Goal: Information Seeking & Learning: Learn about a topic

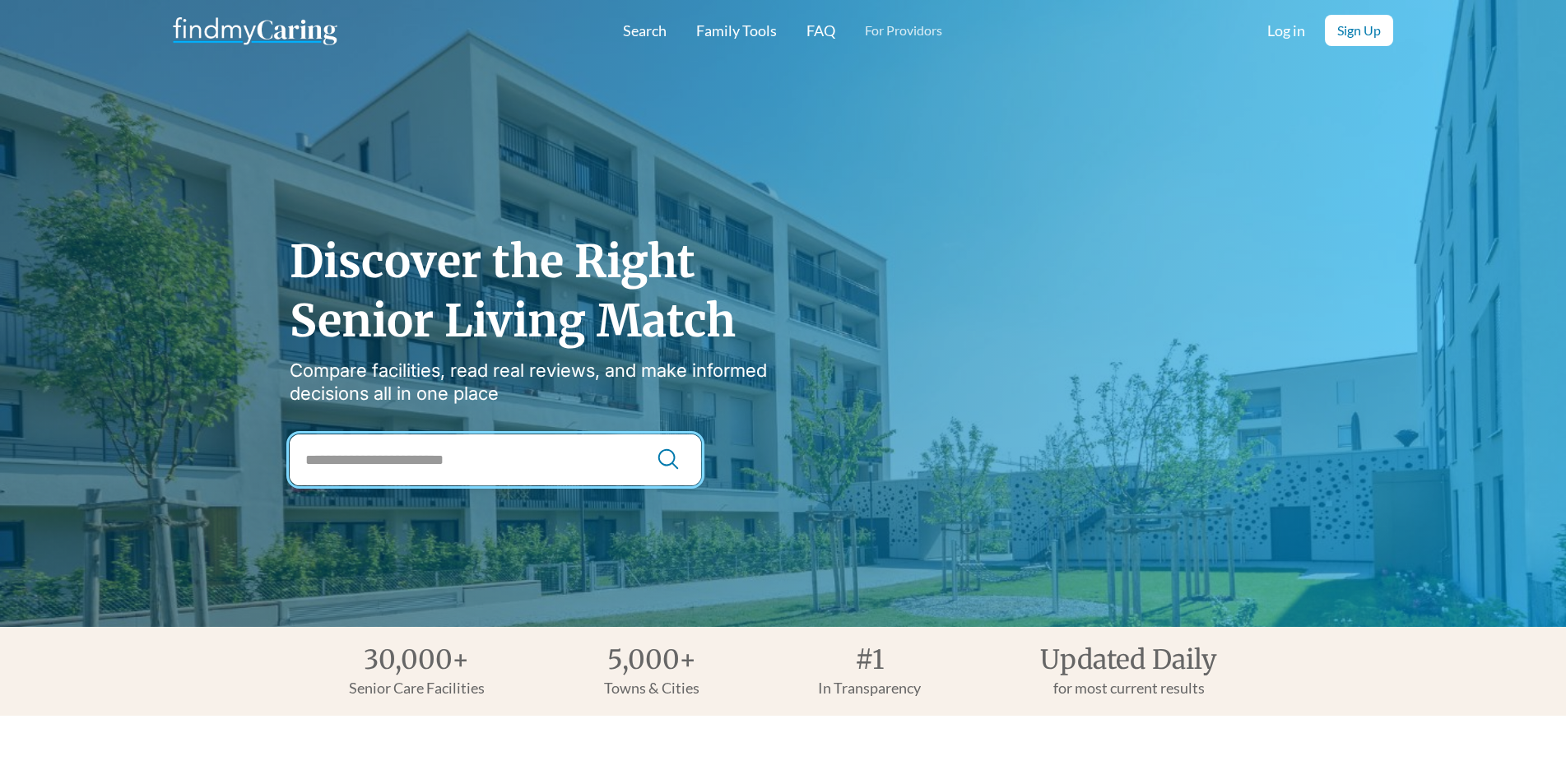
click at [411, 472] on input "City Search" at bounding box center [495, 460] width 411 height 51
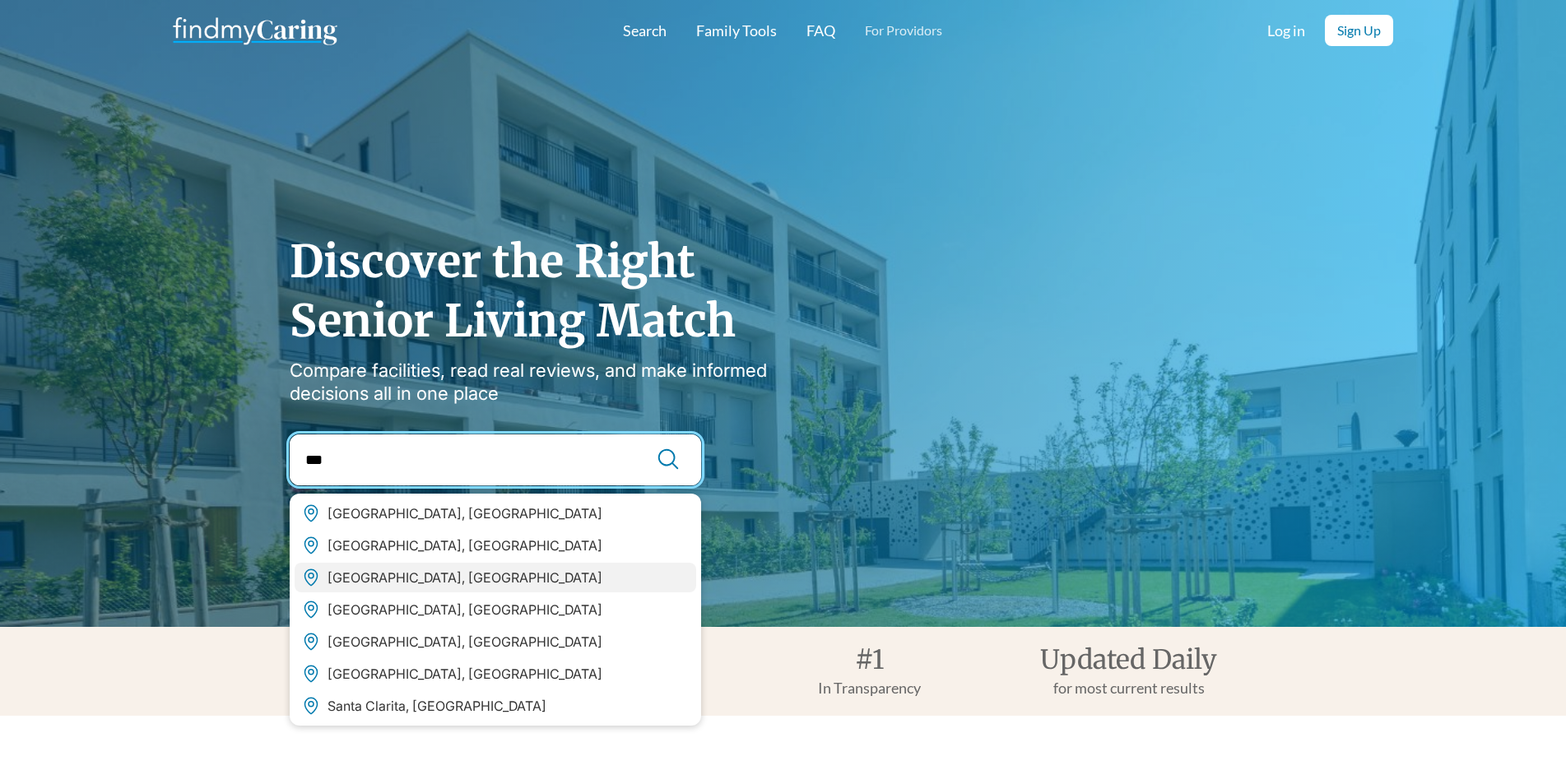
type input "***"
click at [398, 570] on div "San Antonio, TX" at bounding box center [465, 577] width 275 height 16
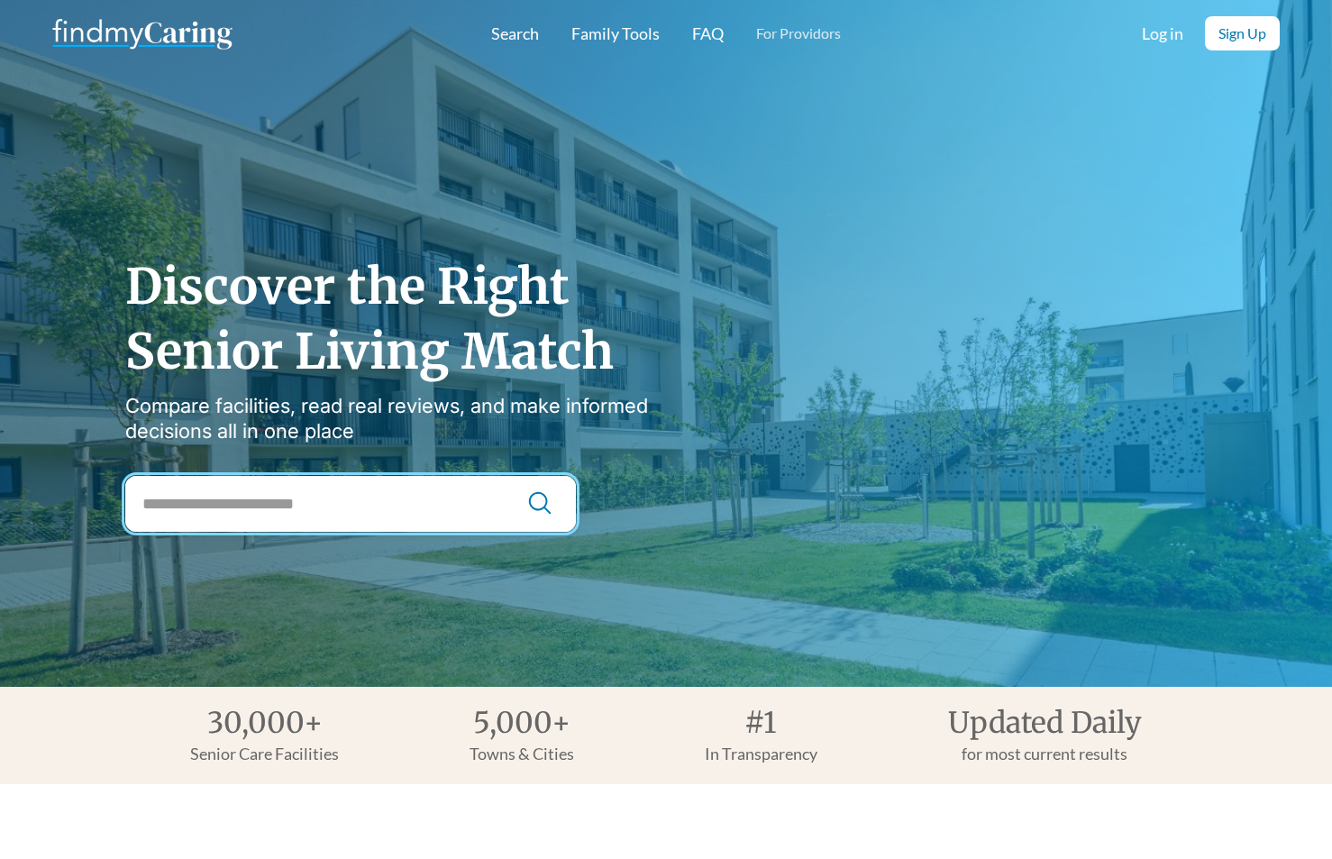
click at [233, 484] on input "City Search" at bounding box center [350, 504] width 450 height 56
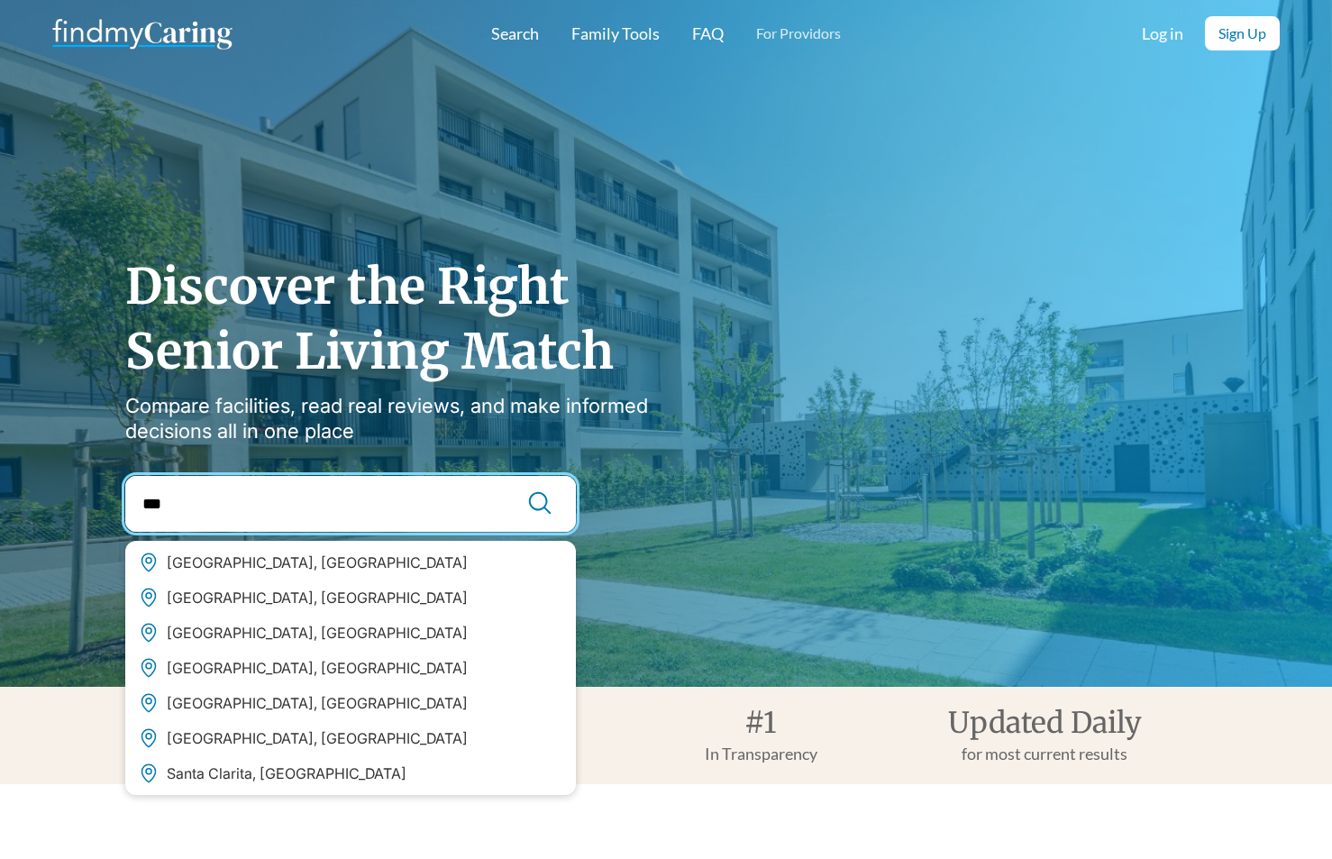
type input "***"
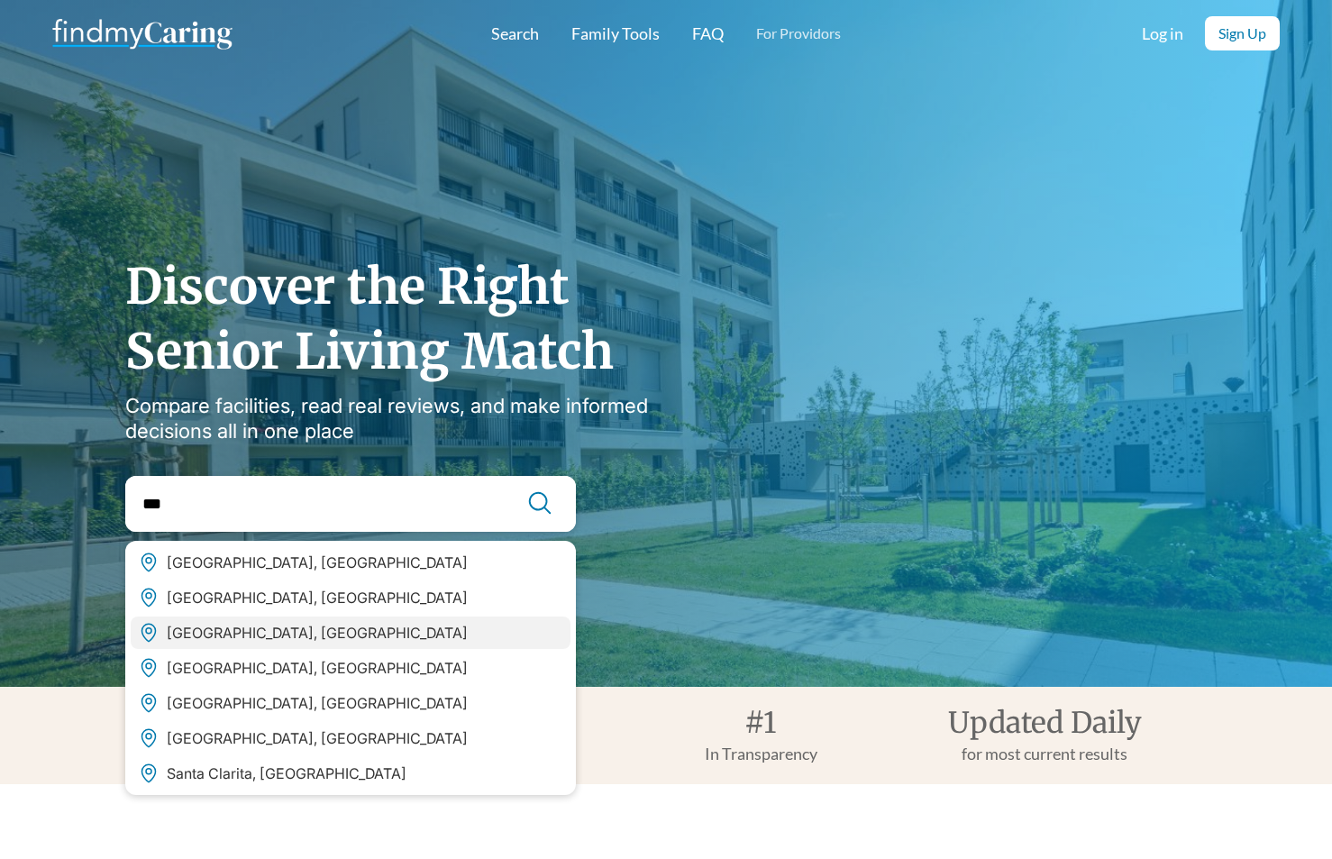
click at [394, 636] on div "San Antonio, TX" at bounding box center [351, 632] width 440 height 32
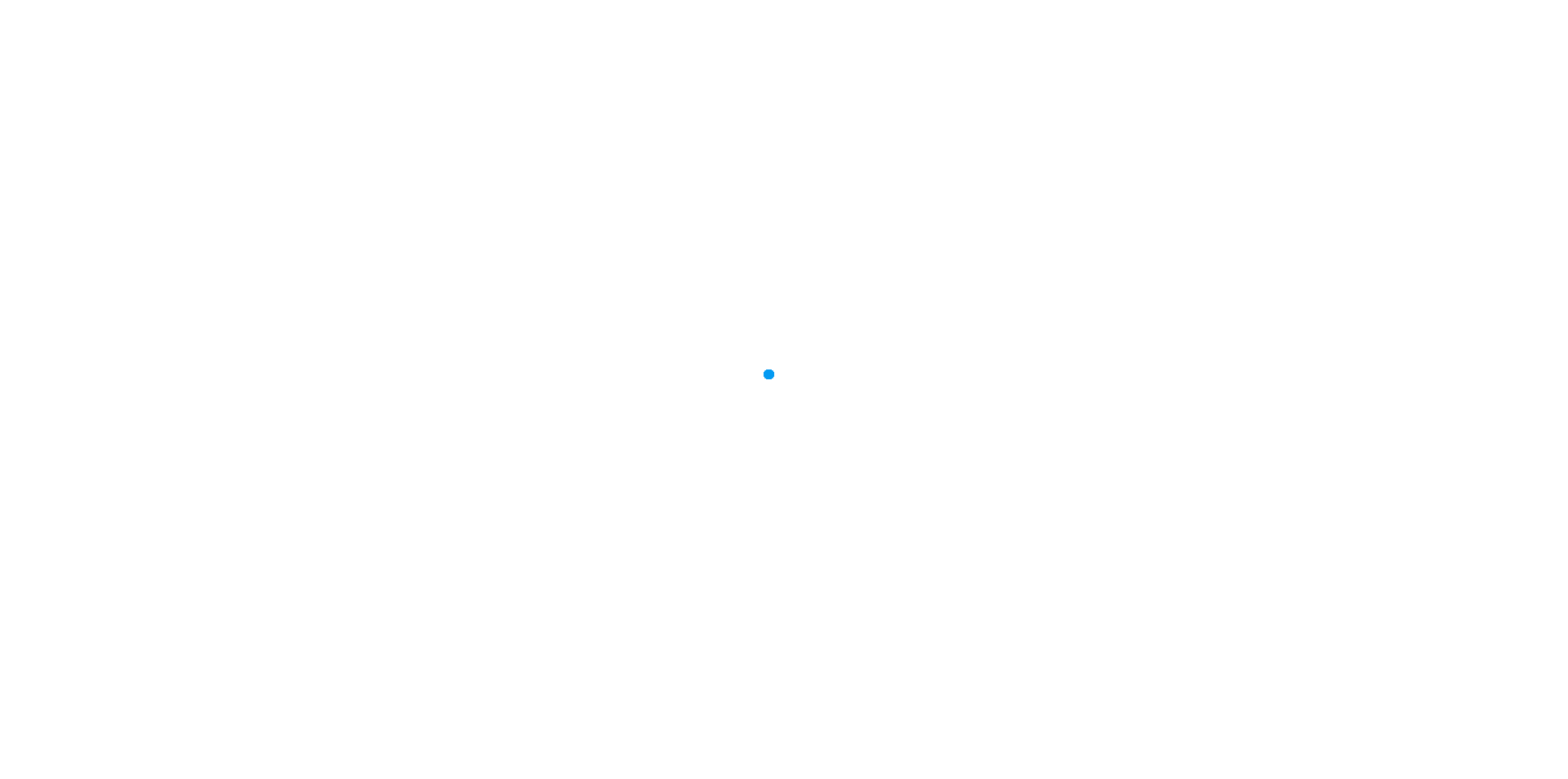
type input "**********"
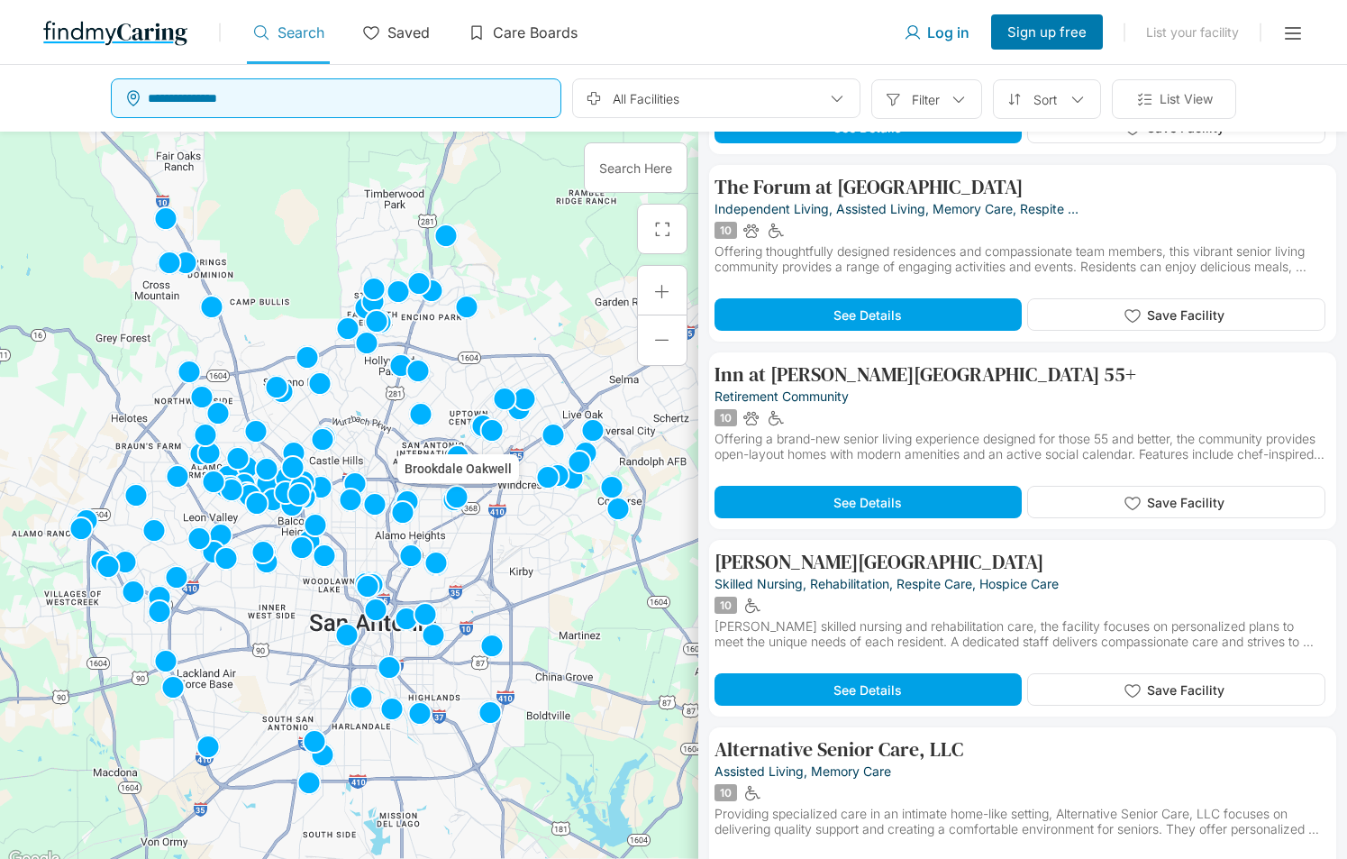
scroll to position [22399, 0]
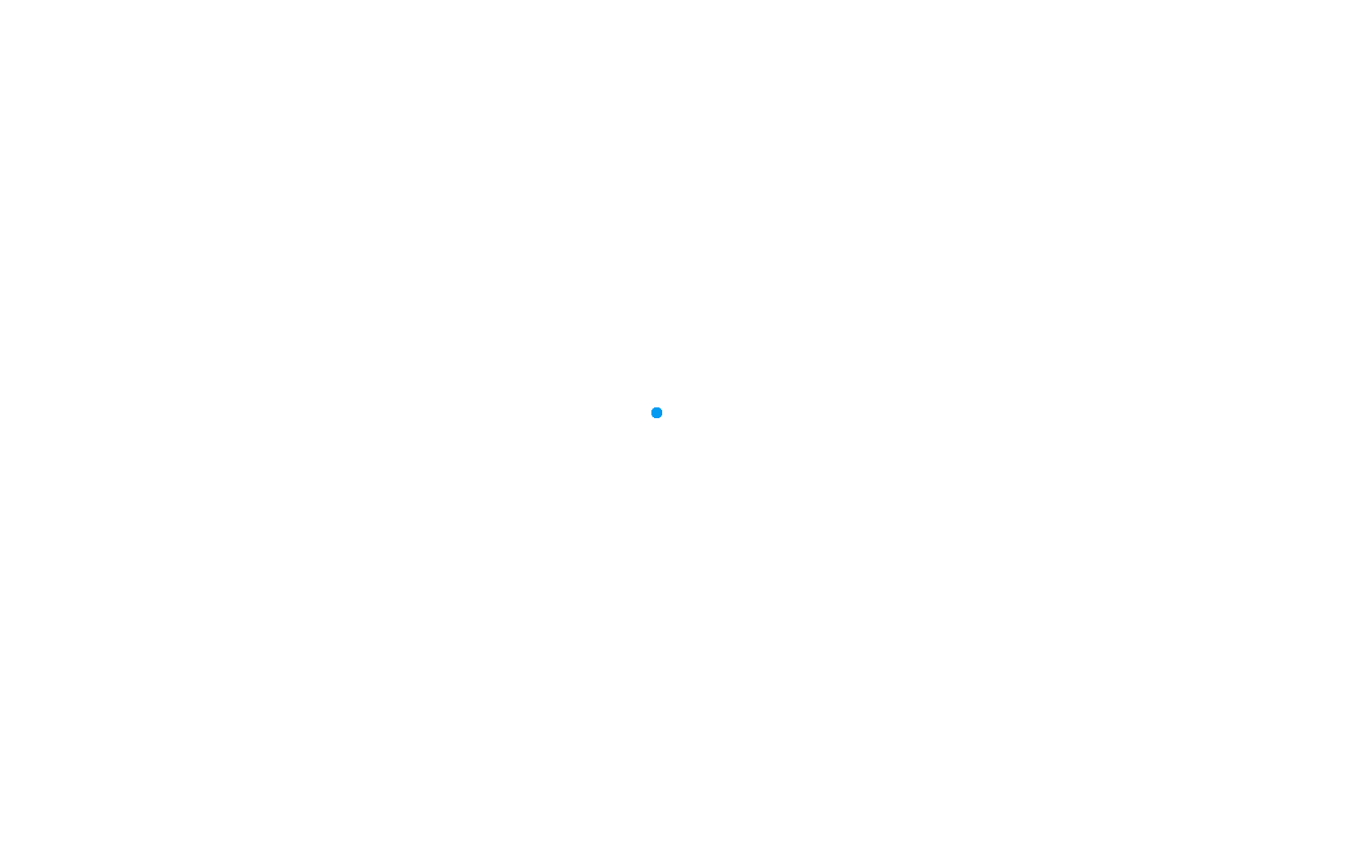
type input "**********"
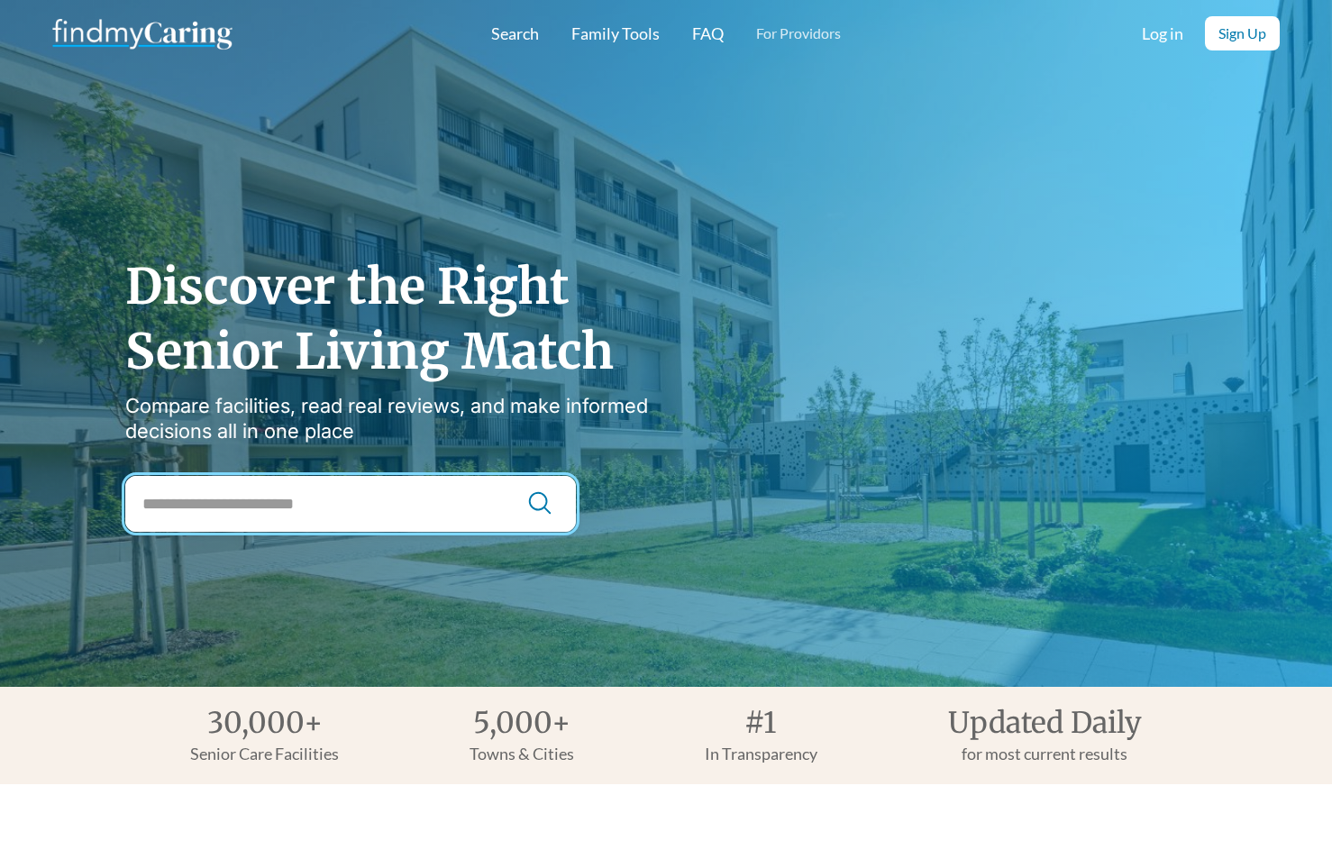
click at [259, 498] on input "City Search" at bounding box center [350, 504] width 450 height 56
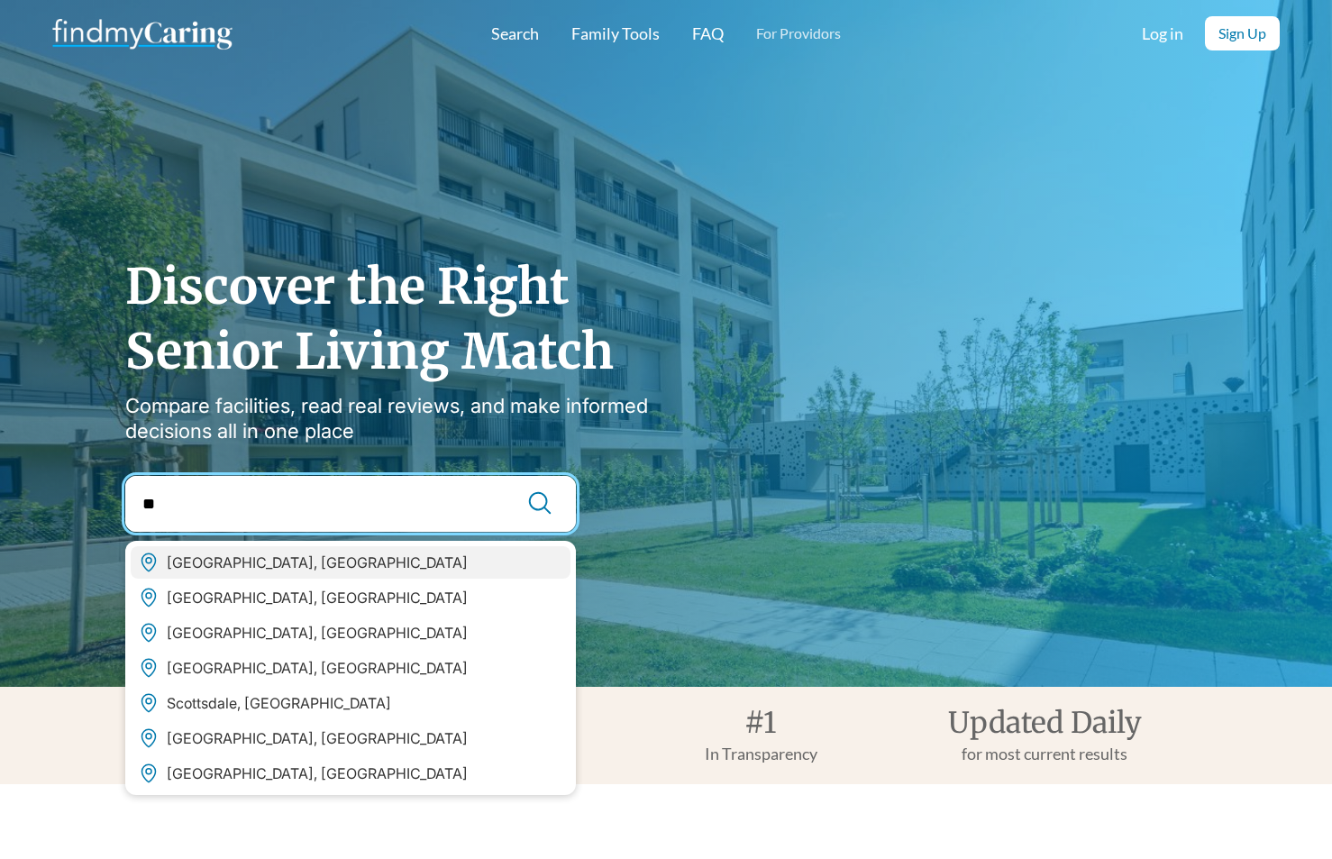
type input "**"
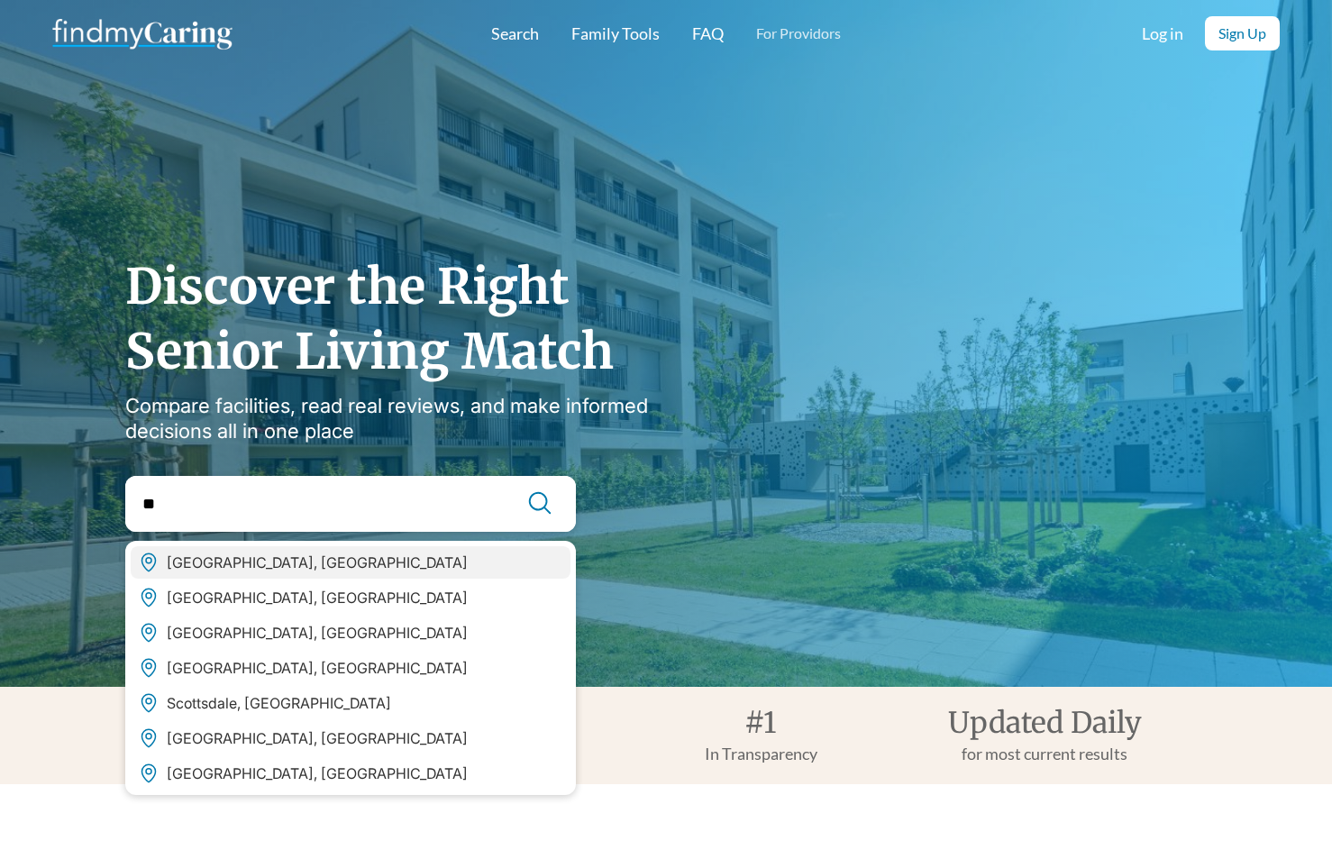
click at [296, 569] on div "Dallas, TX" at bounding box center [351, 562] width 440 height 32
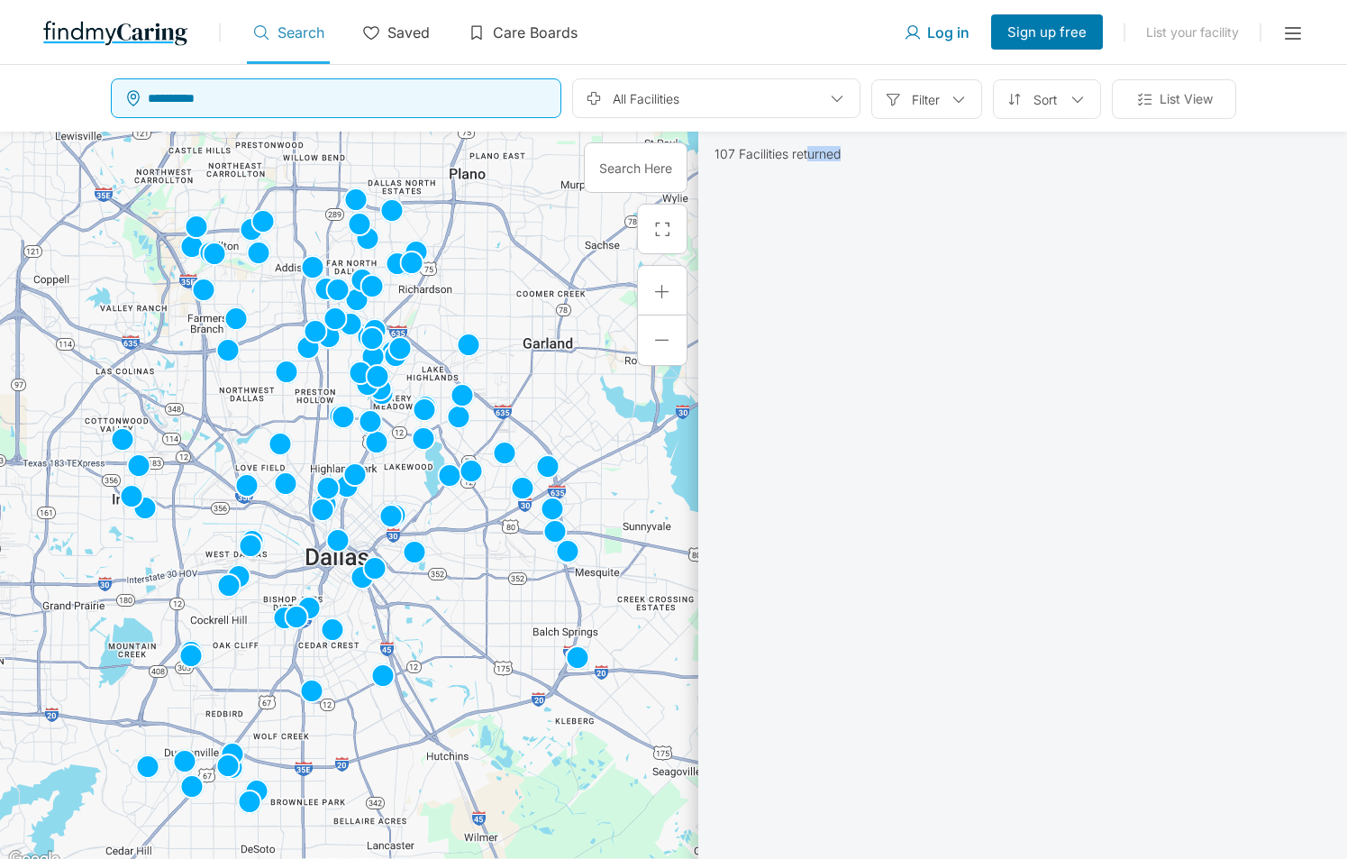
drag, startPoint x: 810, startPoint y: 154, endPoint x: 857, endPoint y: 314, distance: 167.1
drag, startPoint x: 915, startPoint y: 330, endPoint x: 933, endPoint y: 332, distance: 17.2
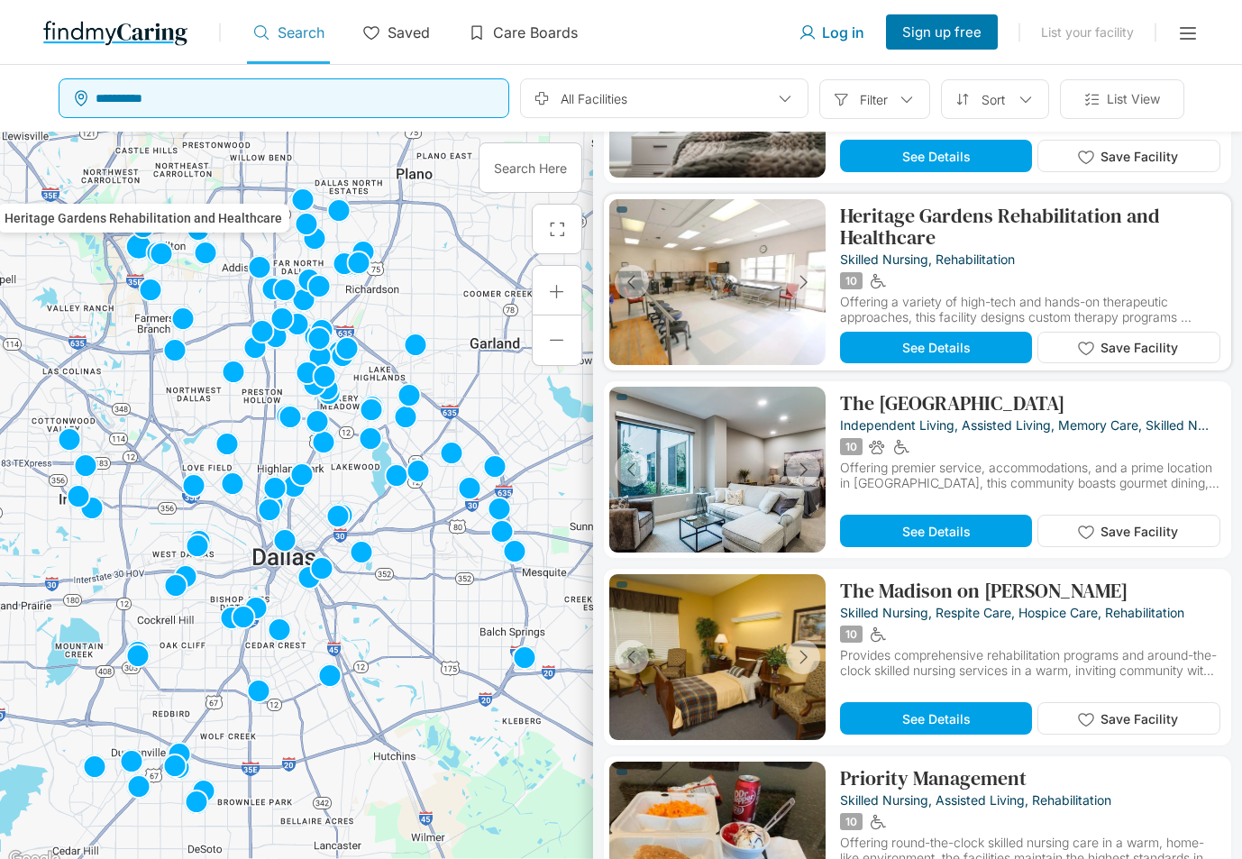
scroll to position [2343, 0]
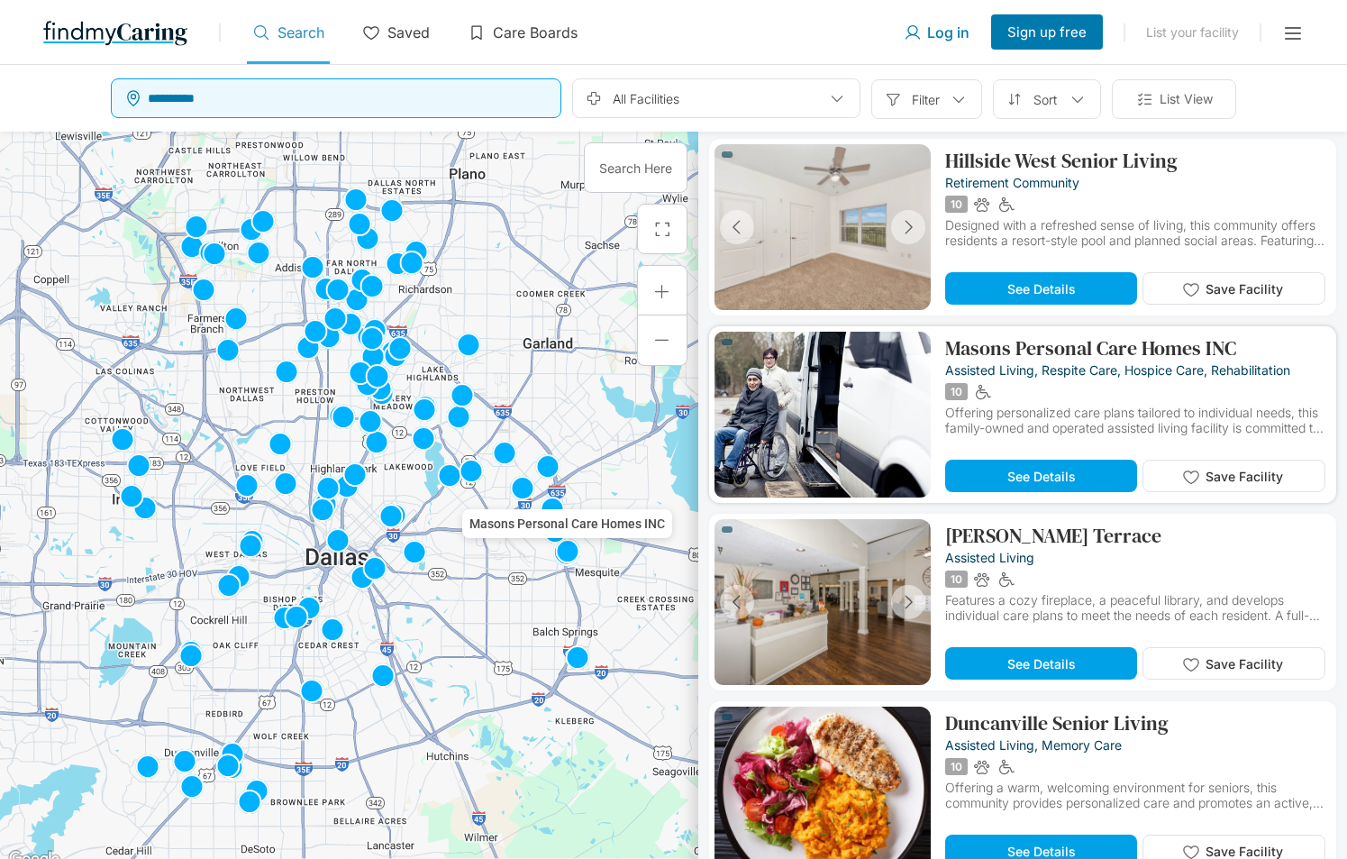
scroll to position [1171, 0]
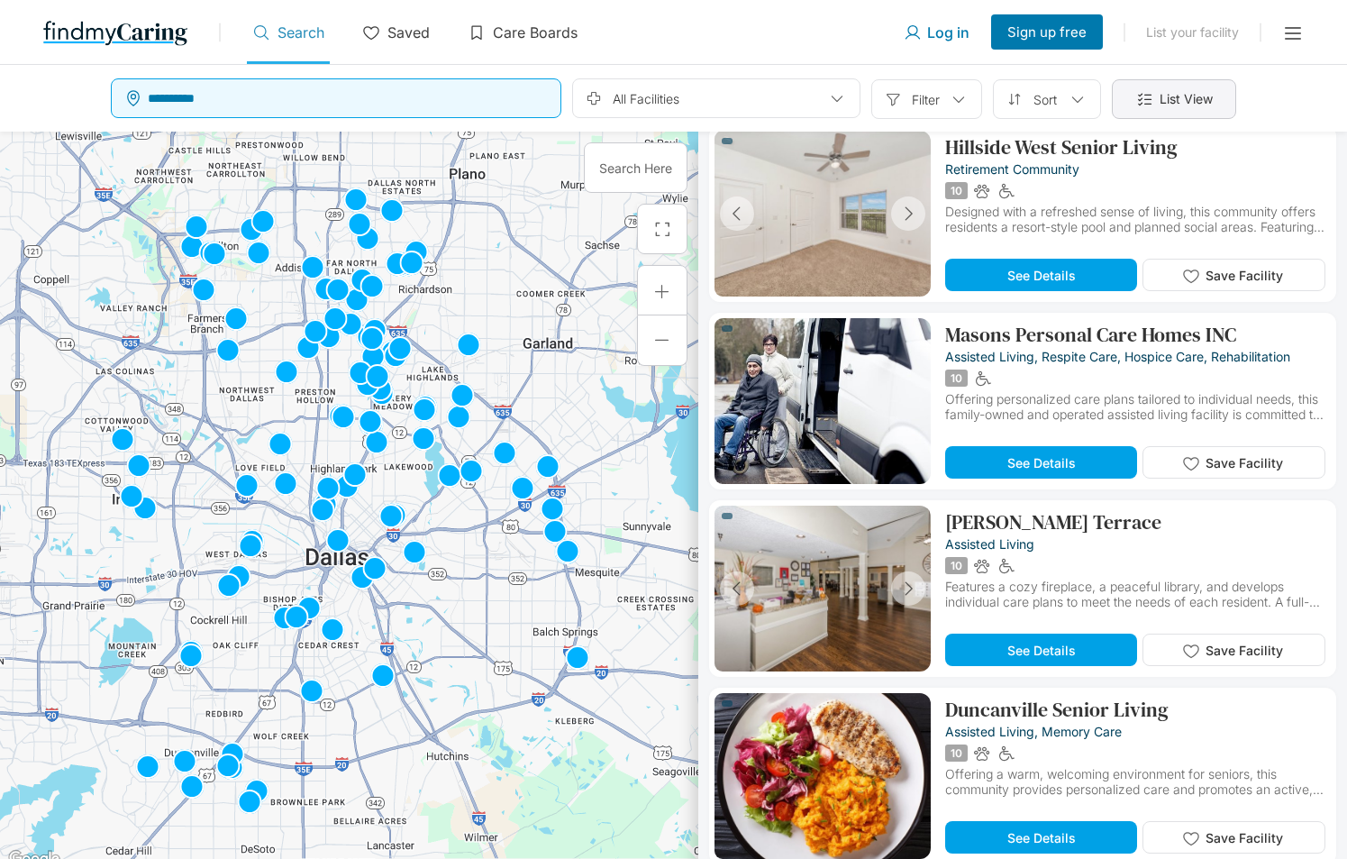
click at [1178, 82] on div "List View" at bounding box center [1174, 99] width 124 height 40
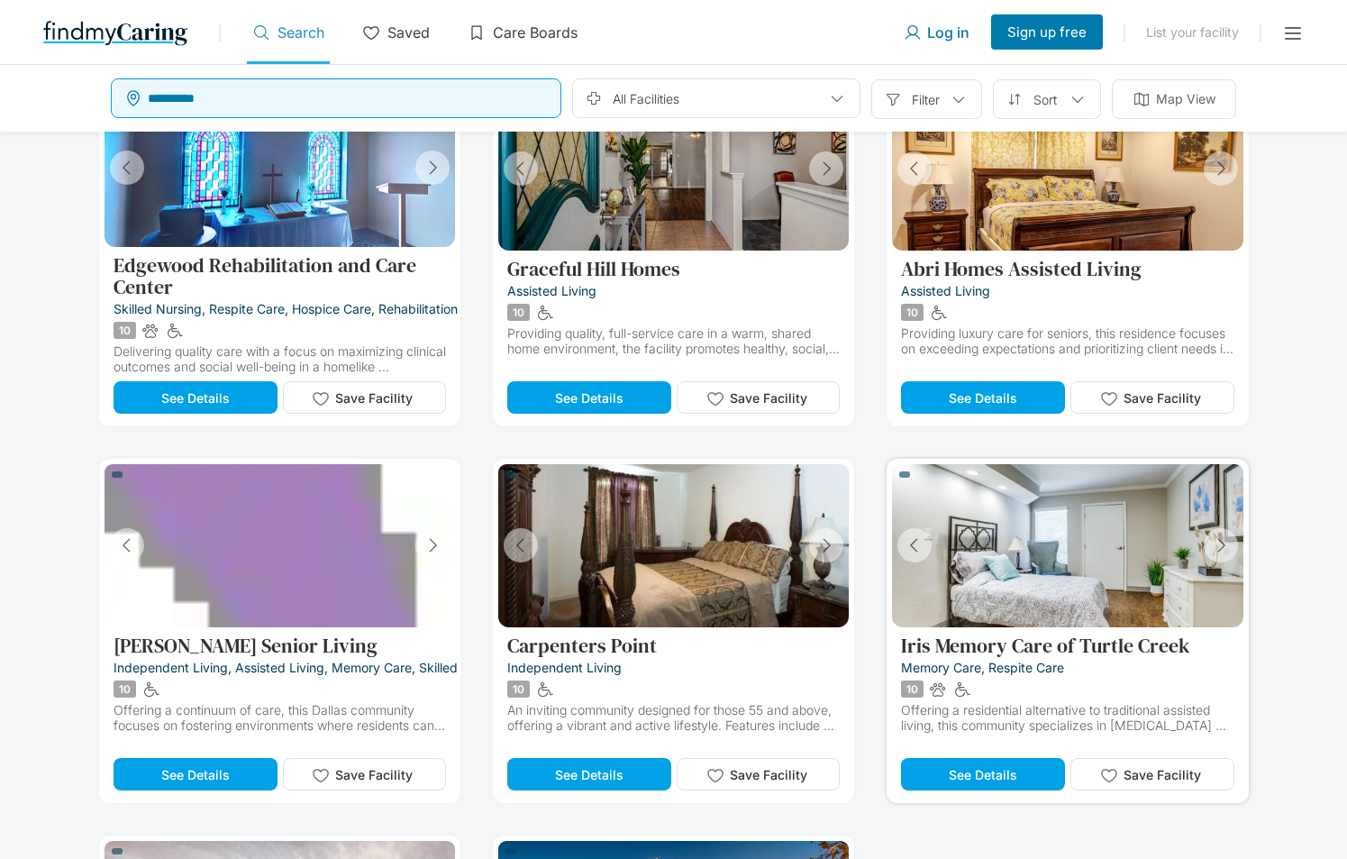
scroll to position [12951, 0]
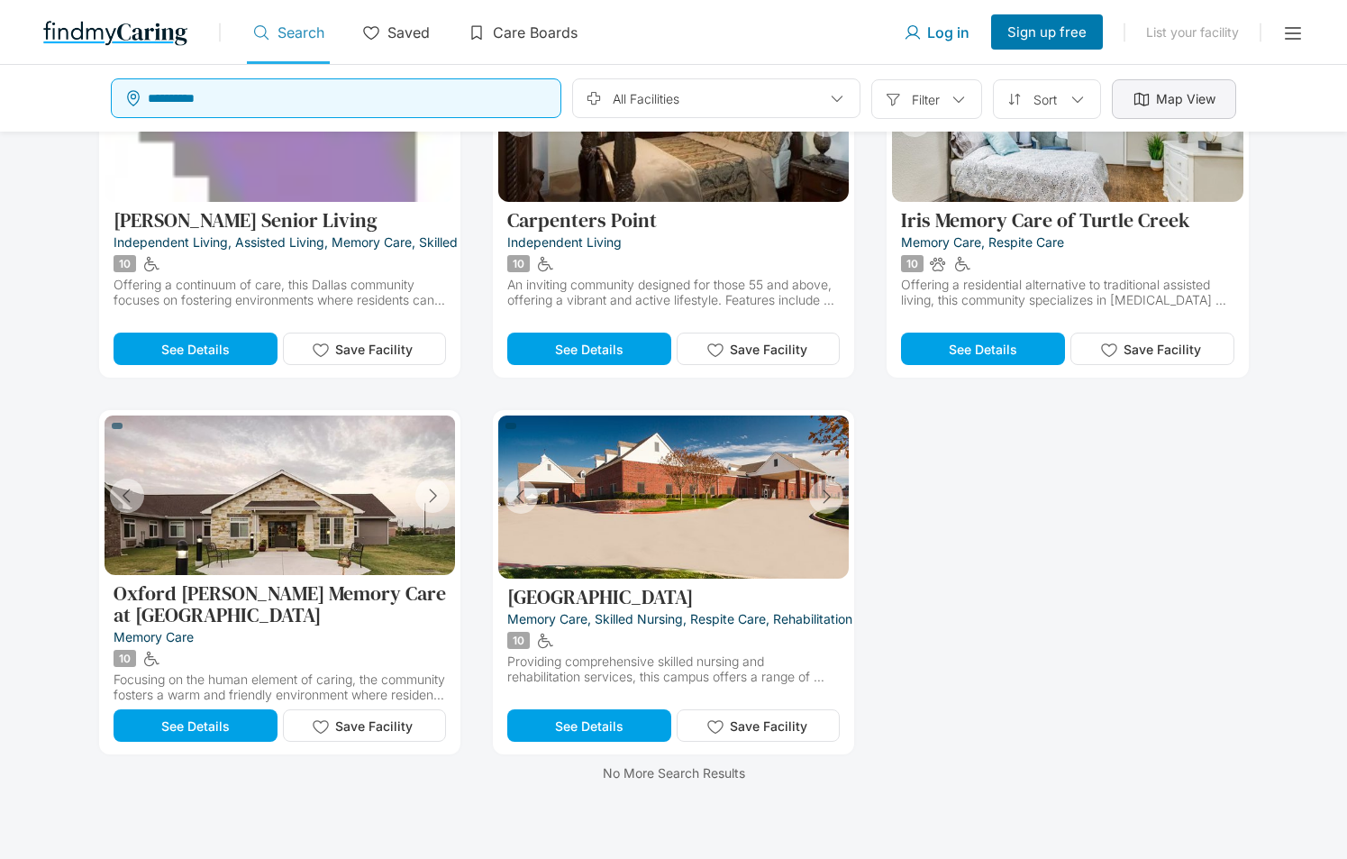
click at [1166, 90] on p "Map View" at bounding box center [1185, 99] width 59 height 20
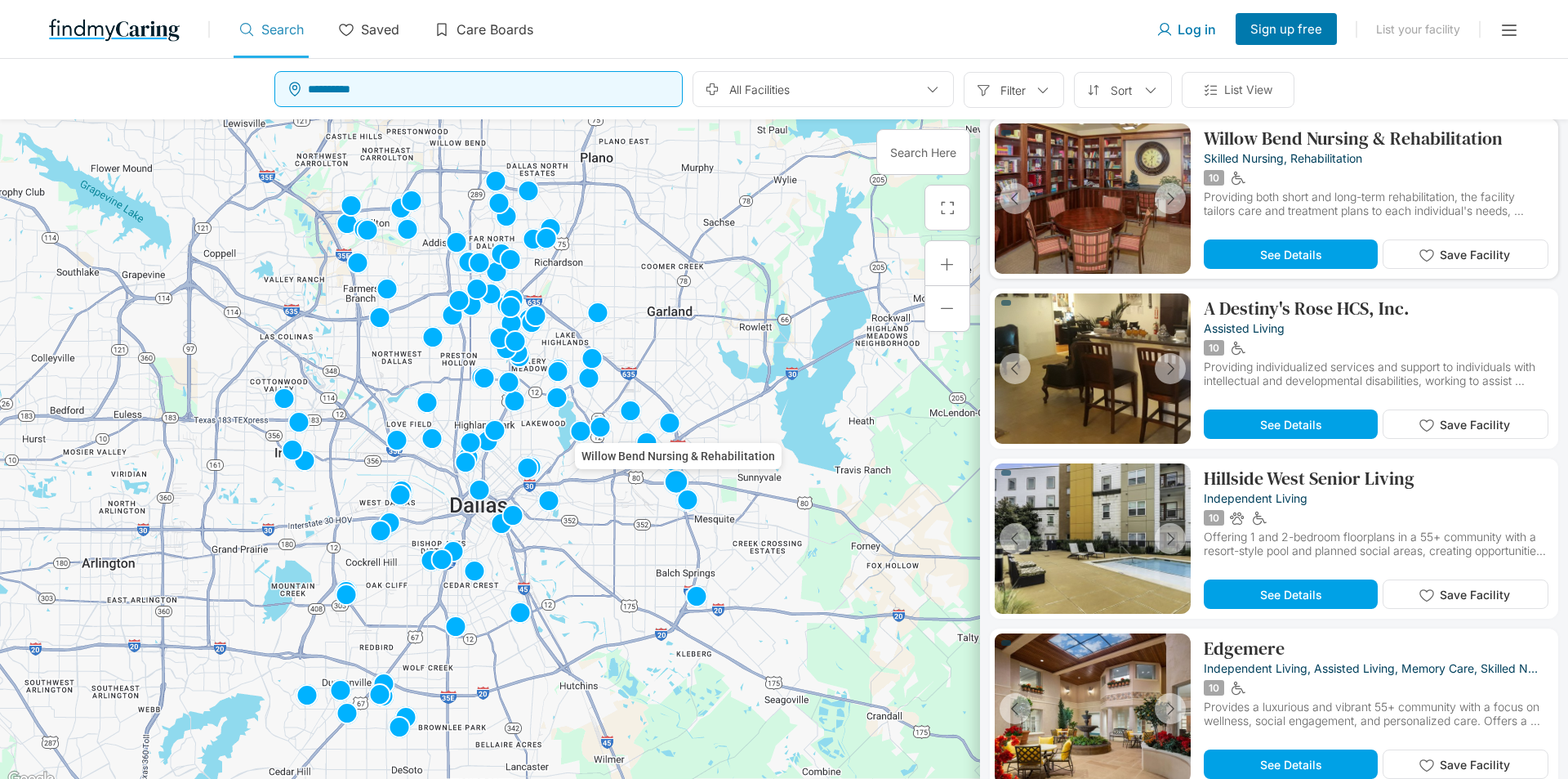
scroll to position [15749, 0]
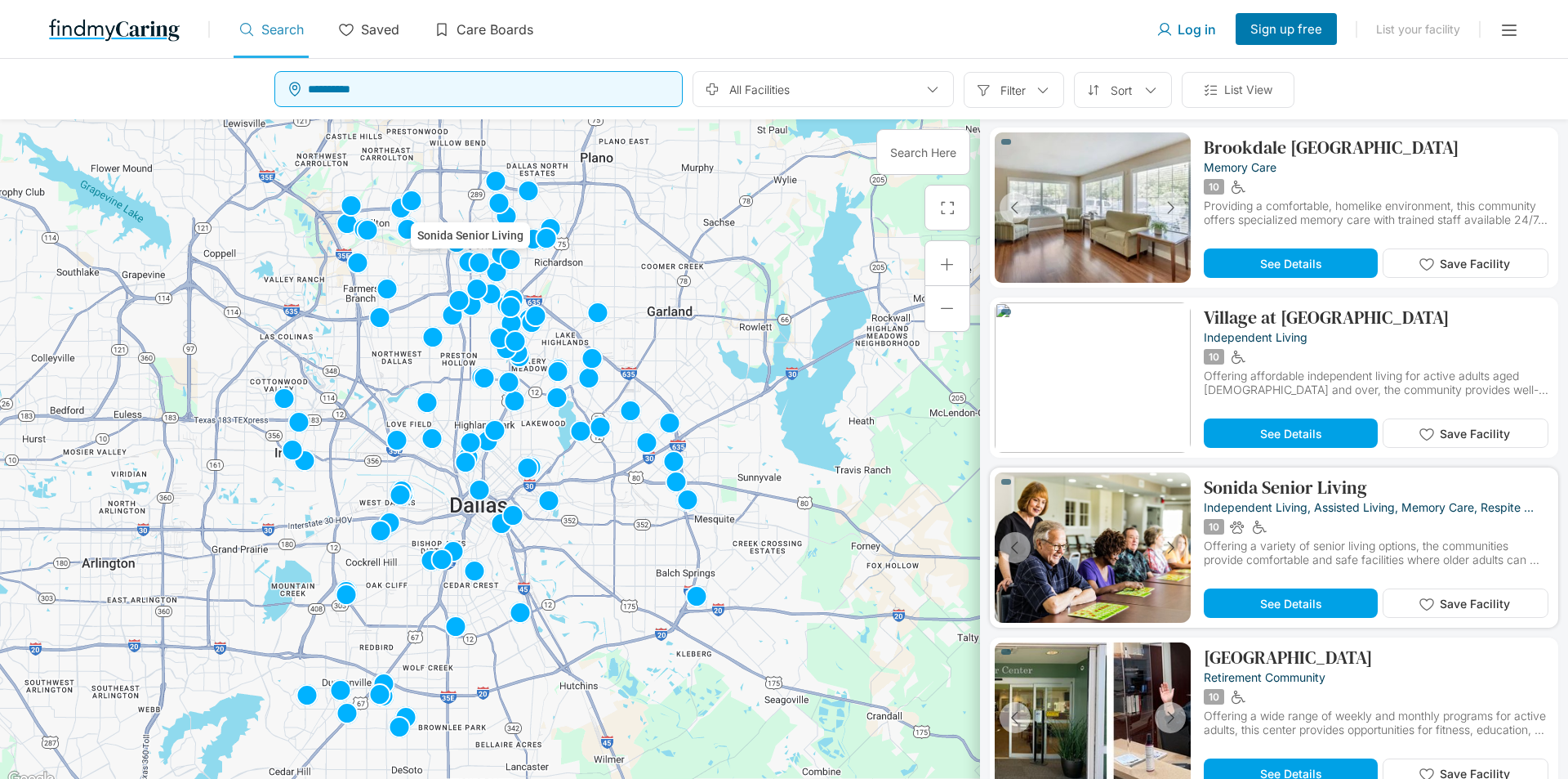
scroll to position [4330, 0]
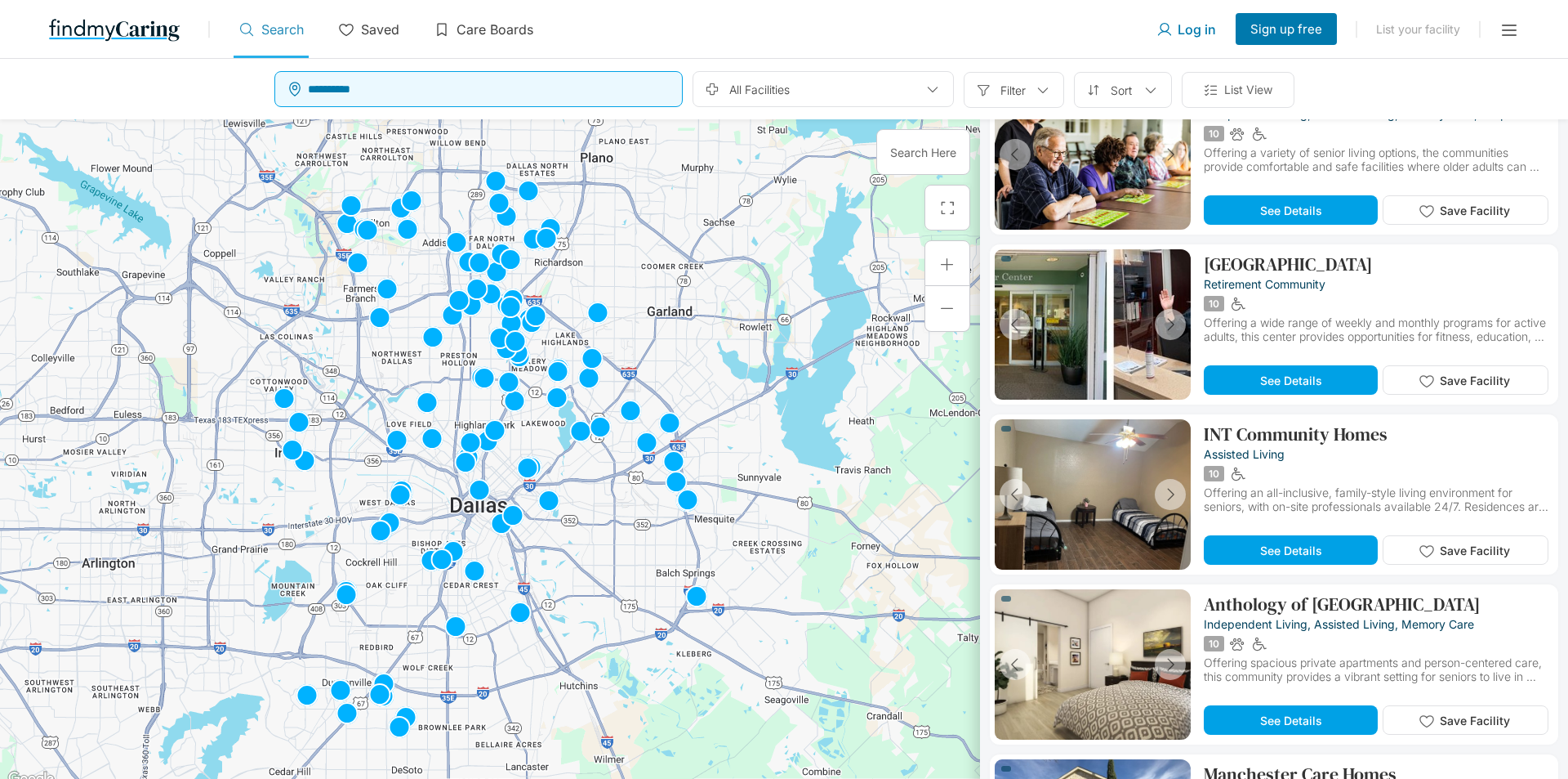
drag, startPoint x: 1535, startPoint y: 0, endPoint x: 1228, endPoint y: 243, distance: 391.5
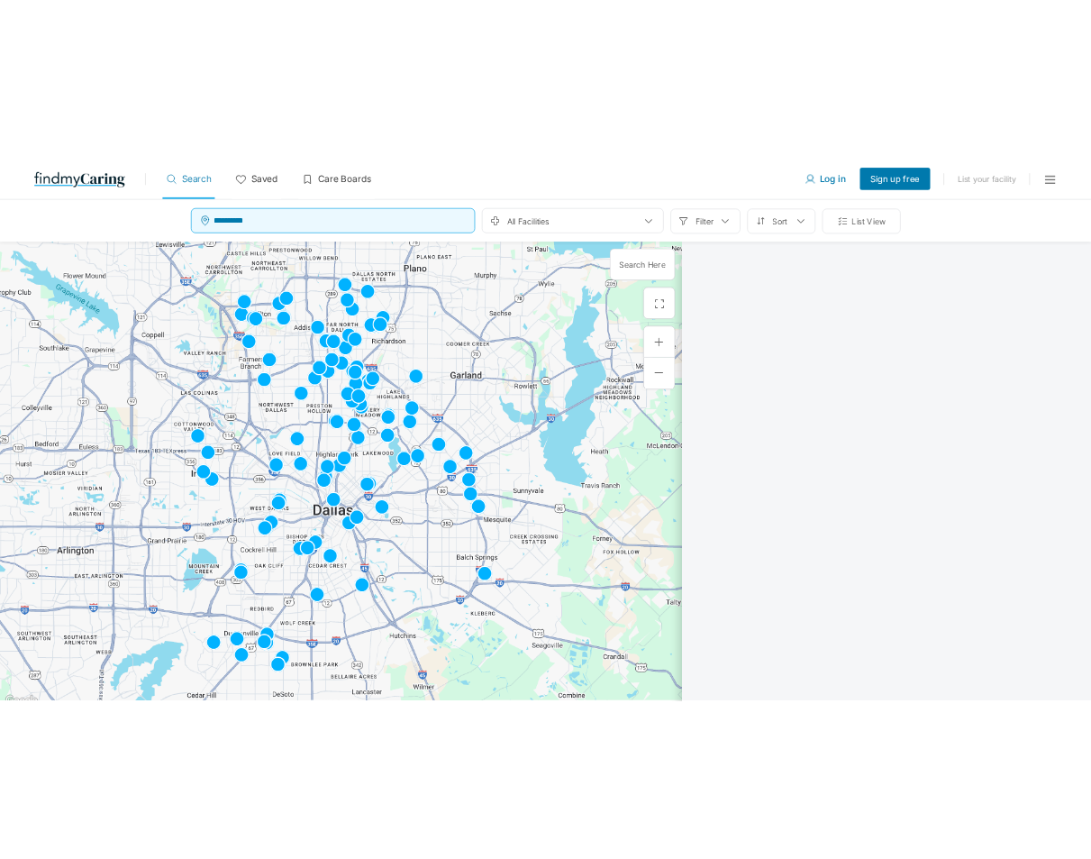
scroll to position [0, 0]
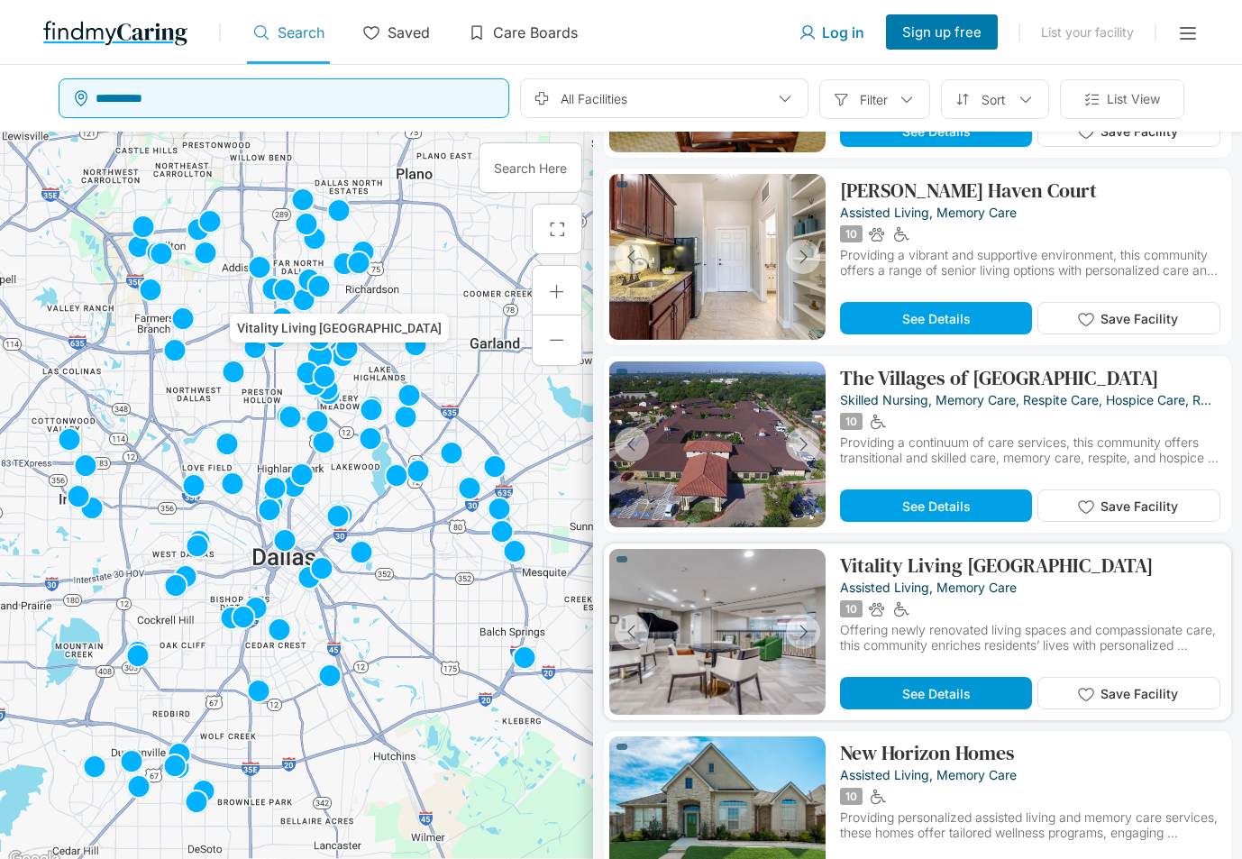
scroll to position [8199, 0]
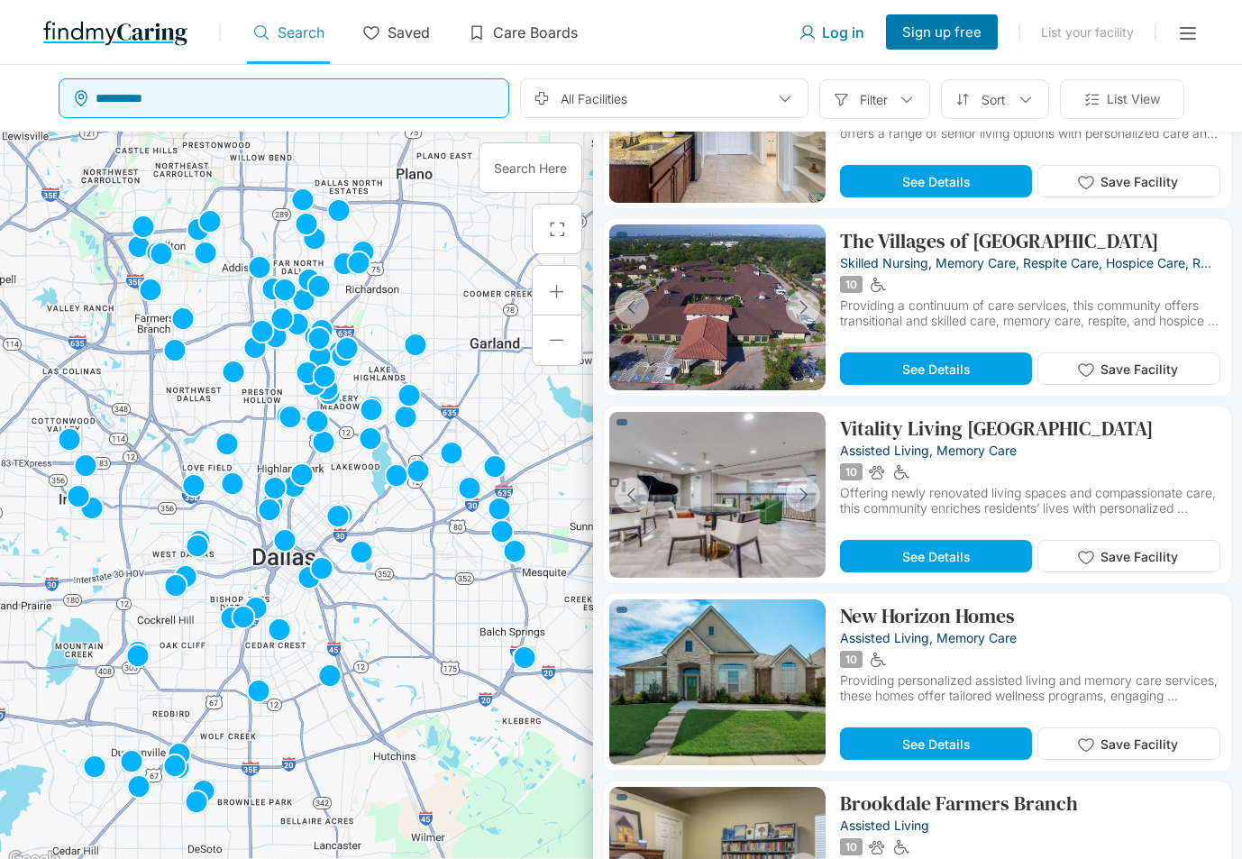
drag, startPoint x: 1230, startPoint y: 460, endPoint x: 1230, endPoint y: 496, distance: 36.0
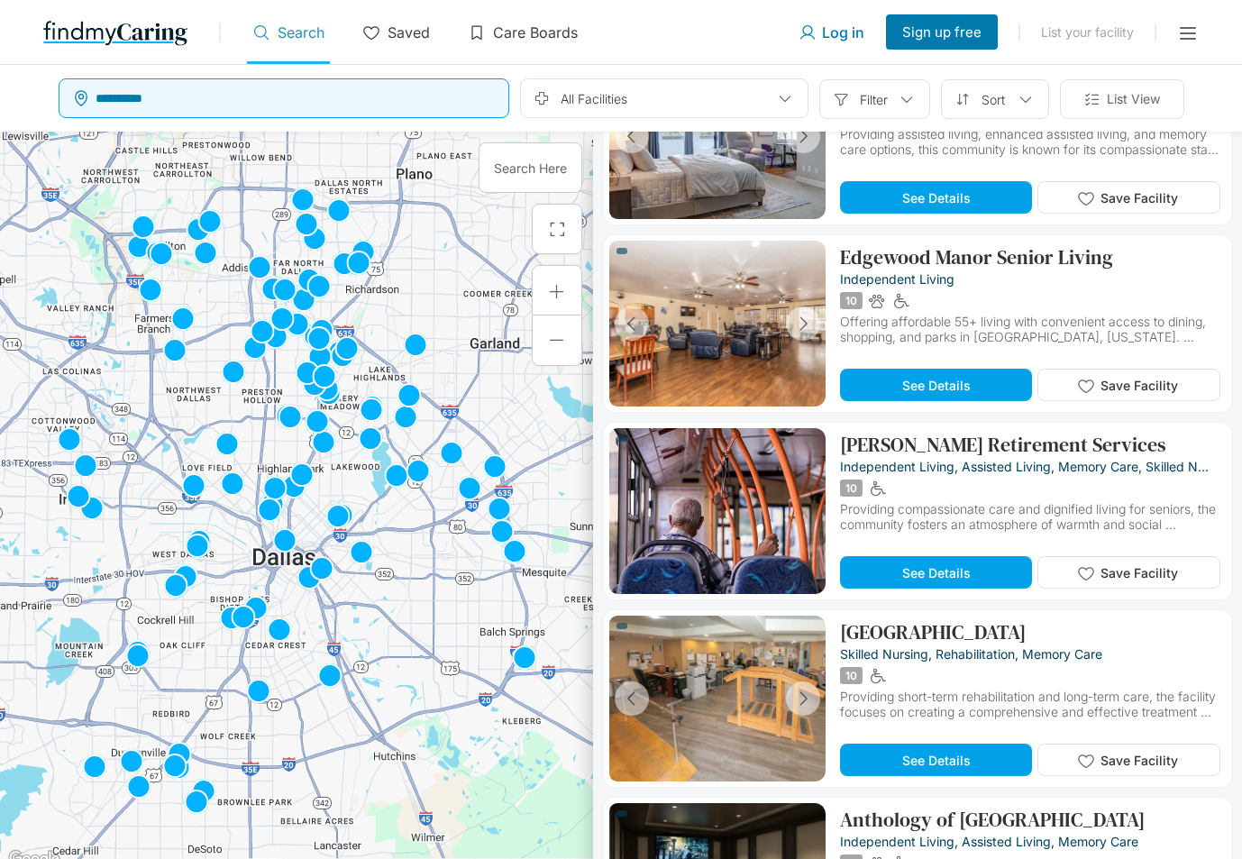
scroll to position [6788, 0]
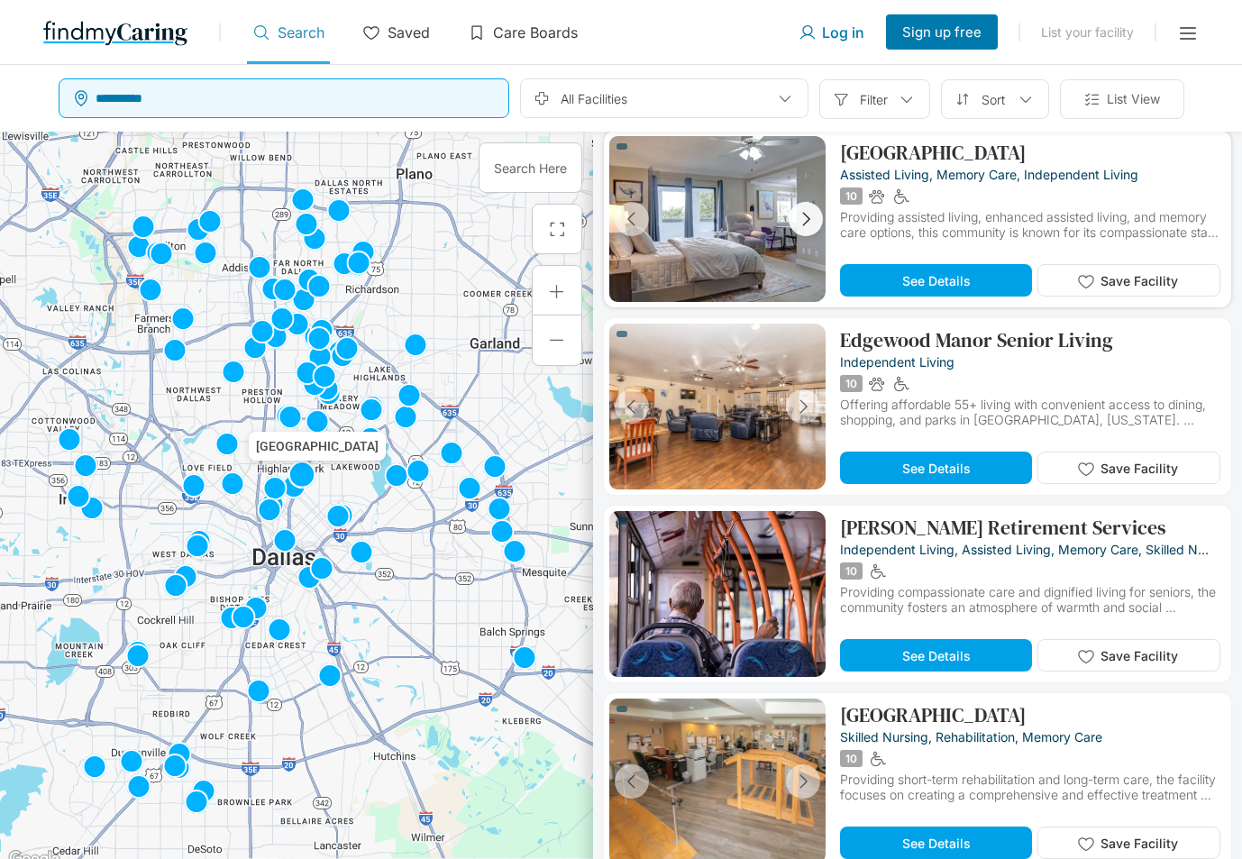
click at [815, 221] on button "button" at bounding box center [805, 219] width 34 height 34
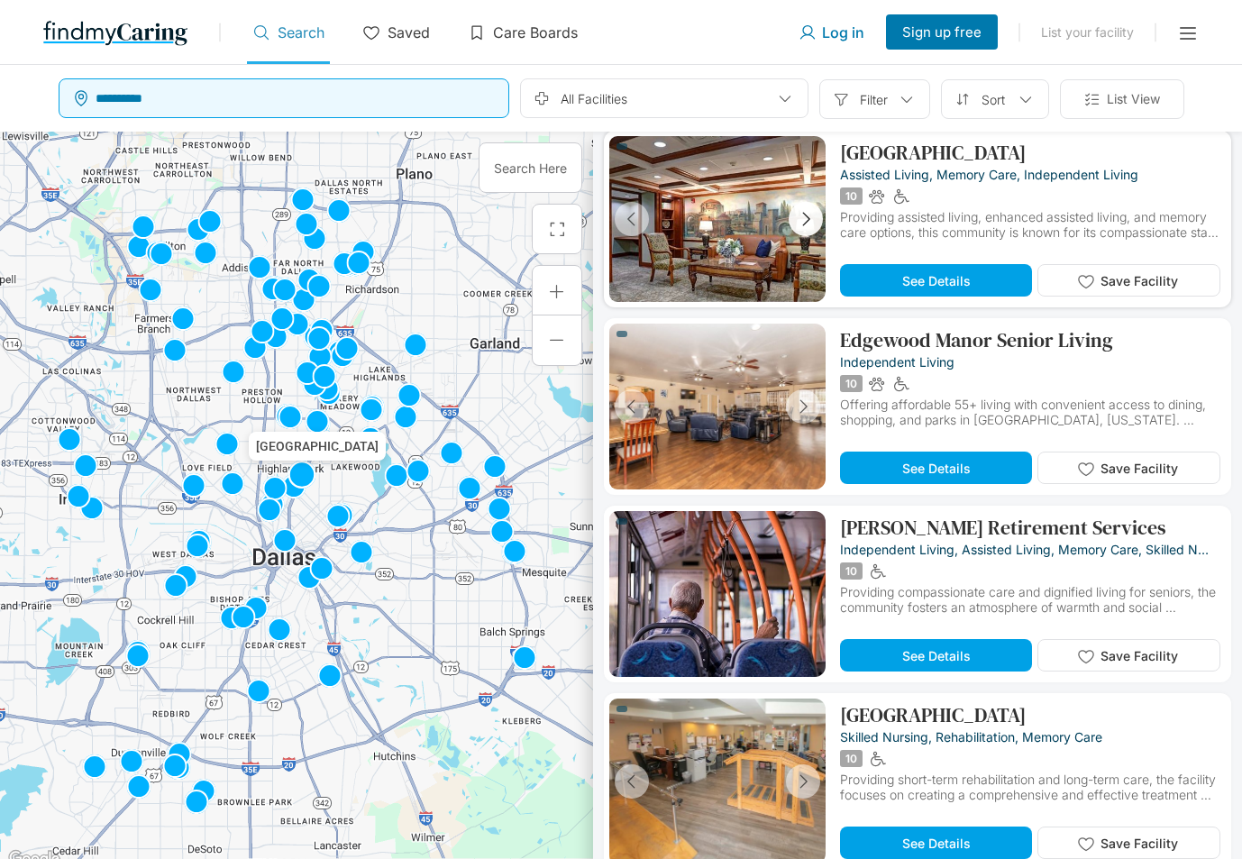
click at [815, 221] on button "button" at bounding box center [805, 219] width 34 height 34
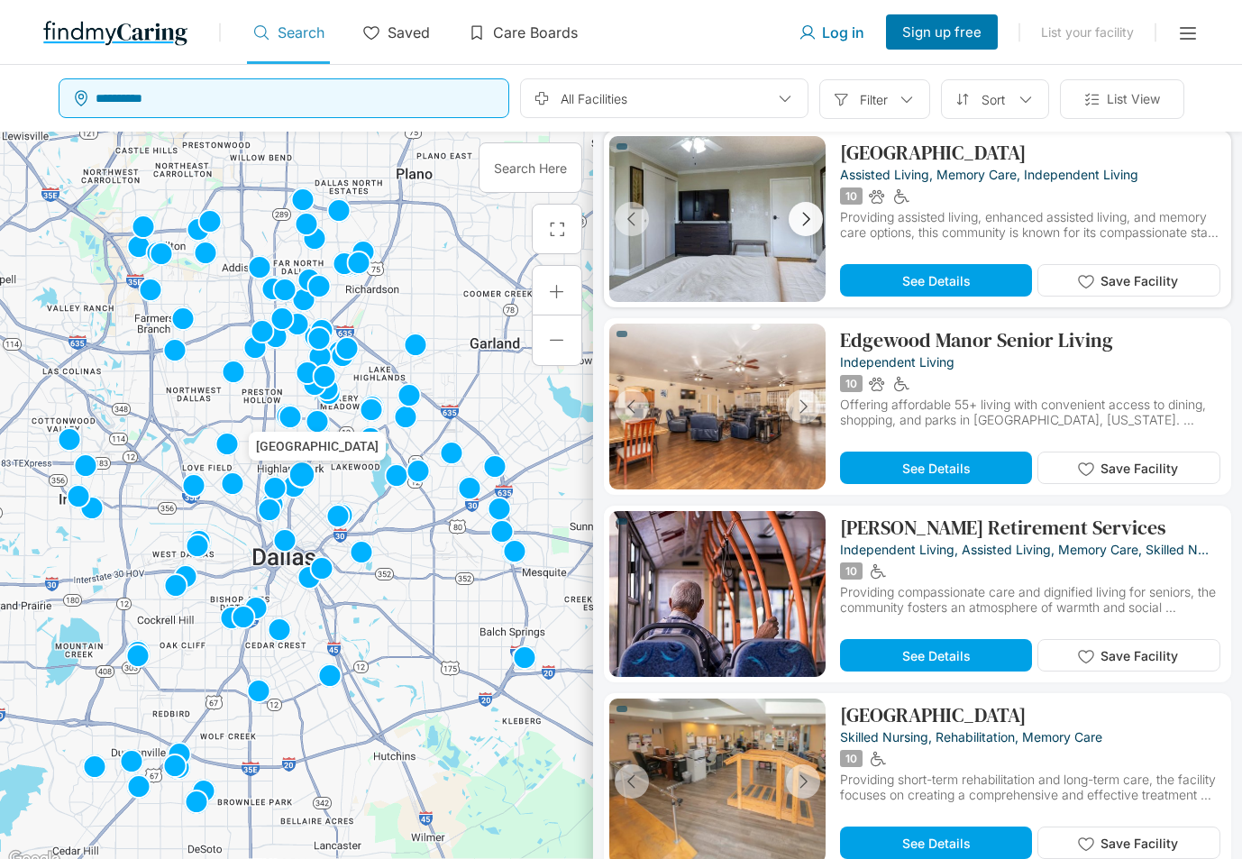
click at [815, 221] on button "button" at bounding box center [805, 219] width 34 height 34
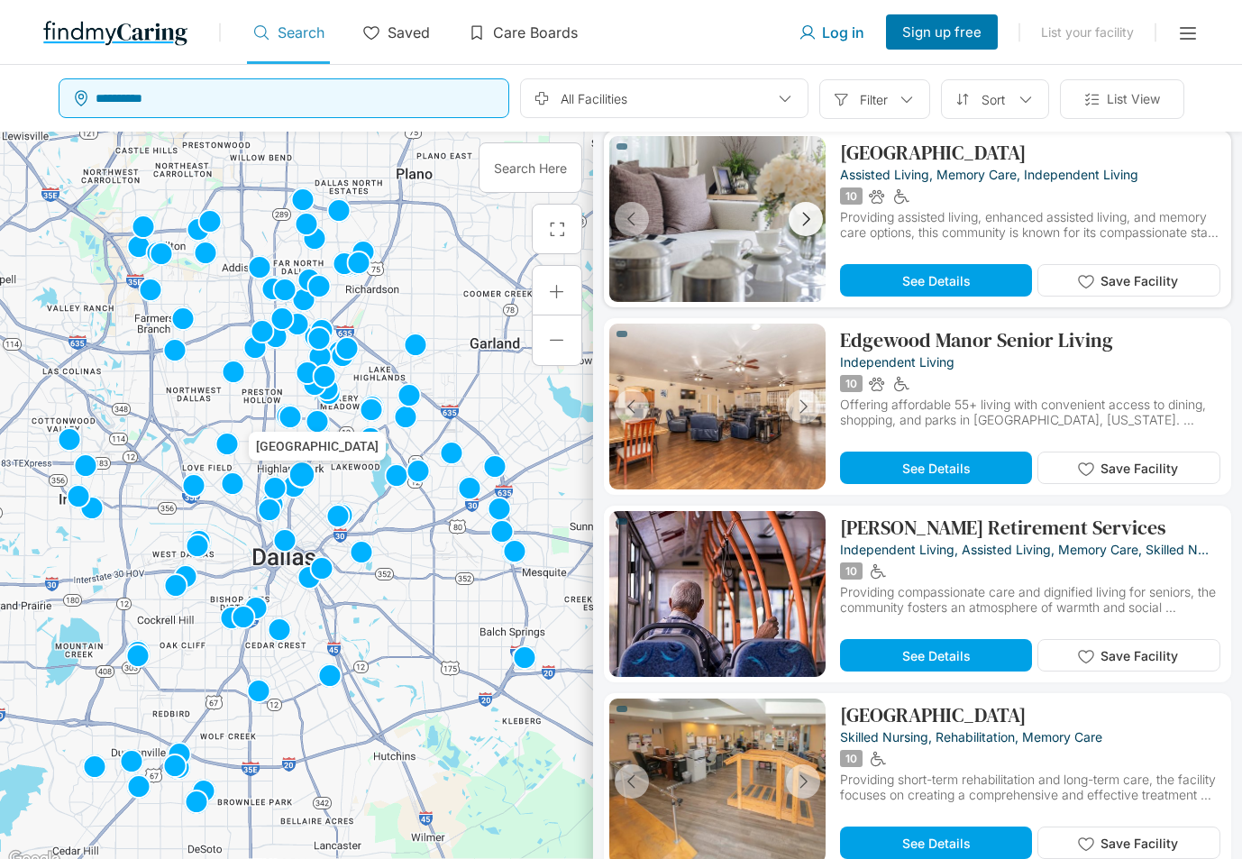
click at [815, 221] on button "button" at bounding box center [805, 219] width 34 height 34
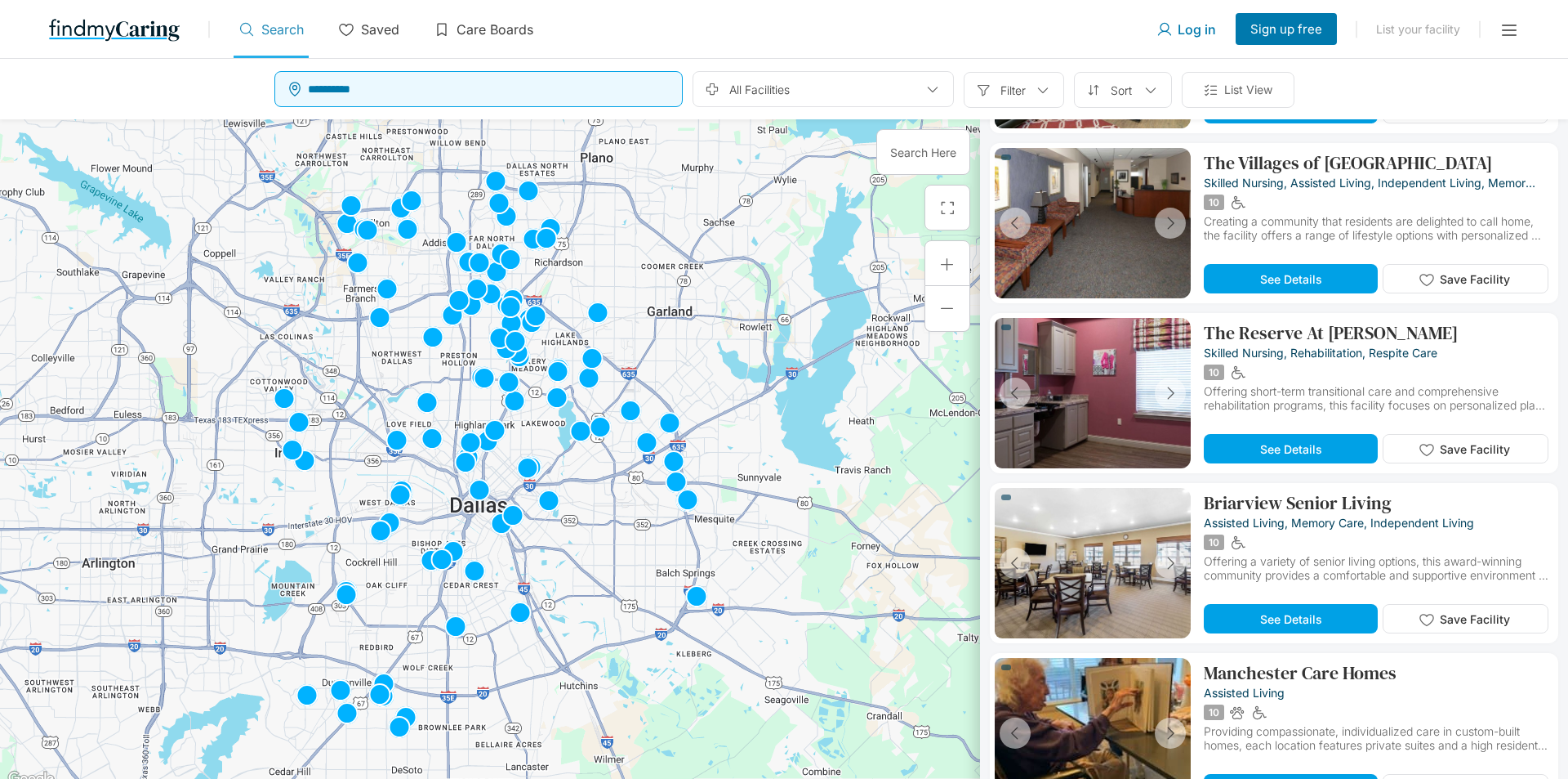
scroll to position [12583, 0]
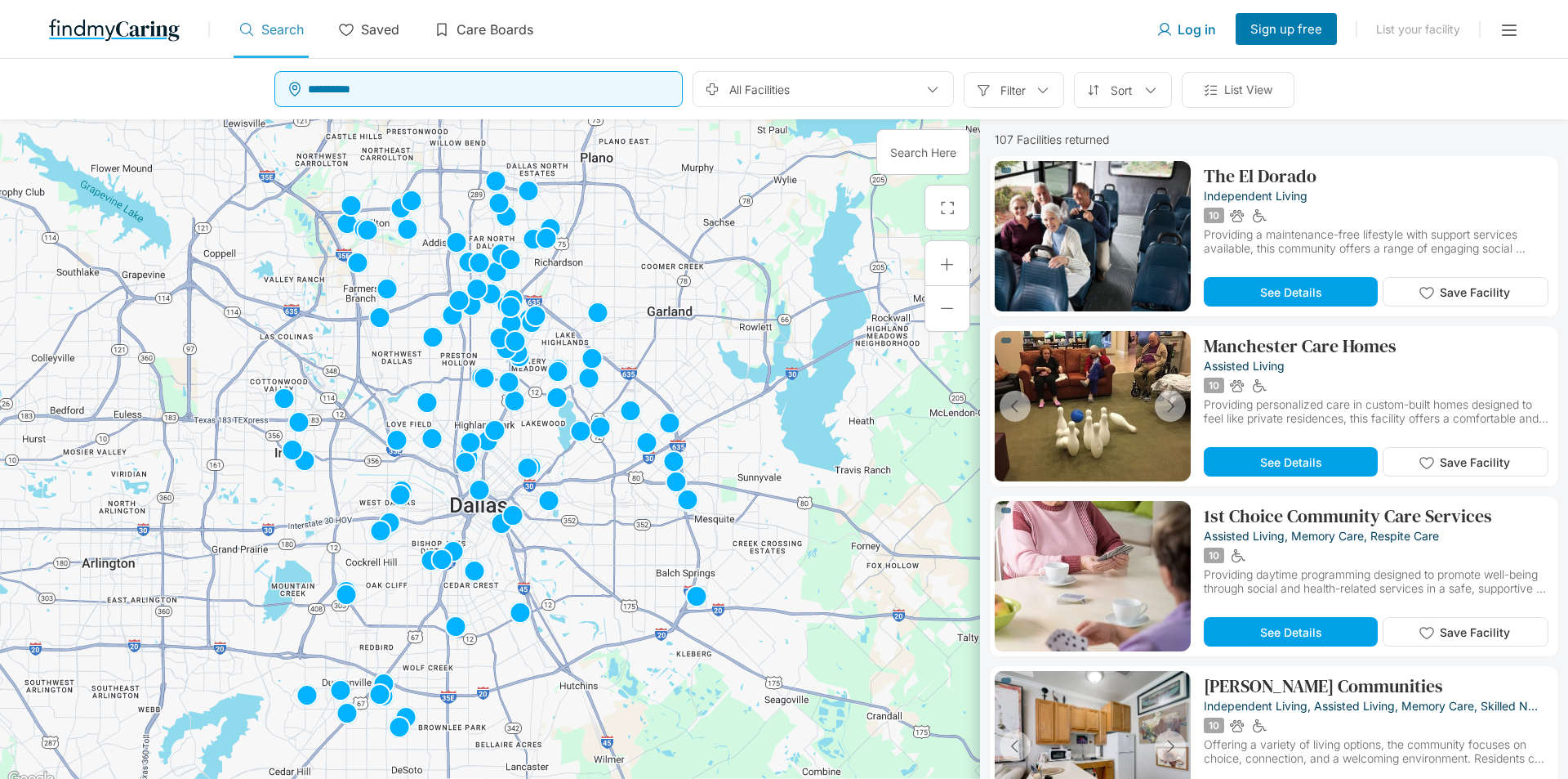
click at [1241, 90] on p "List View" at bounding box center [1248, 90] width 48 height 18
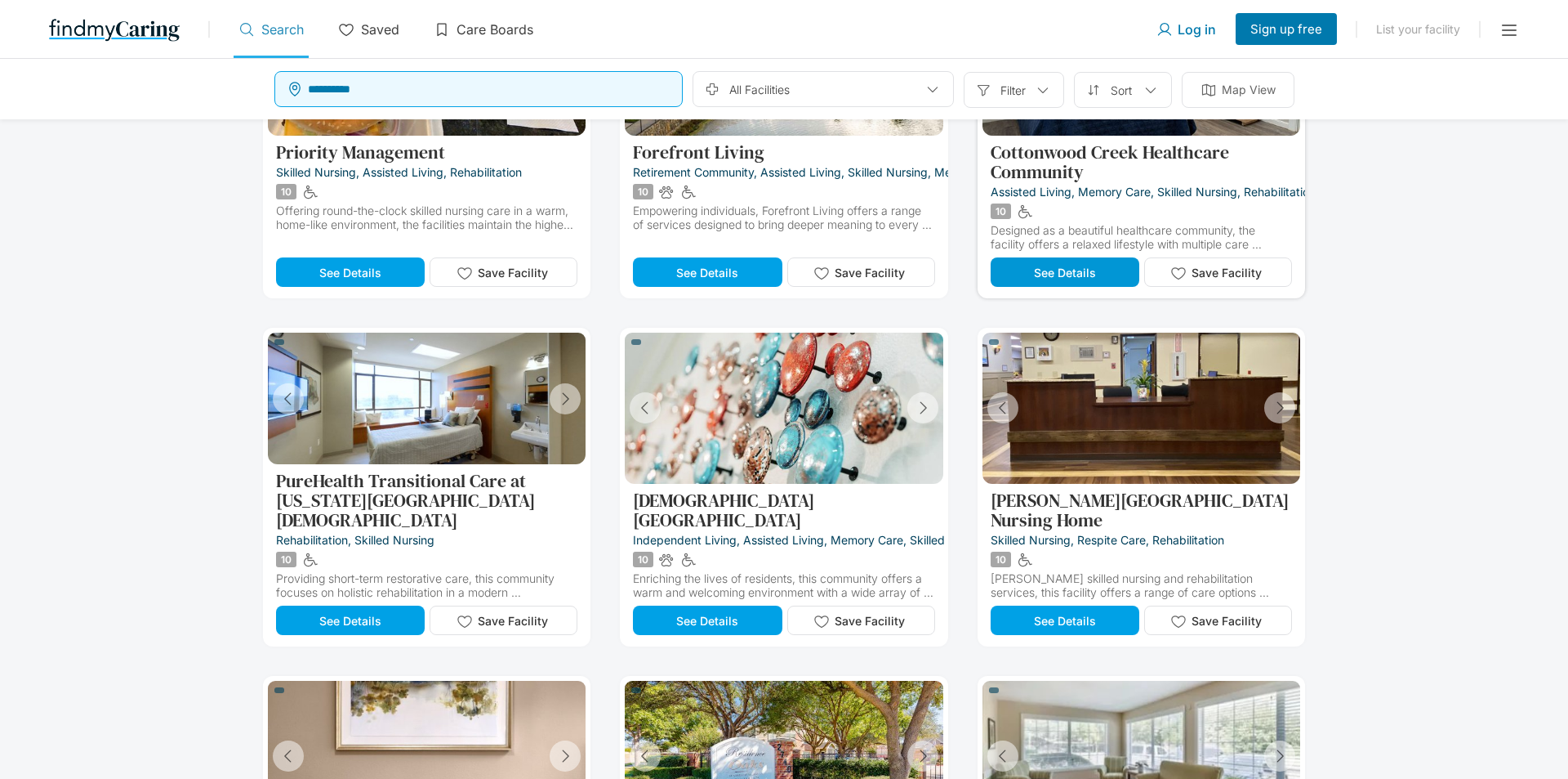
scroll to position [1961, 0]
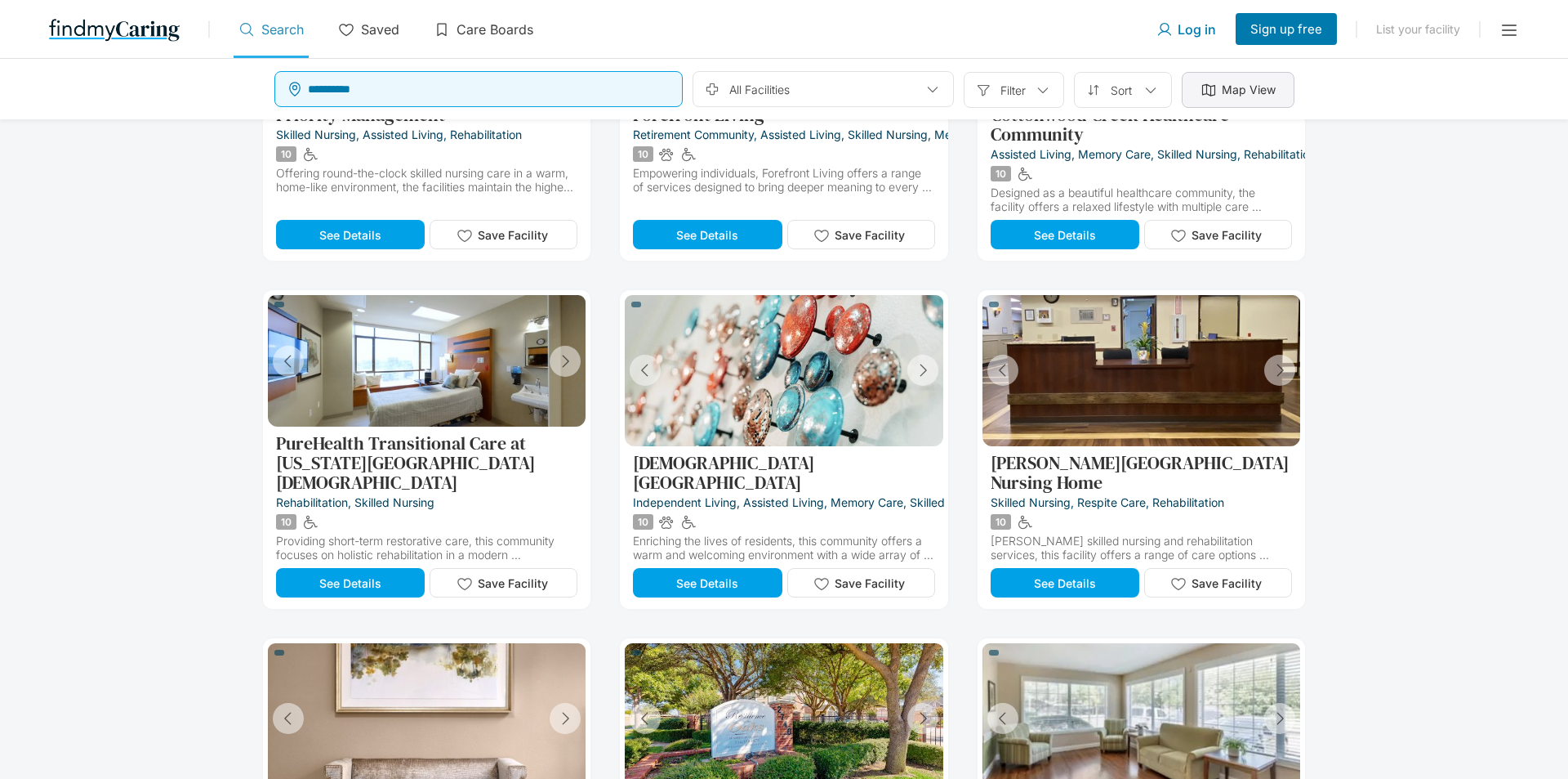
click at [1212, 87] on div at bounding box center [1208, 90] width 16 height 16
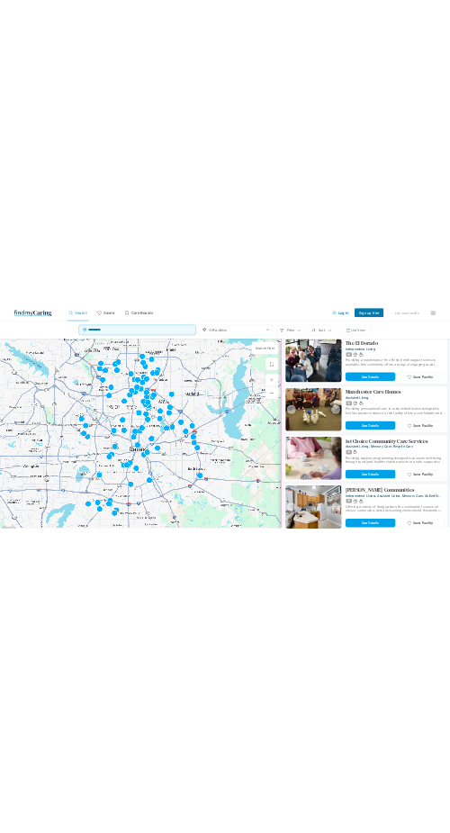
scroll to position [0, 0]
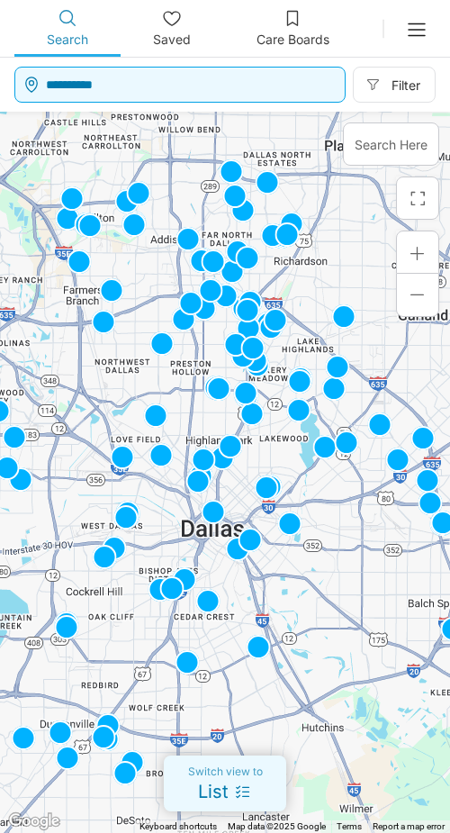
click at [407, 28] on icon at bounding box center [416, 29] width 23 height 23
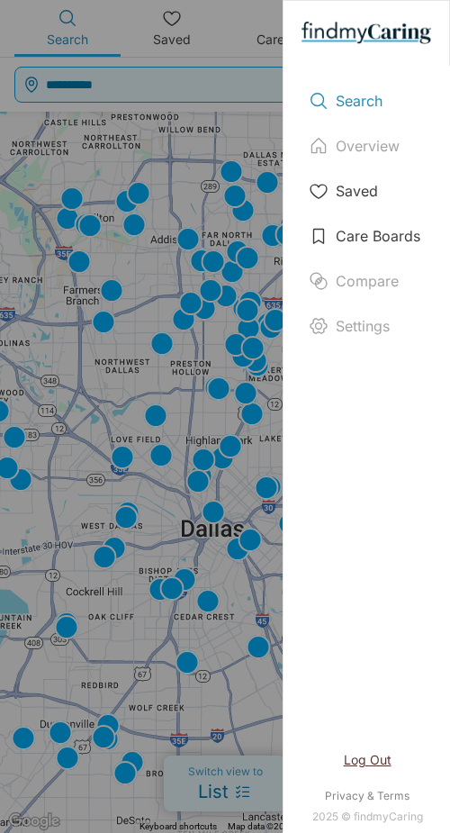
click at [236, 183] on div "Search Overview Saved Care Boards Compare Settings Log Out Privacy & Terms 2025…" at bounding box center [225, 416] width 450 height 833
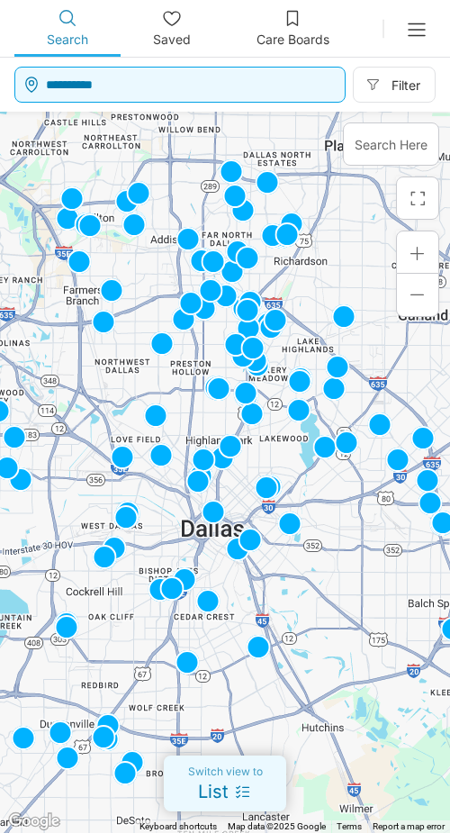
click at [250, 791] on div at bounding box center [243, 792] width 18 height 18
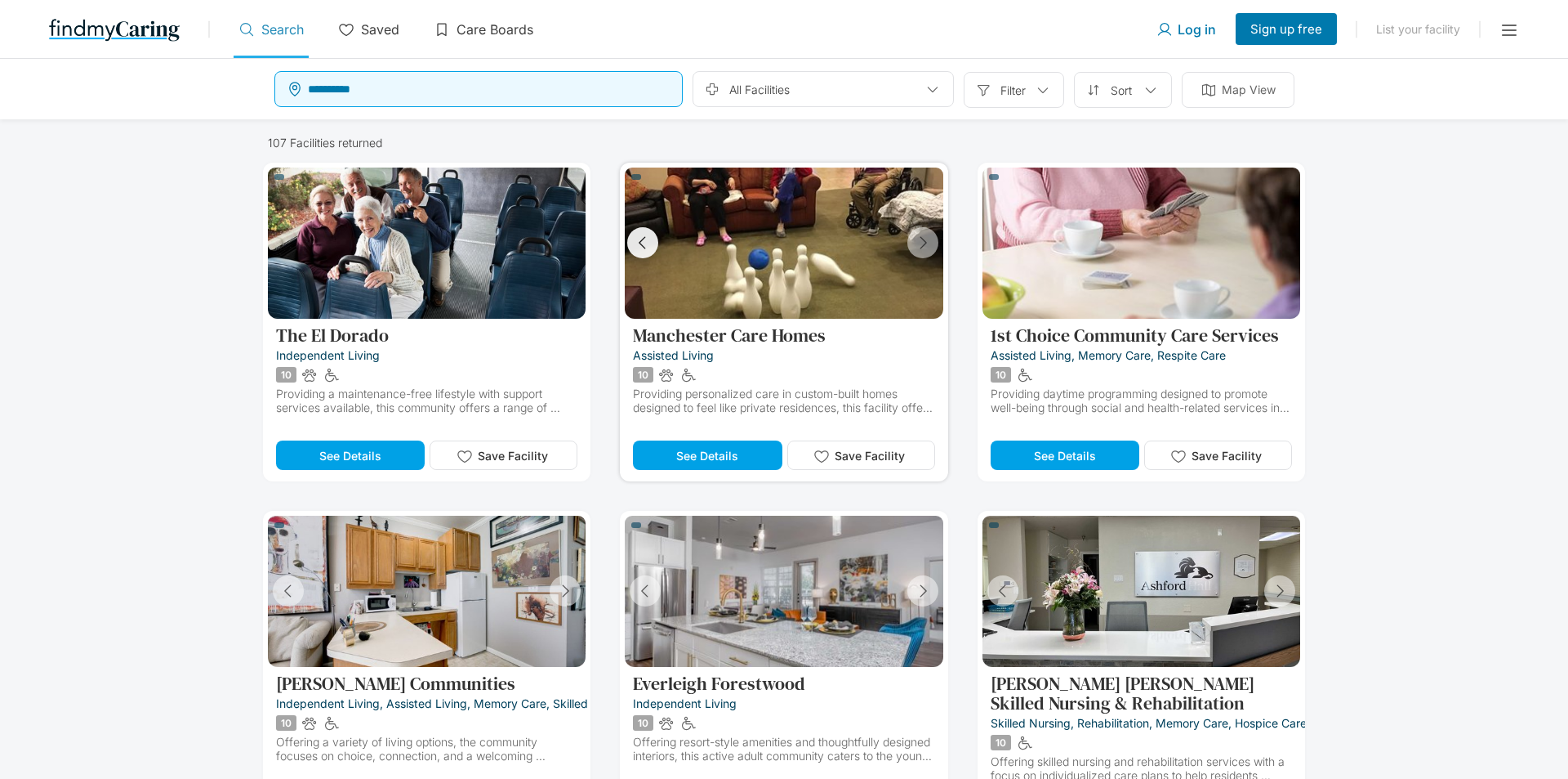
click at [644, 243] on icon "button" at bounding box center [643, 243] width 18 height 18
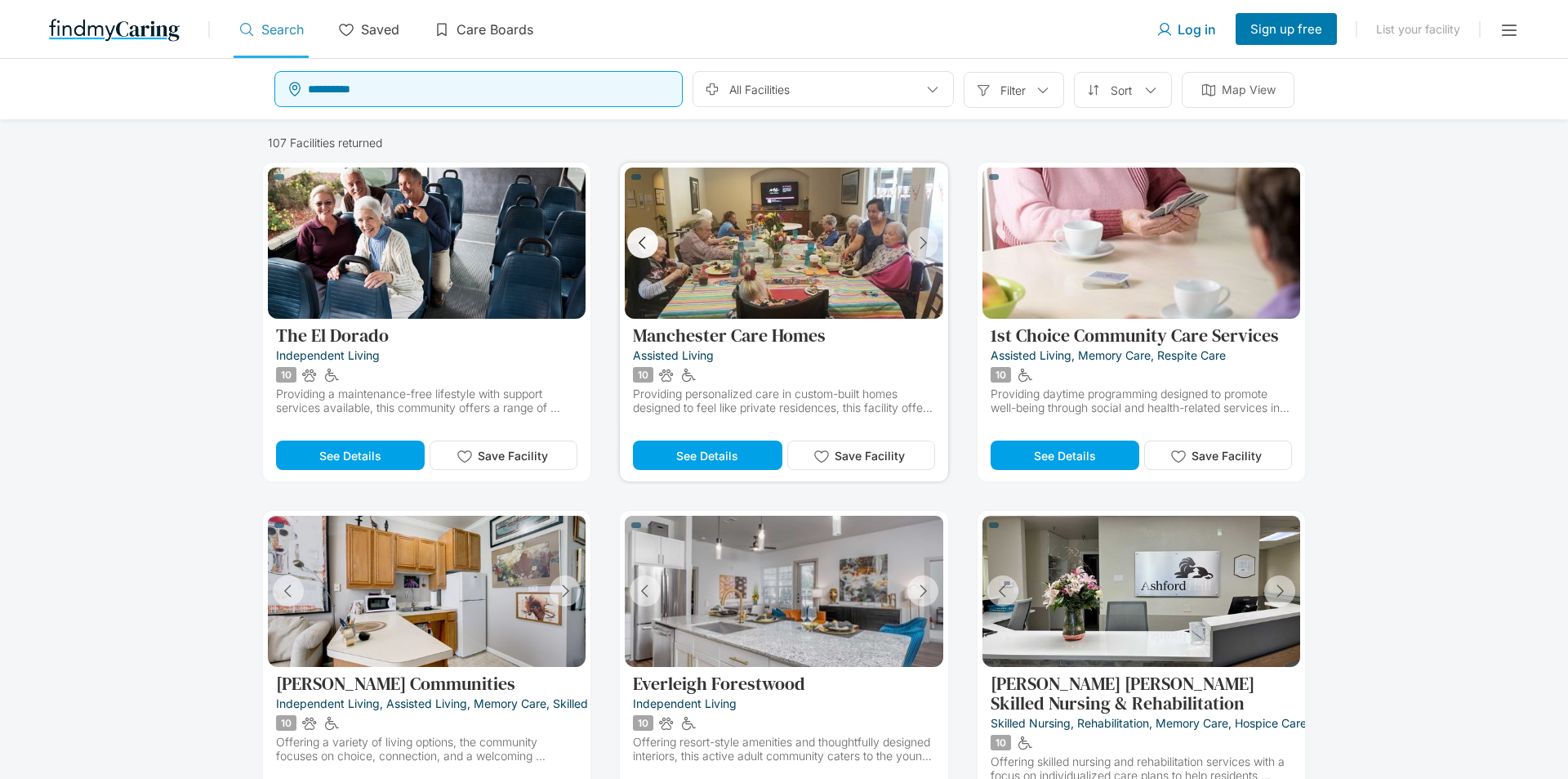
click at [644, 243] on icon "button" at bounding box center [643, 243] width 18 height 18
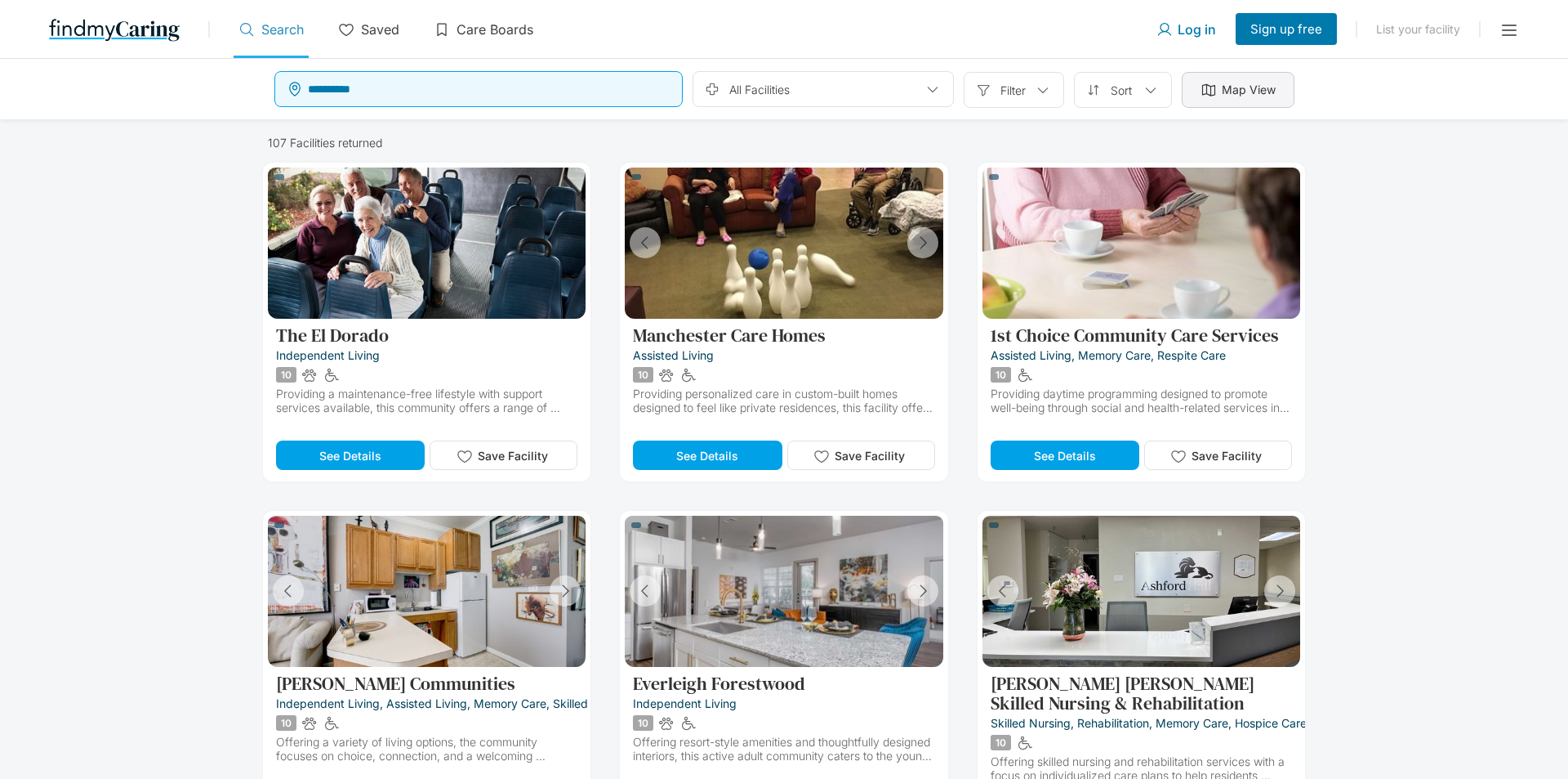
click at [1207, 83] on div at bounding box center [1208, 90] width 16 height 16
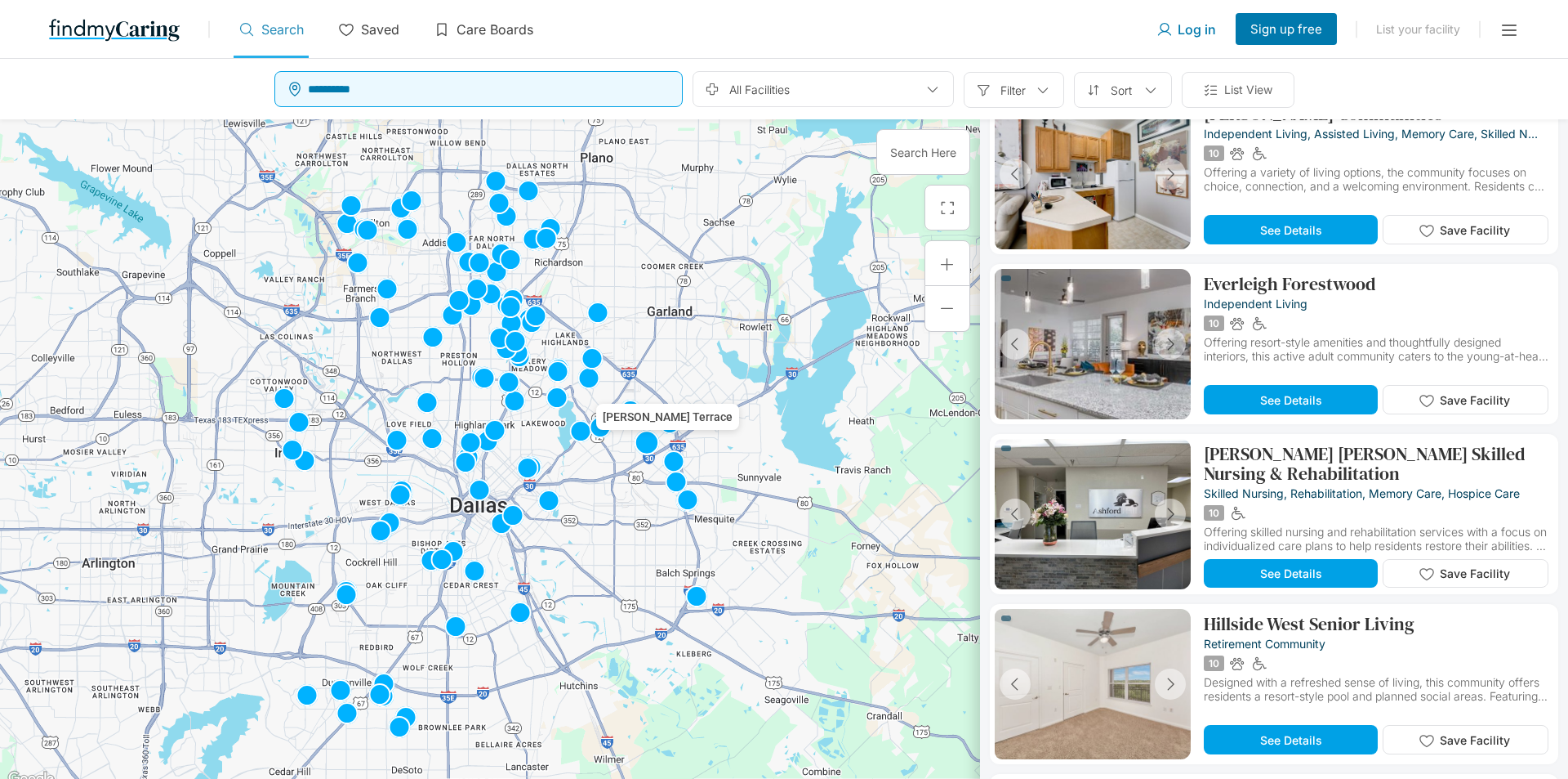
scroll to position [1144, 0]
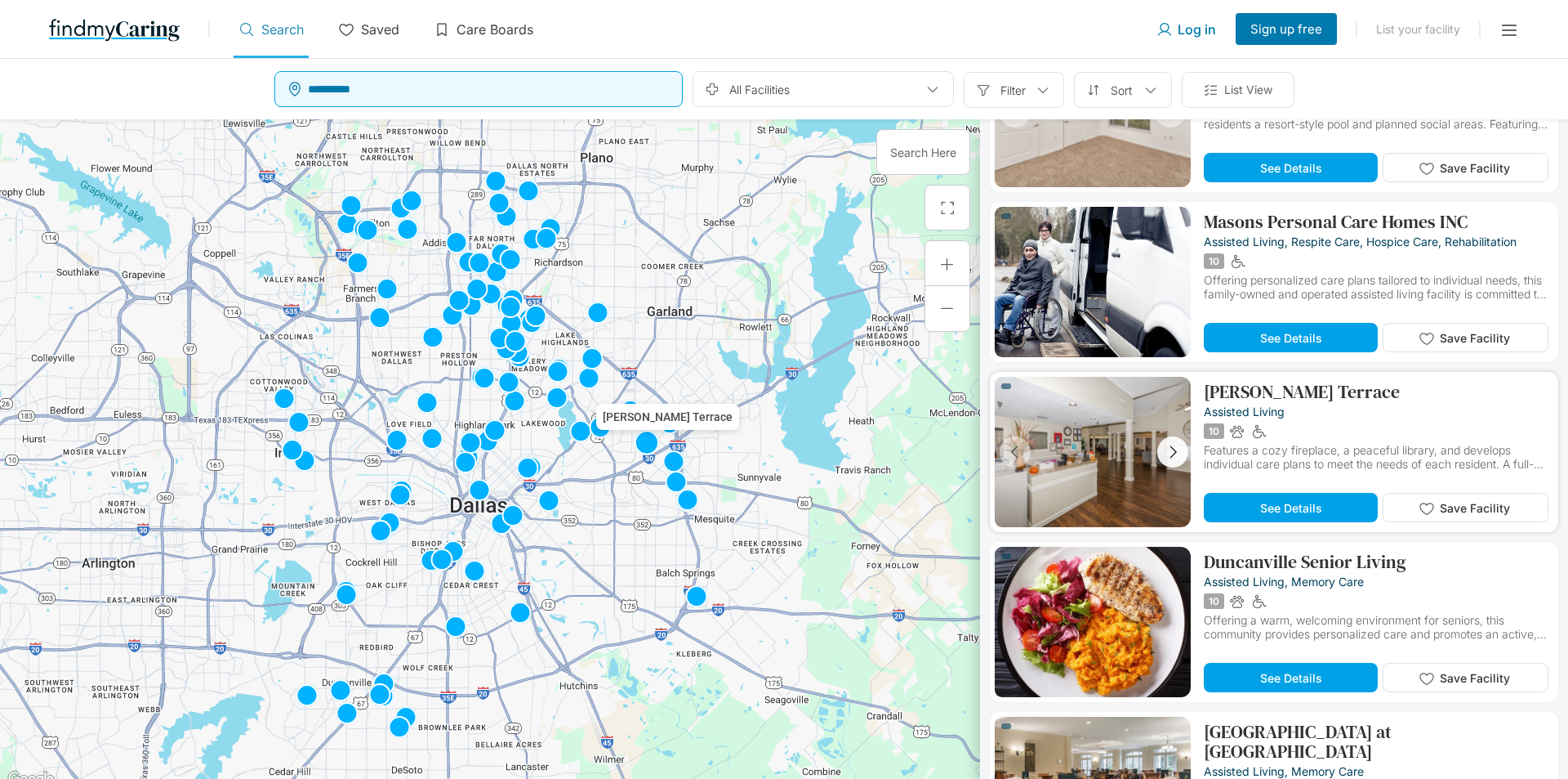
click at [1172, 459] on icon "button" at bounding box center [1173, 452] width 18 height 18
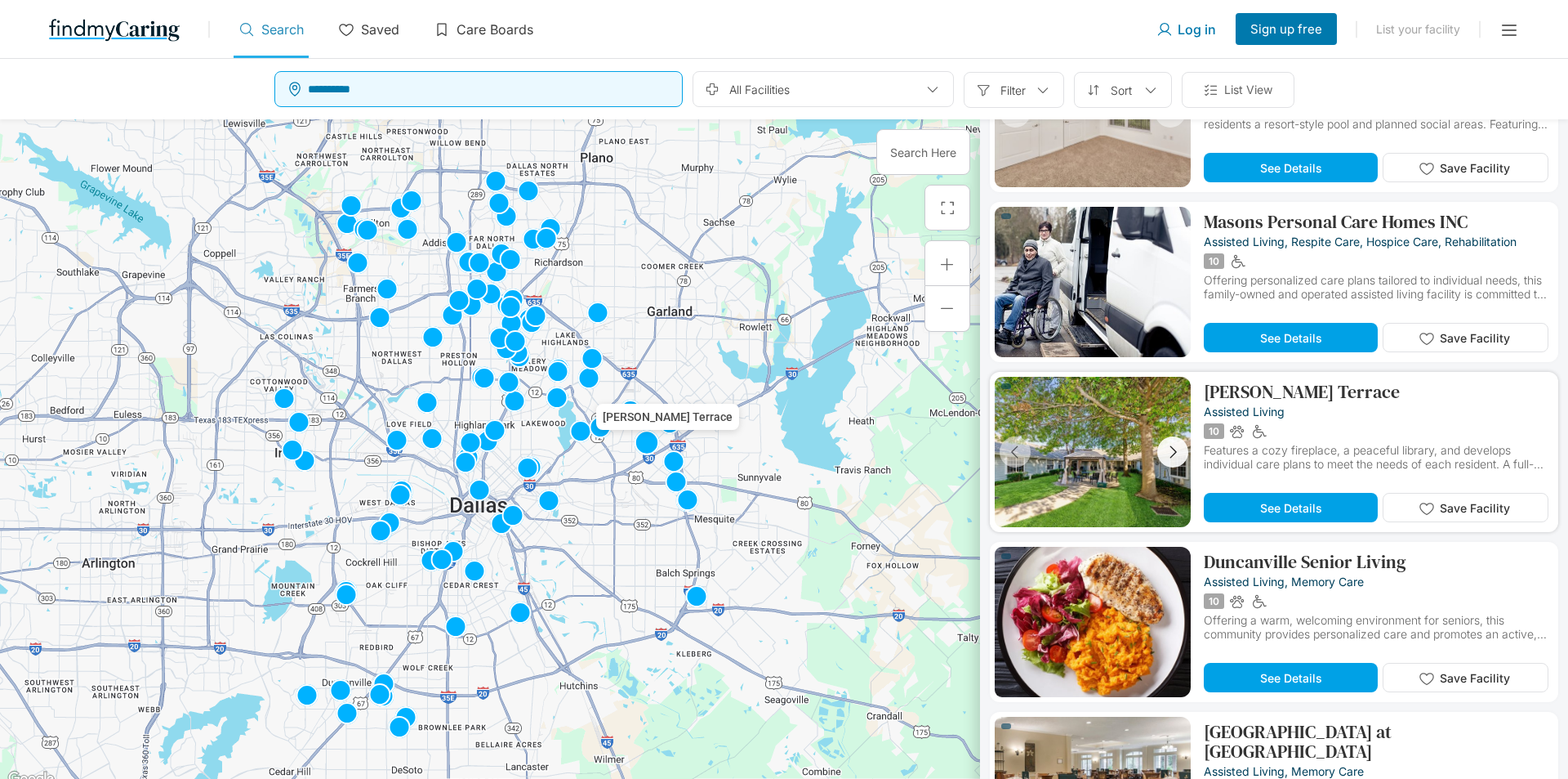
click at [1171, 459] on icon "button" at bounding box center [1173, 452] width 18 height 18
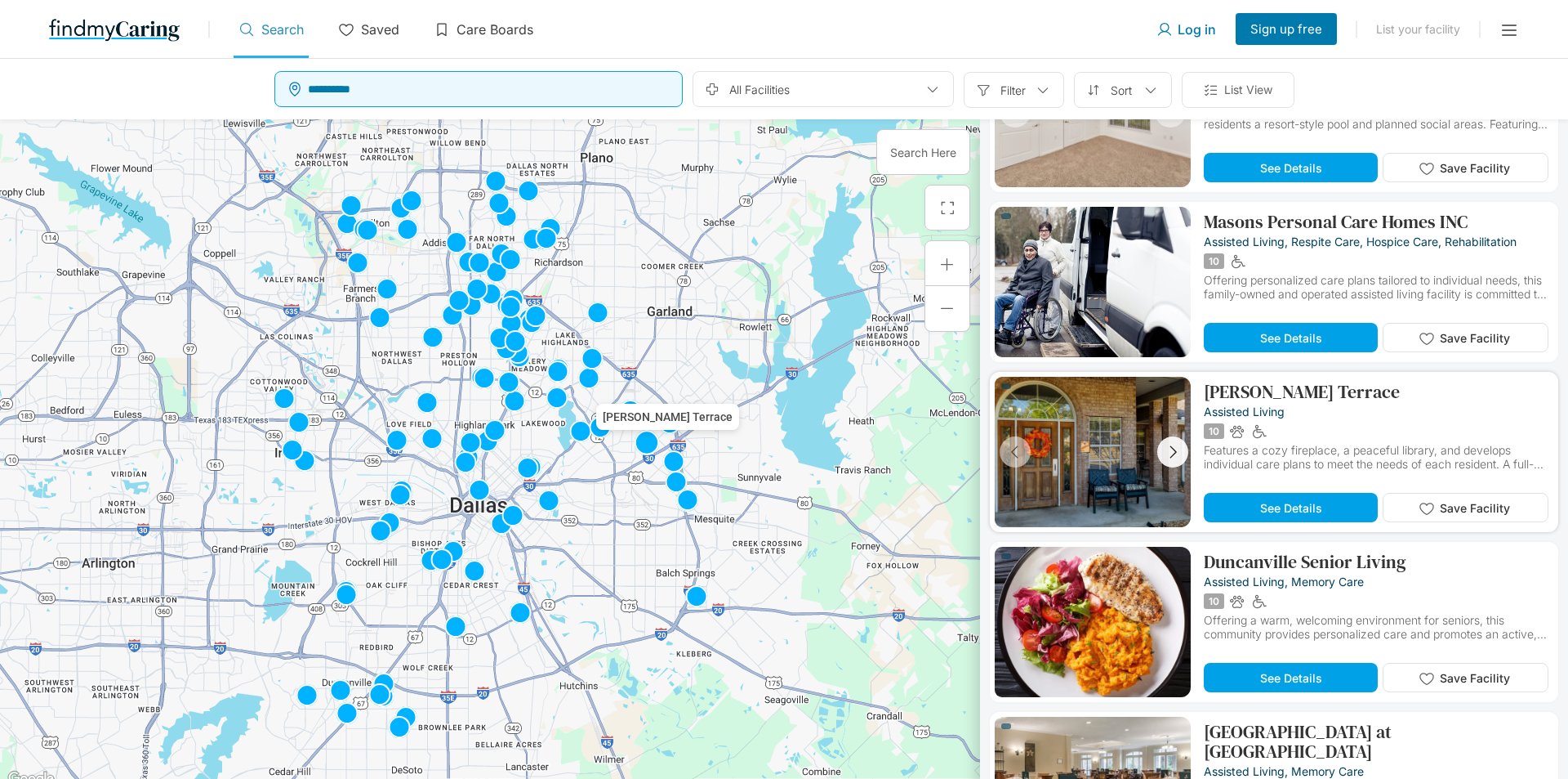
click at [1171, 459] on icon "button" at bounding box center [1173, 452] width 18 height 18
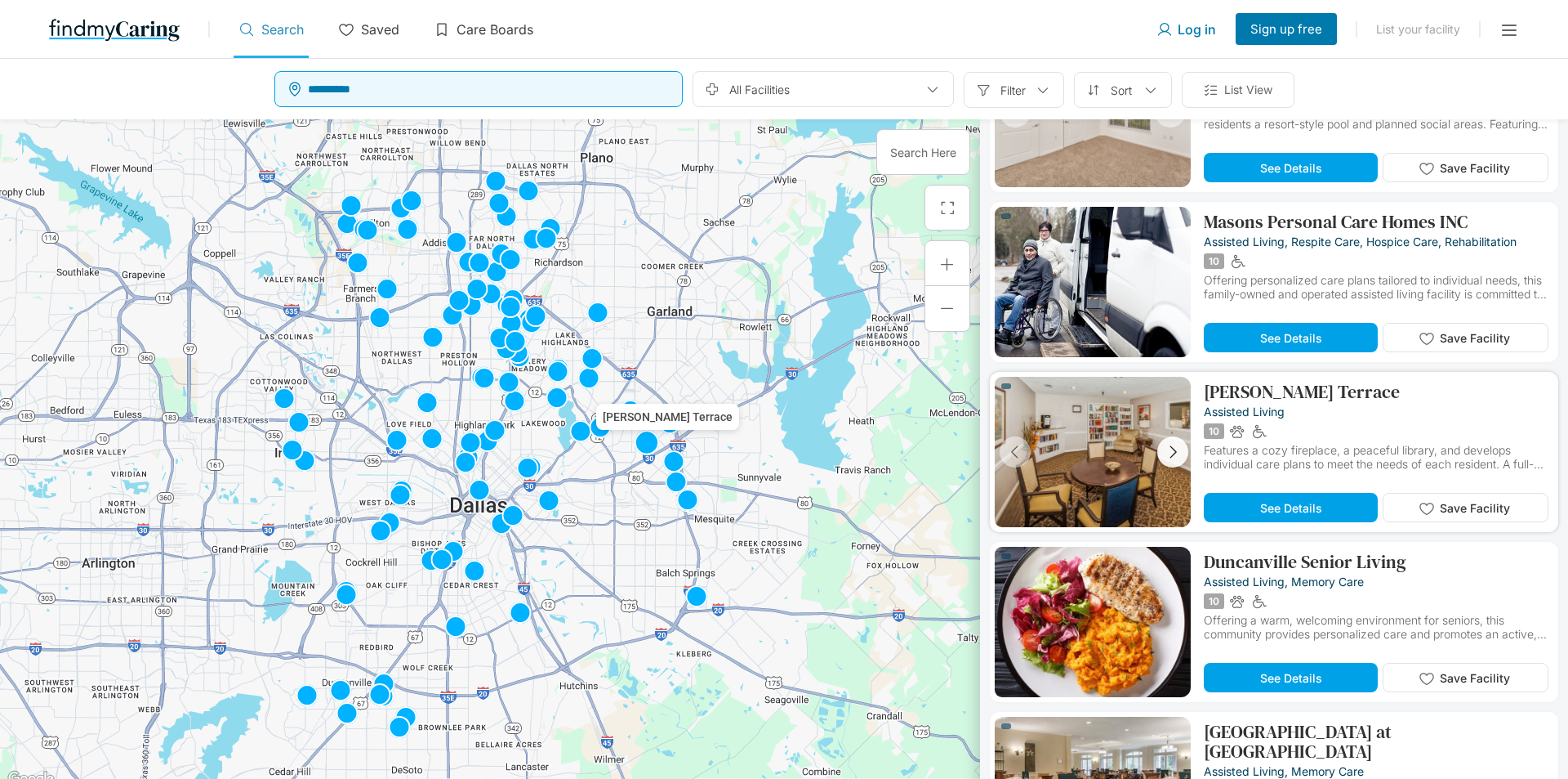
click at [1171, 459] on icon "button" at bounding box center [1173, 452] width 18 height 18
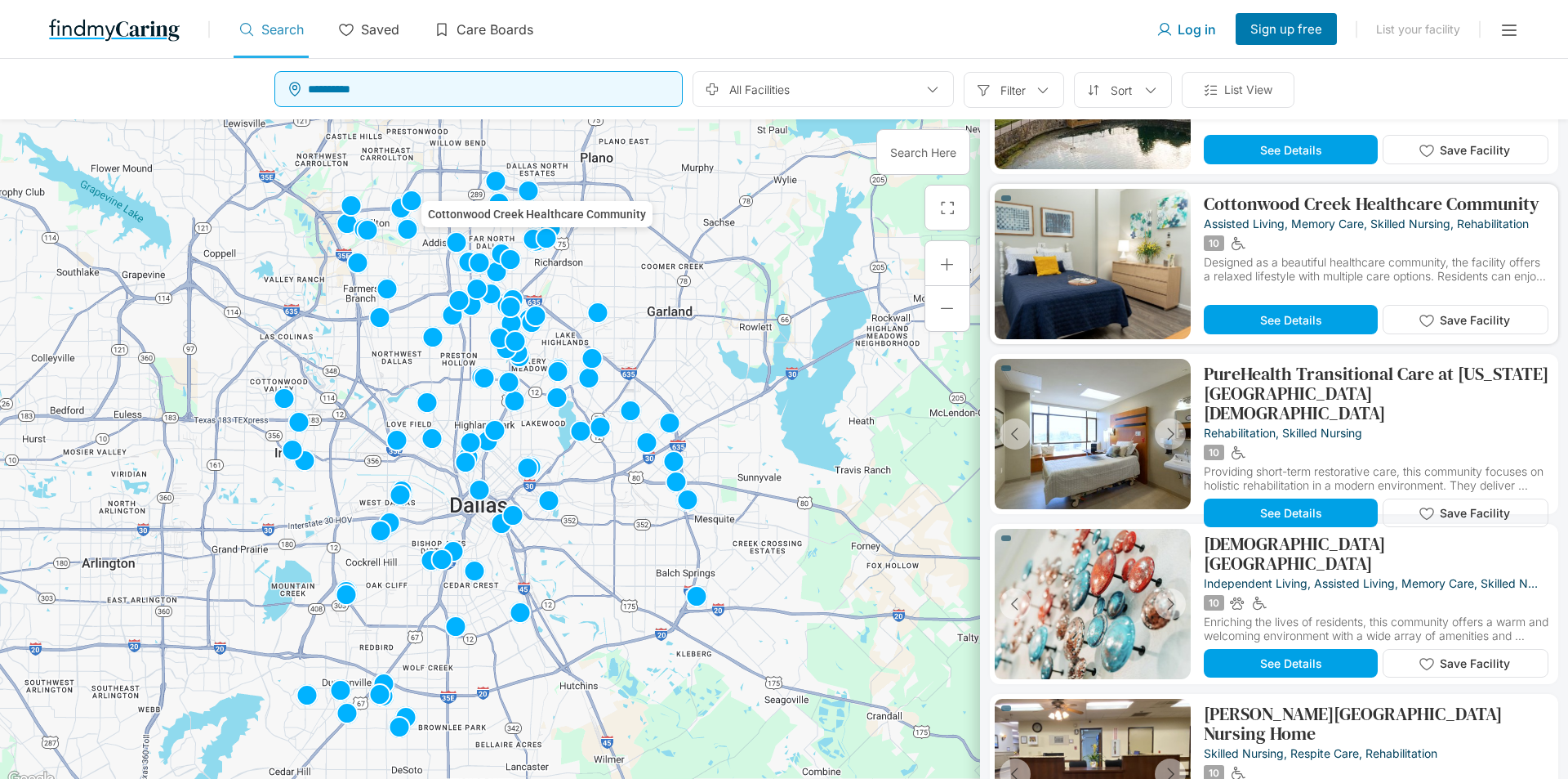
scroll to position [3065, 0]
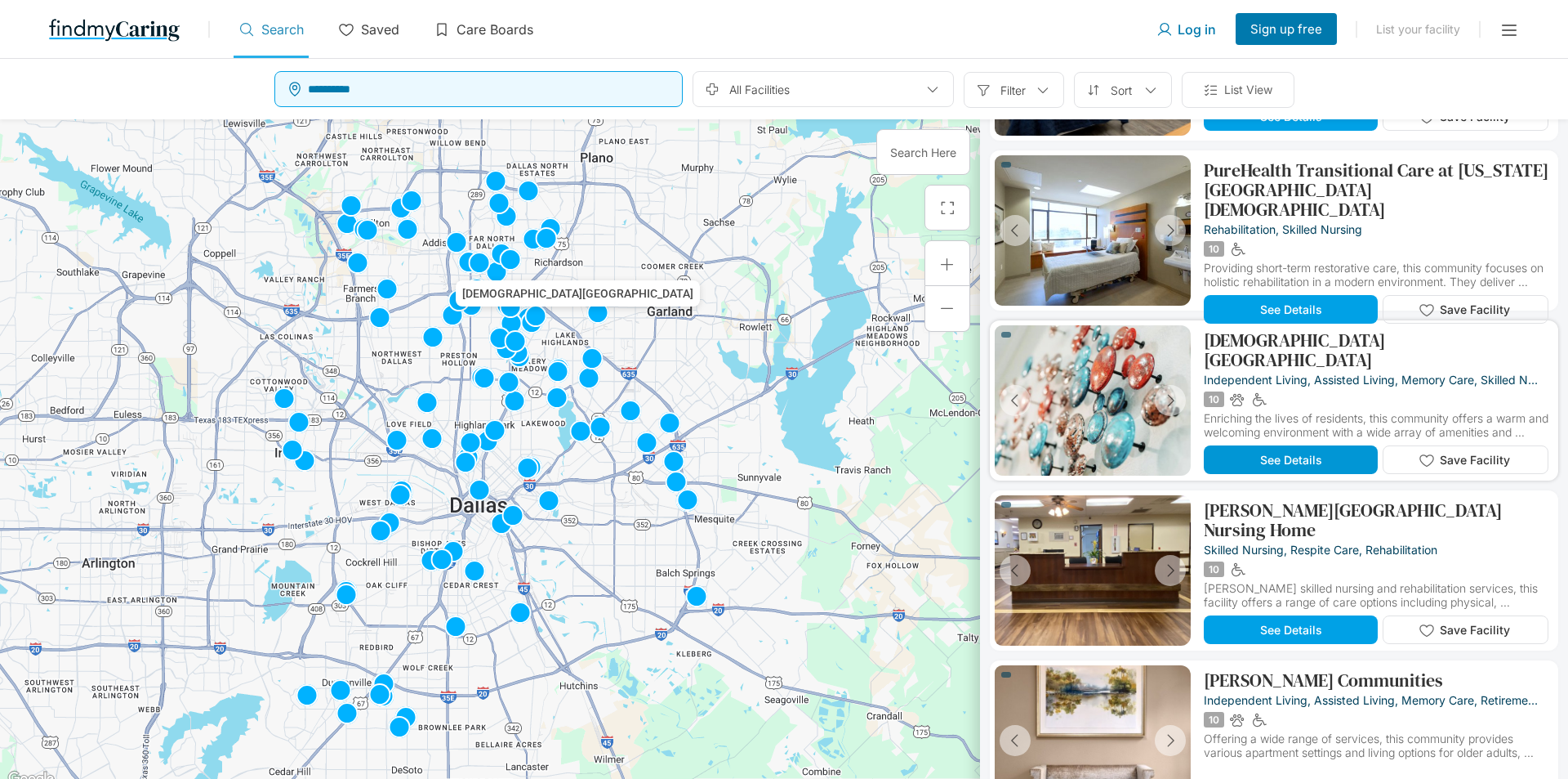
click at [1268, 458] on span "See Details" at bounding box center [1291, 459] width 62 height 14
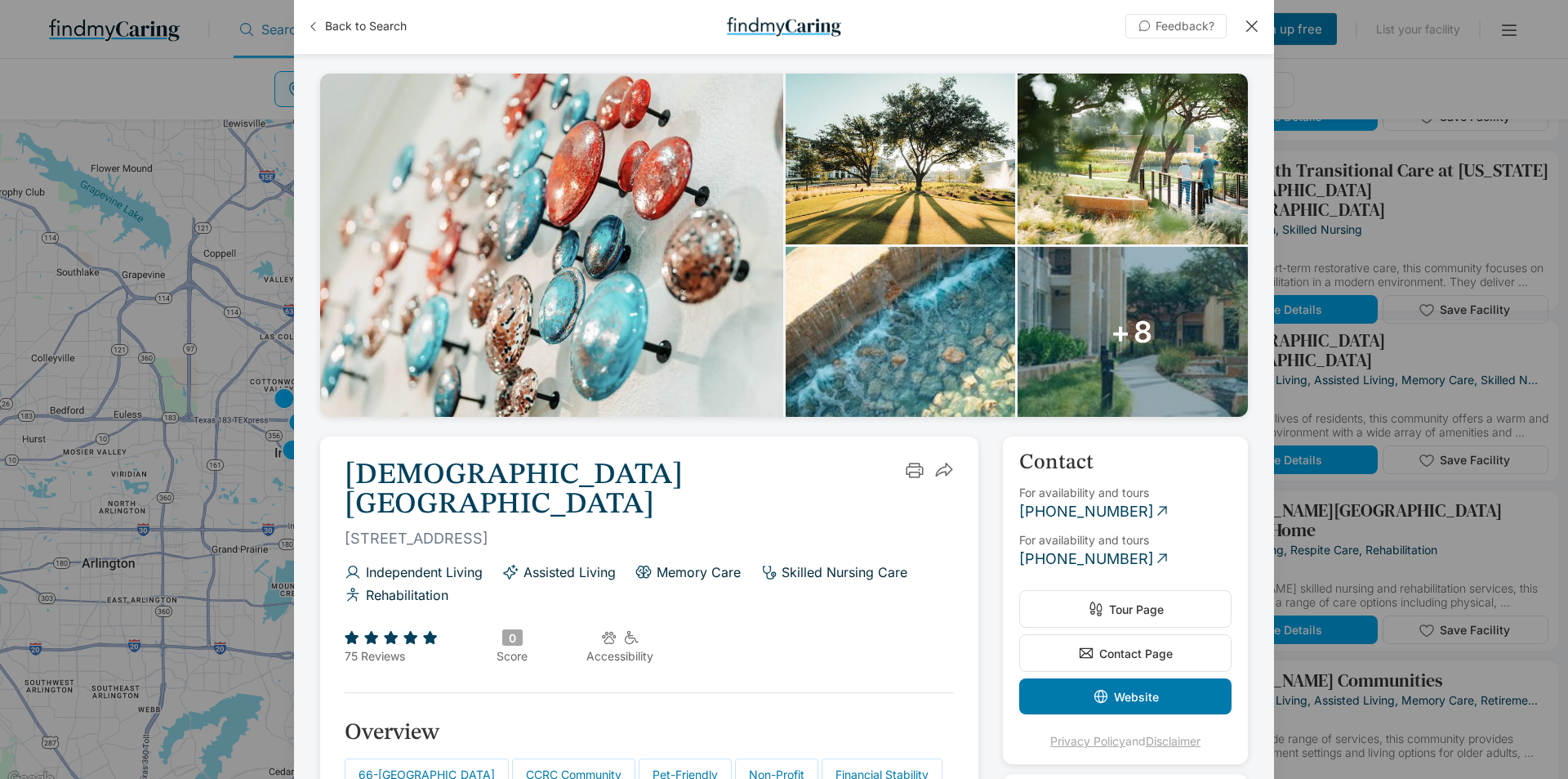
click at [1247, 29] on div at bounding box center [1252, 26] width 18 height 18
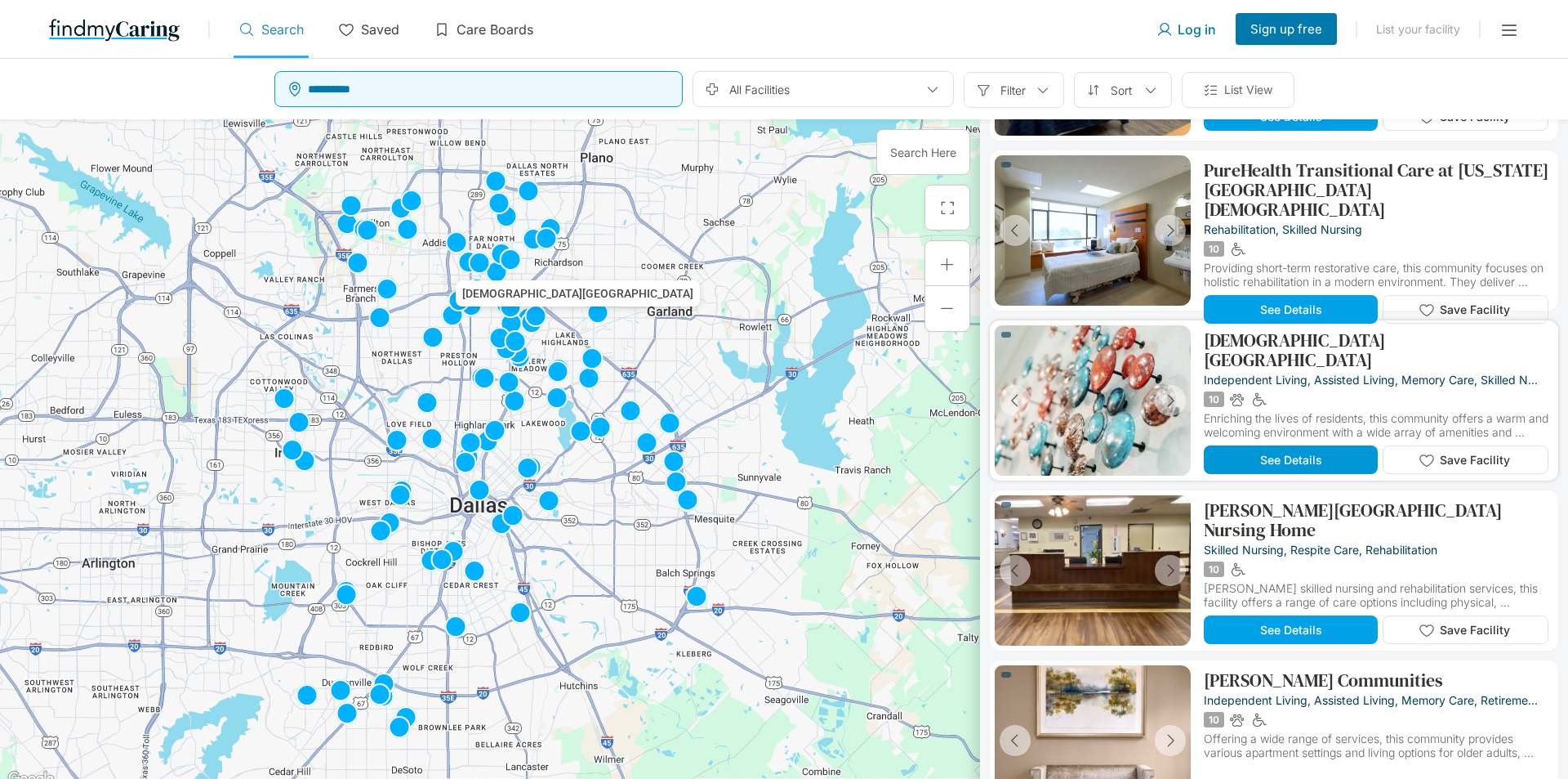
click at [1291, 458] on span "See Details" at bounding box center [1291, 459] width 62 height 14
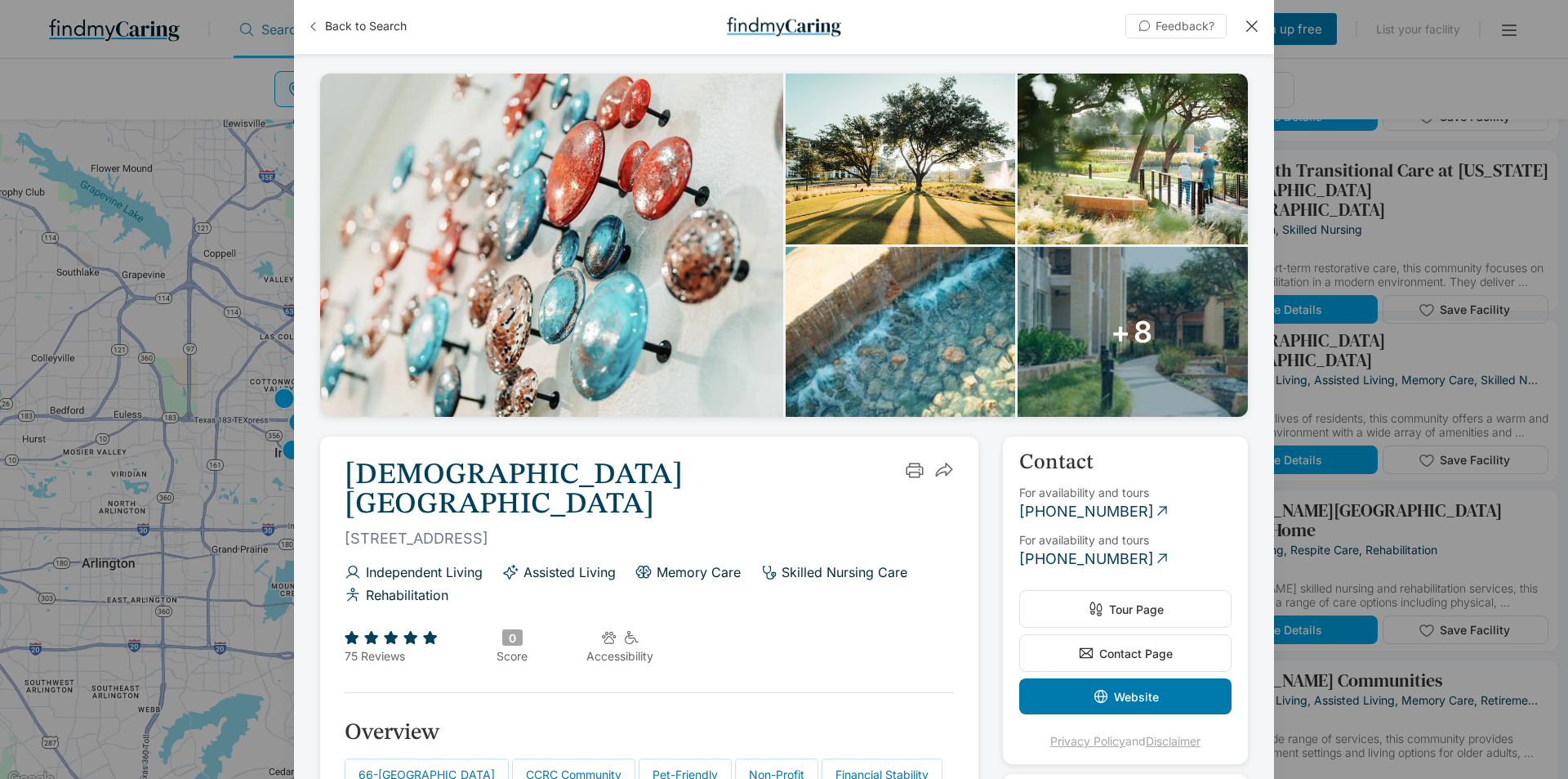
click at [1250, 24] on div at bounding box center [1252, 26] width 18 height 18
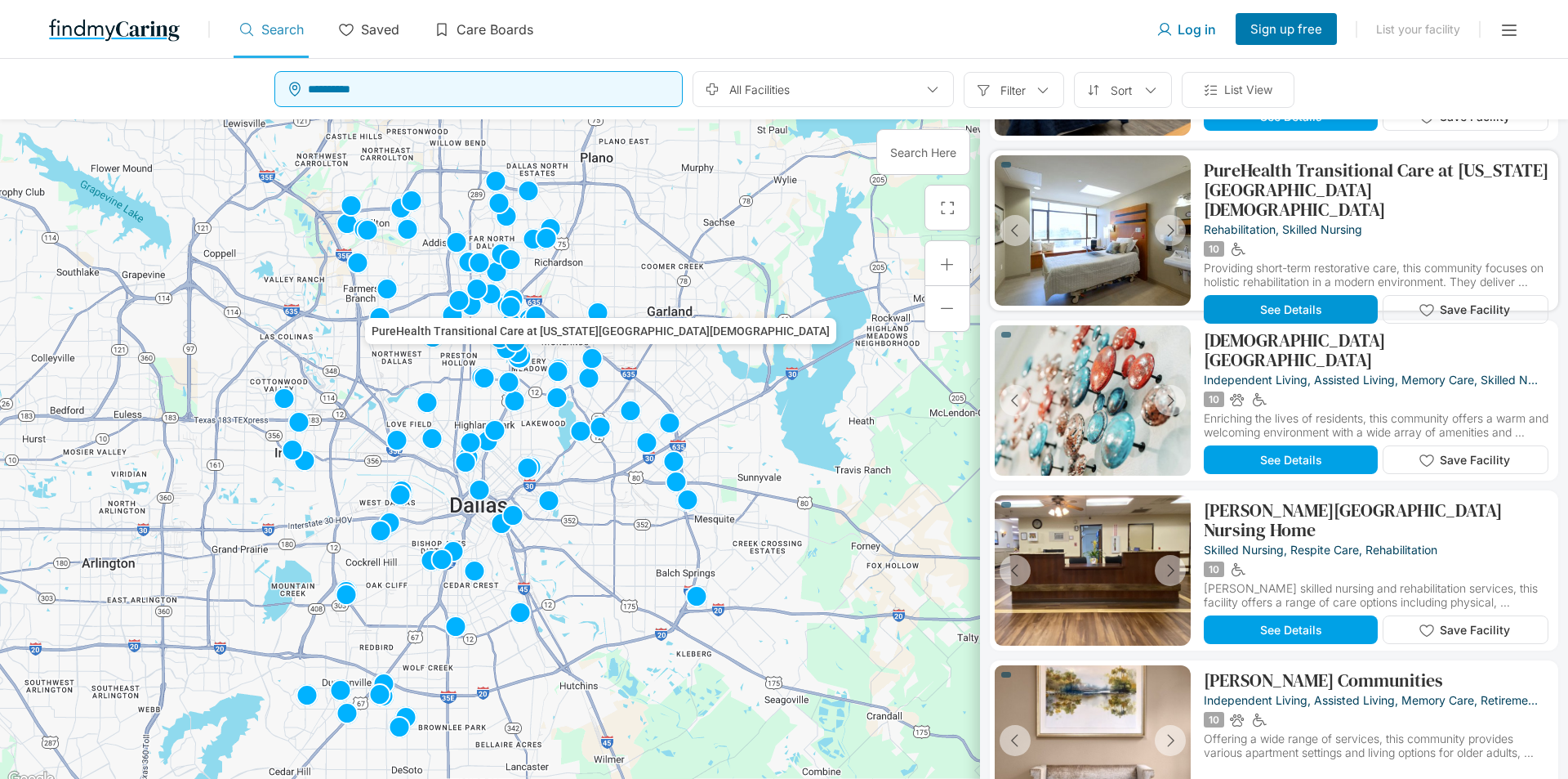
click at [1287, 295] on button "See Details" at bounding box center [1291, 309] width 174 height 29
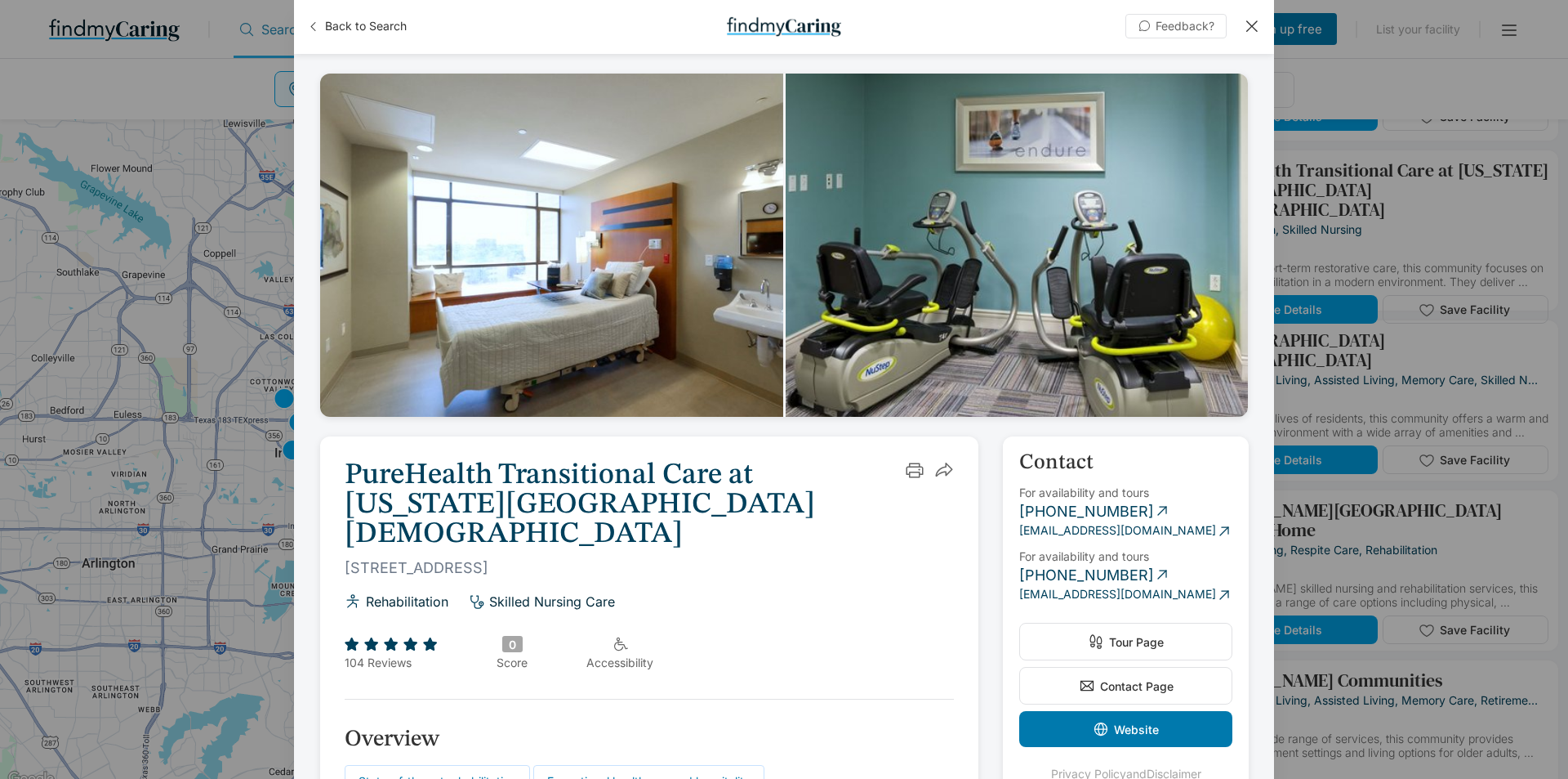
click at [1249, 25] on div at bounding box center [1252, 26] width 18 height 18
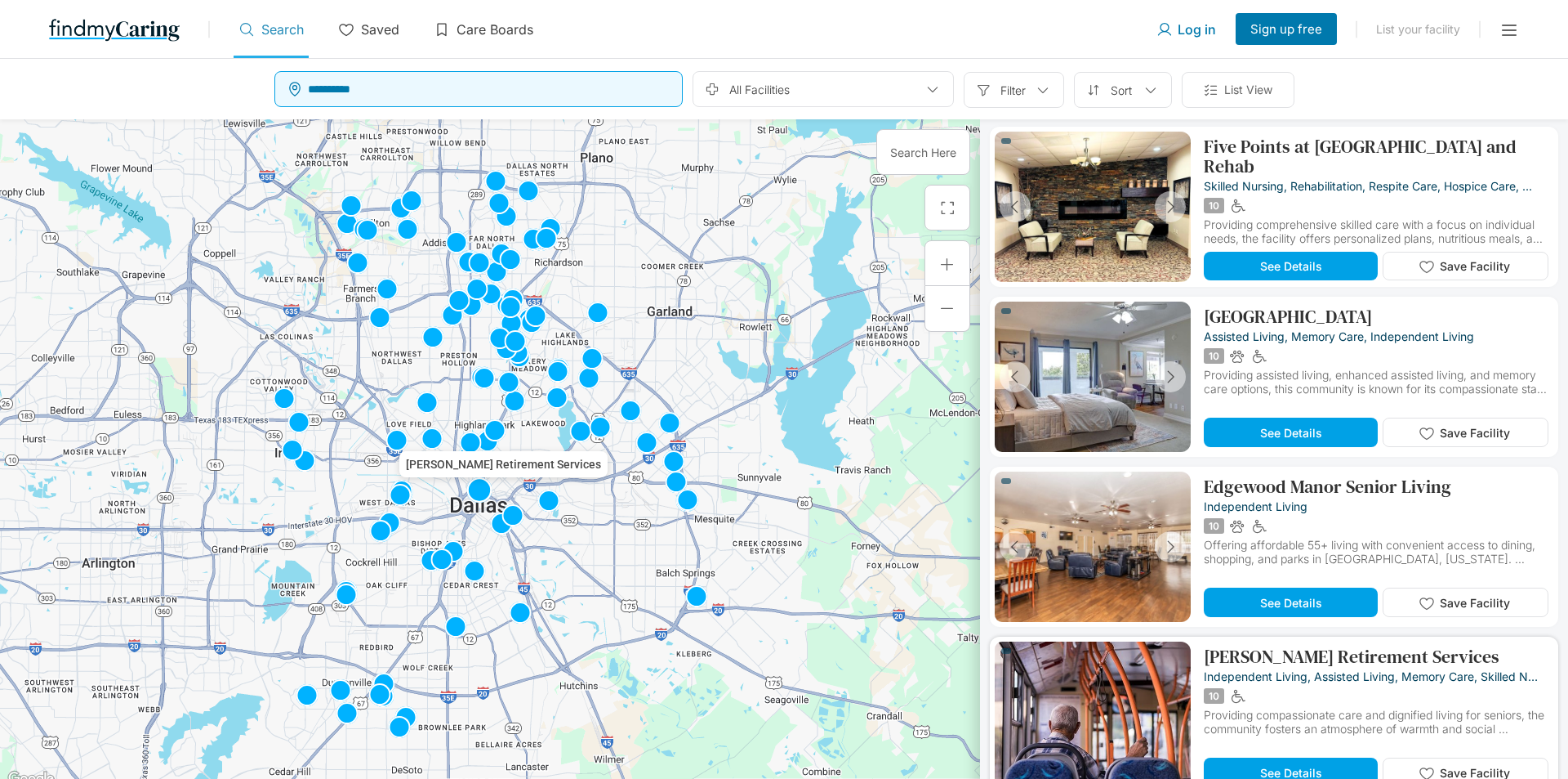
scroll to position [6006, 0]
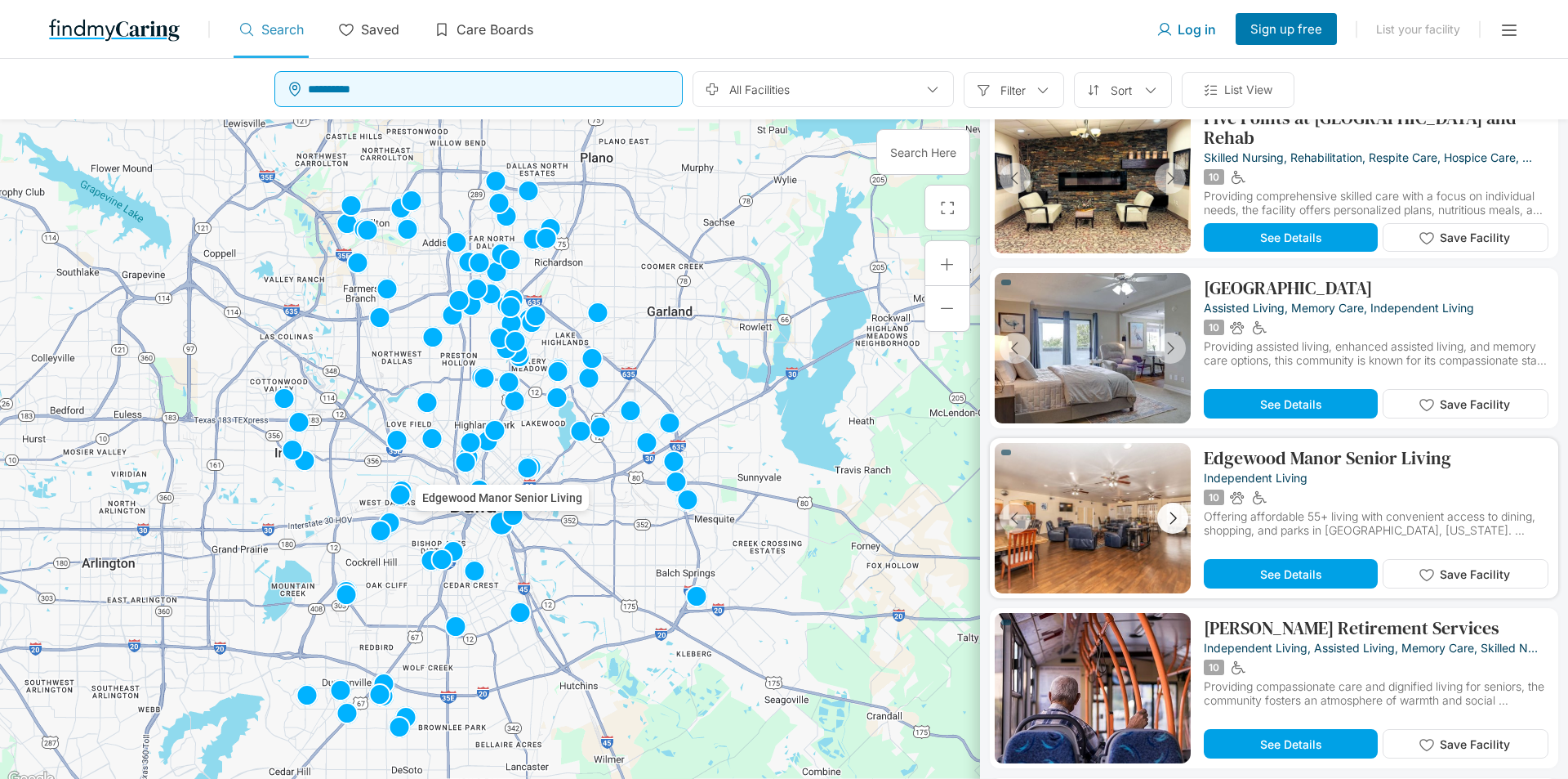
click at [1167, 504] on button "button" at bounding box center [1173, 518] width 31 height 31
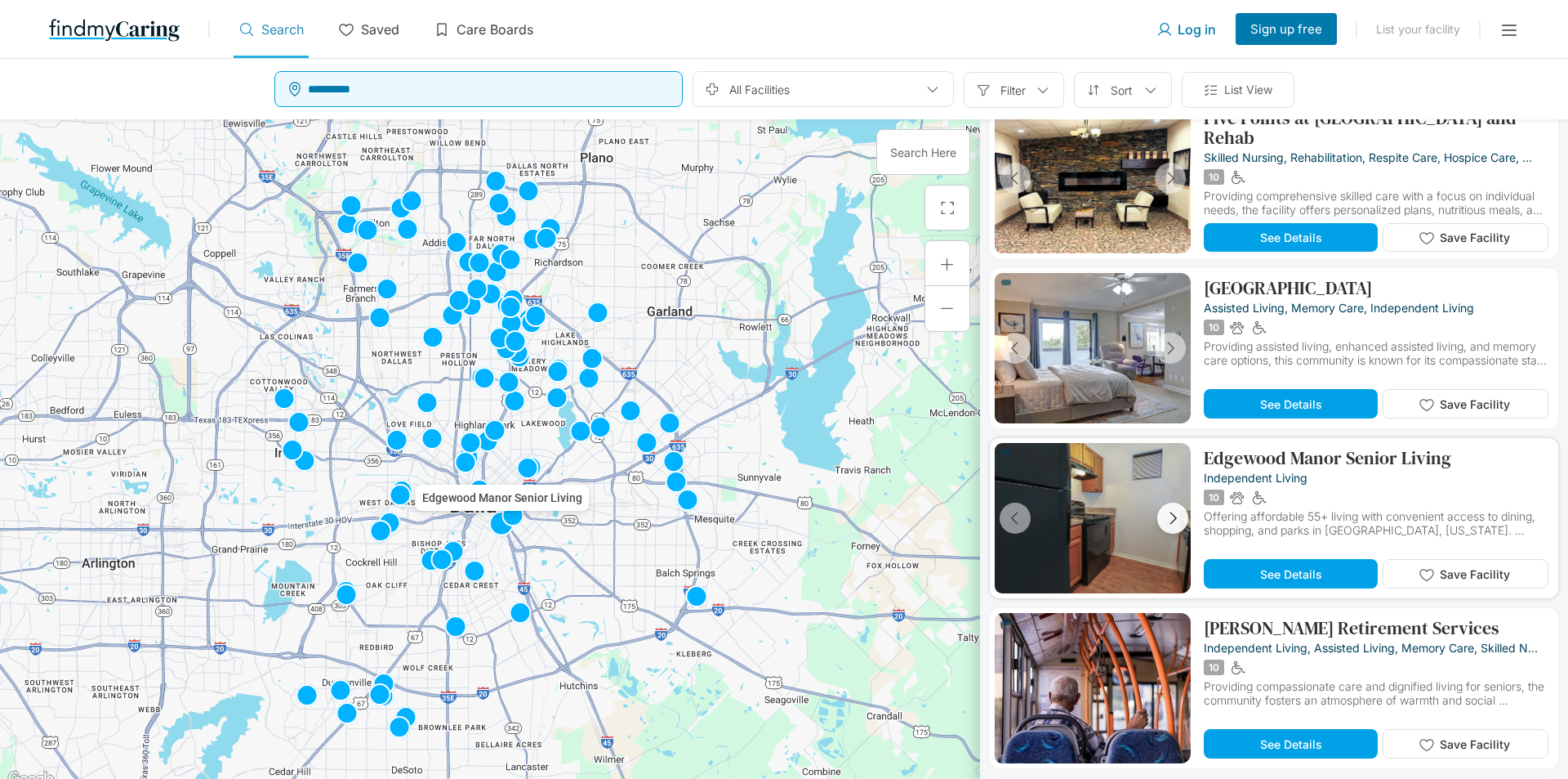
click at [1167, 507] on button "button" at bounding box center [1173, 518] width 31 height 31
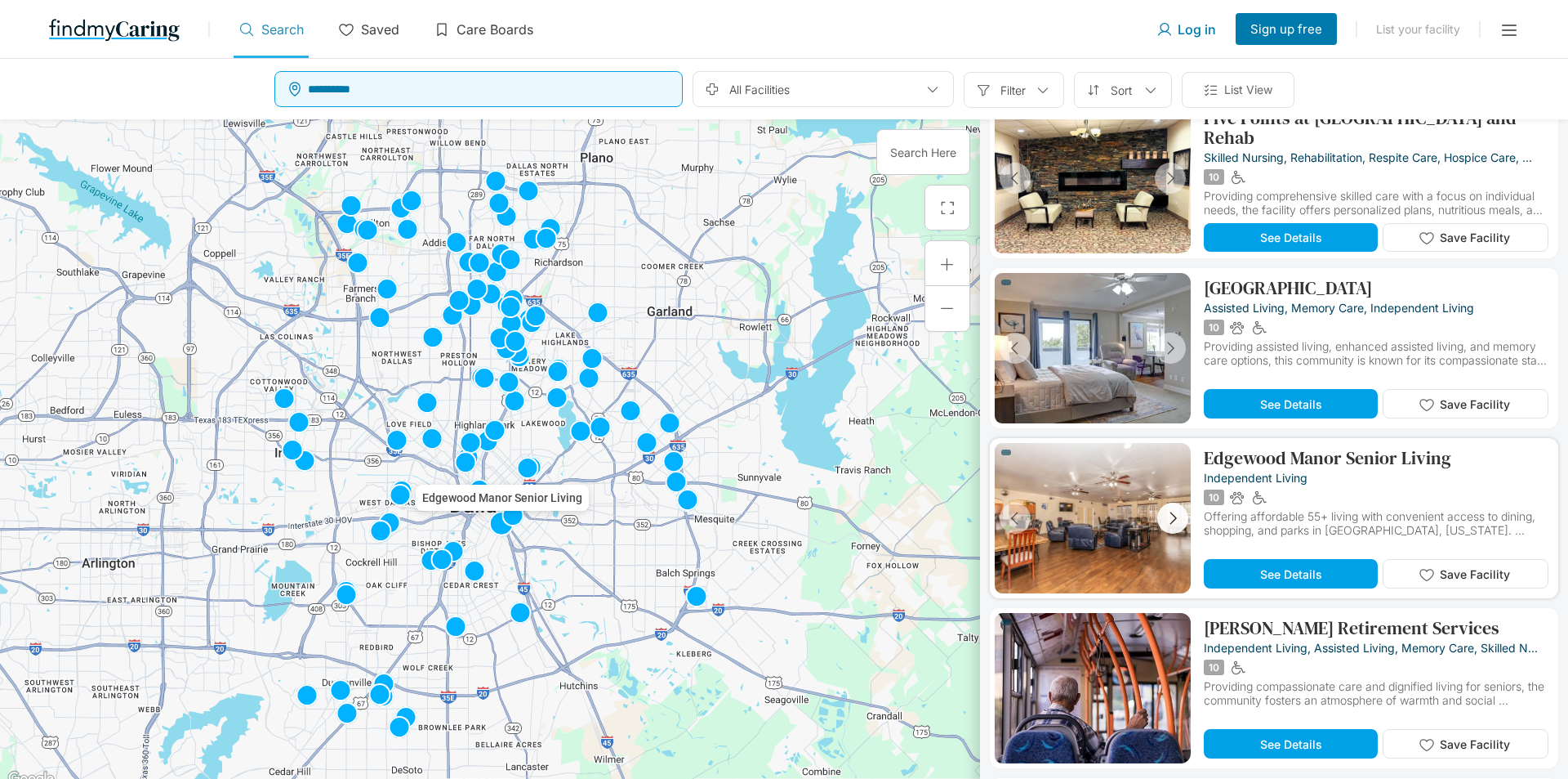
click at [1167, 507] on button "button" at bounding box center [1173, 518] width 31 height 31
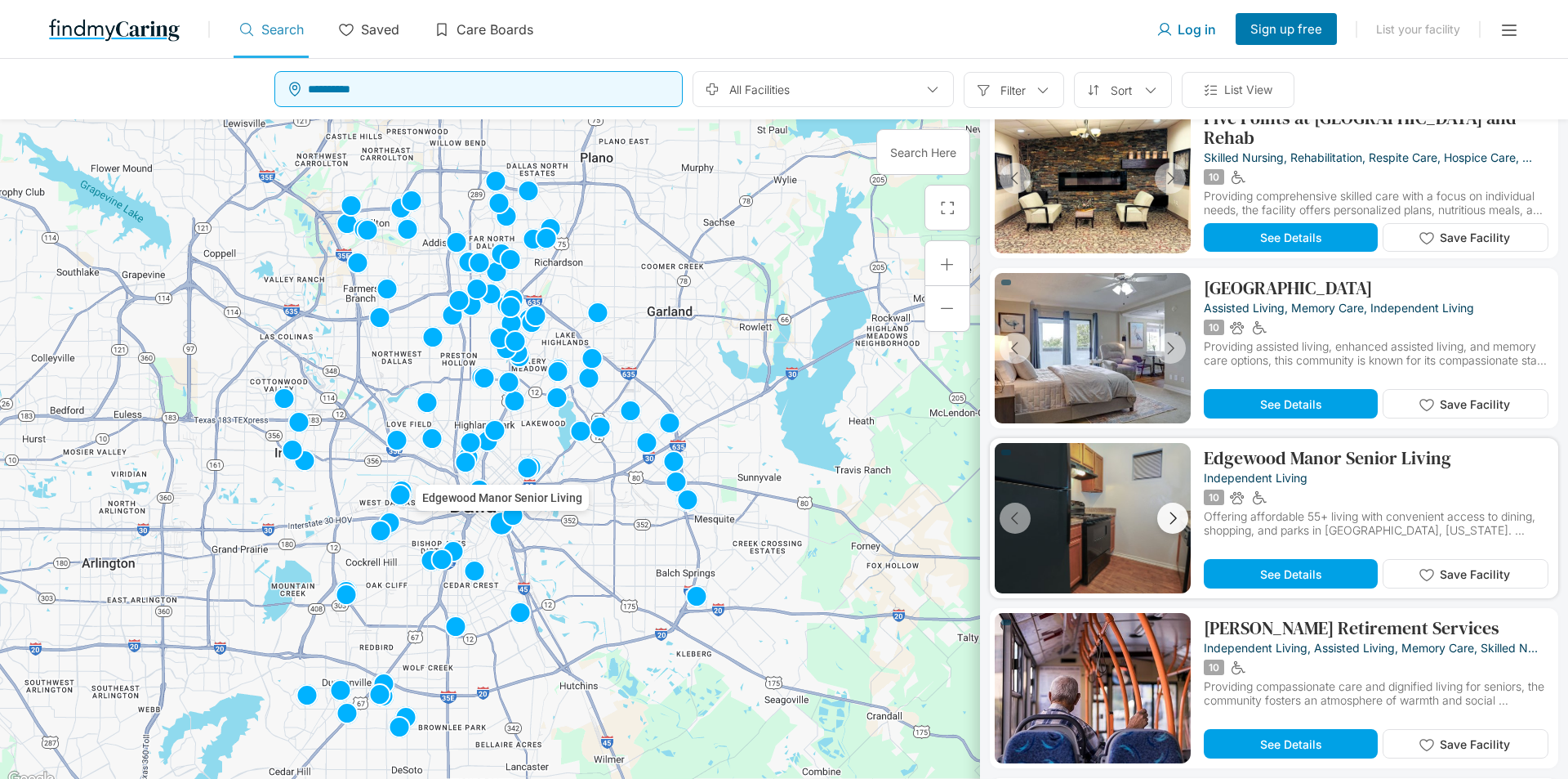
click at [1167, 507] on button "button" at bounding box center [1173, 518] width 31 height 31
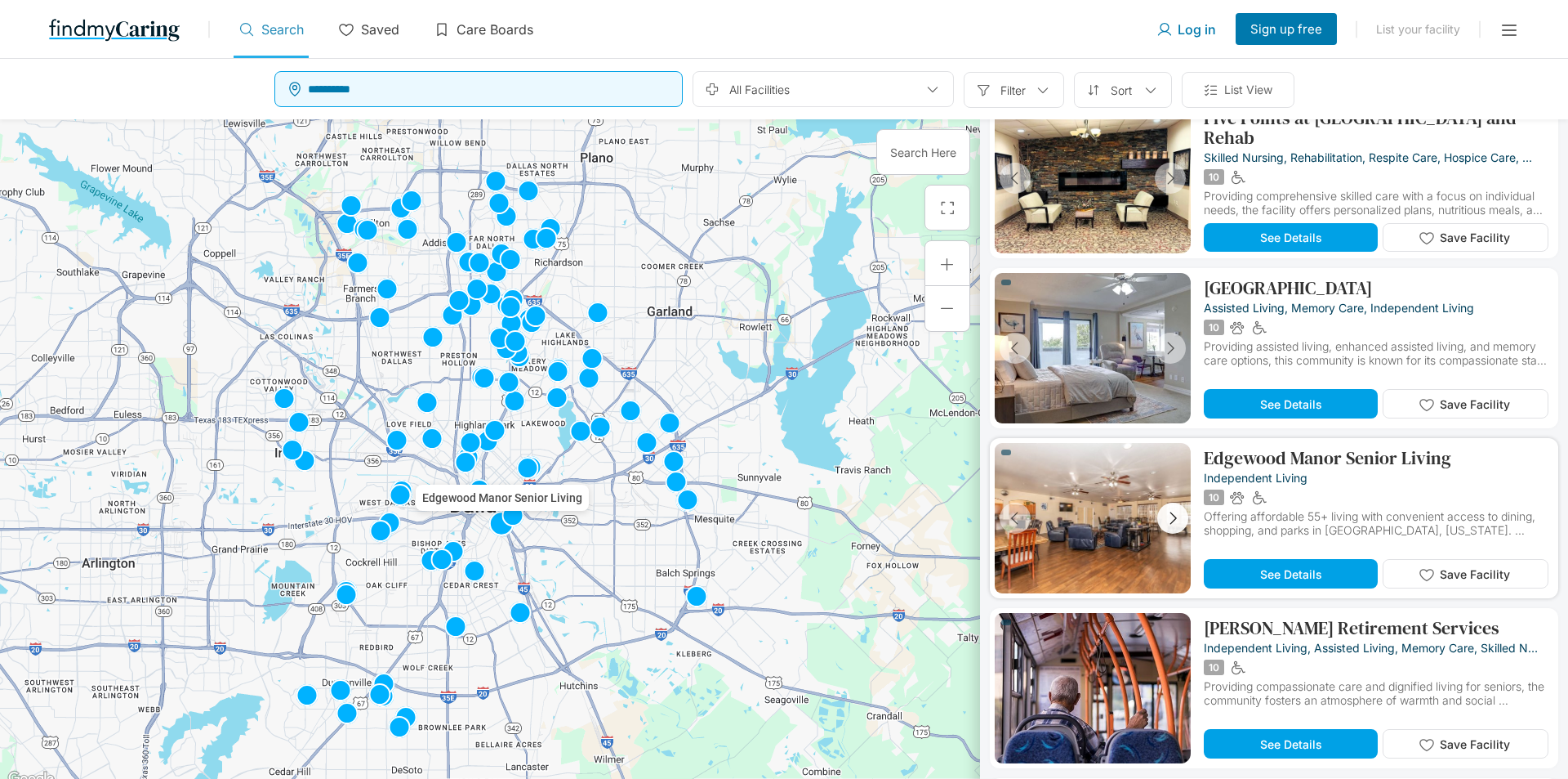
click at [1167, 507] on button "button" at bounding box center [1173, 518] width 31 height 31
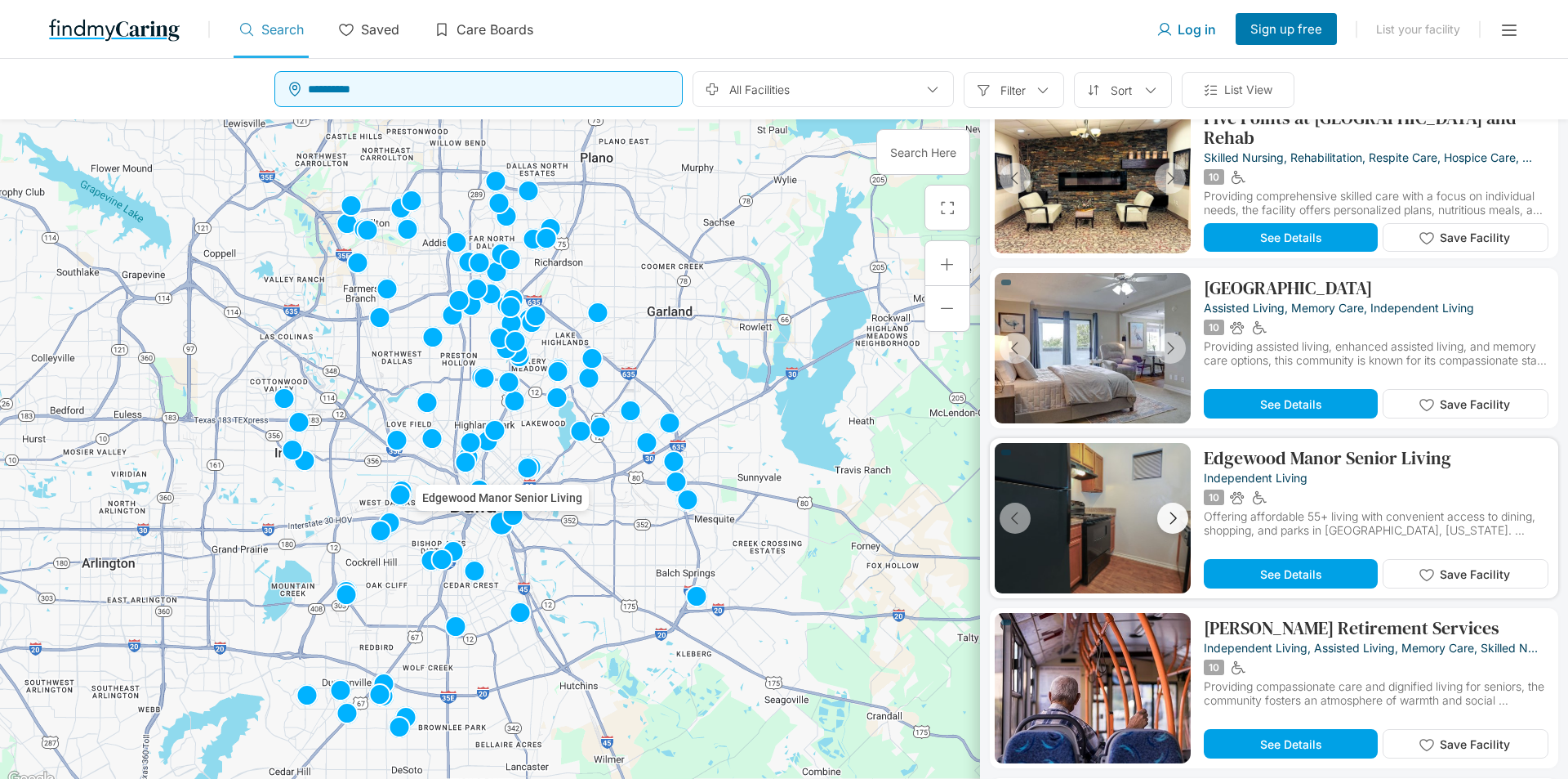
click at [1167, 507] on button "button" at bounding box center [1173, 518] width 31 height 31
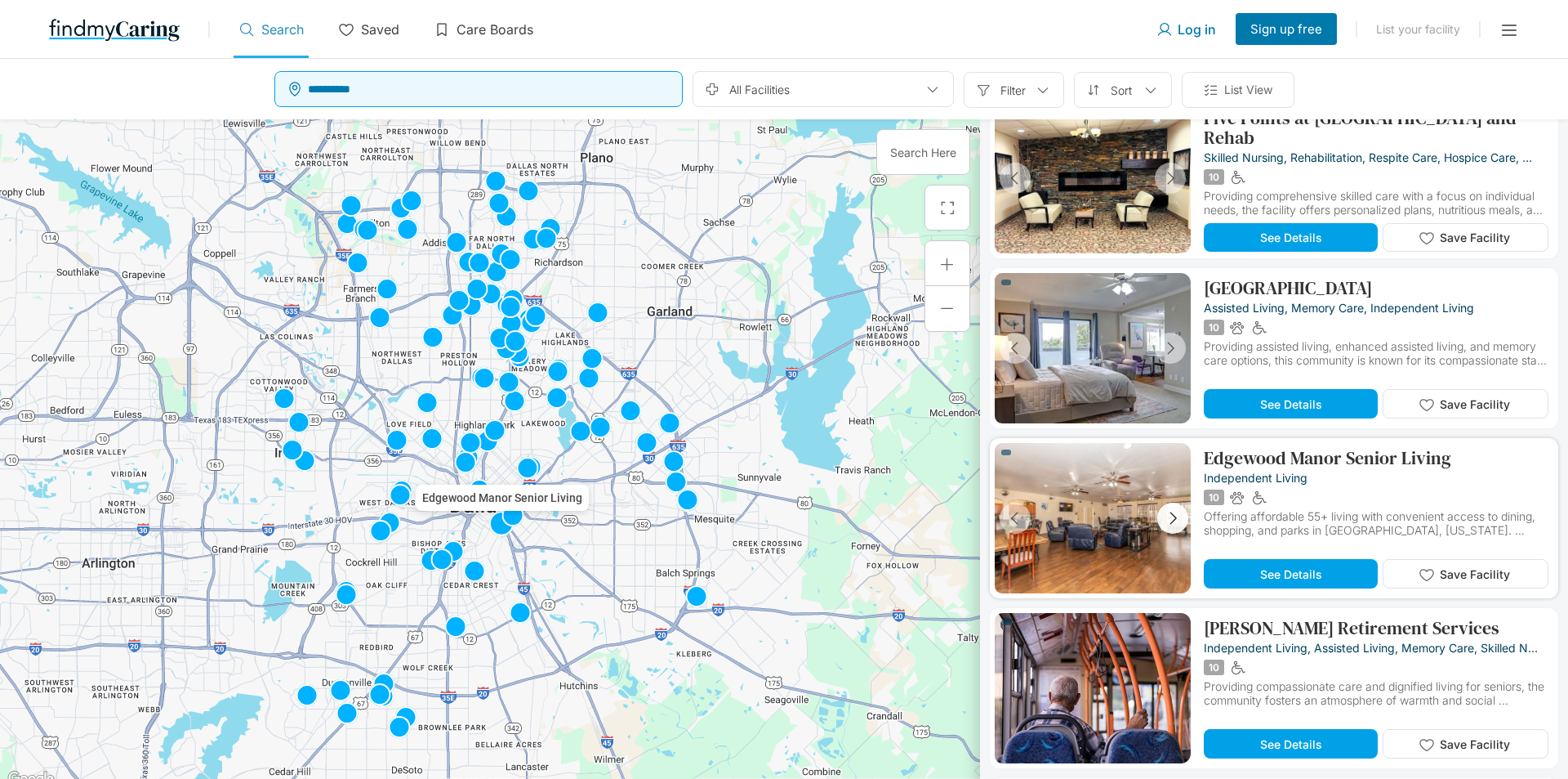
click at [1167, 507] on button "button" at bounding box center [1173, 518] width 31 height 31
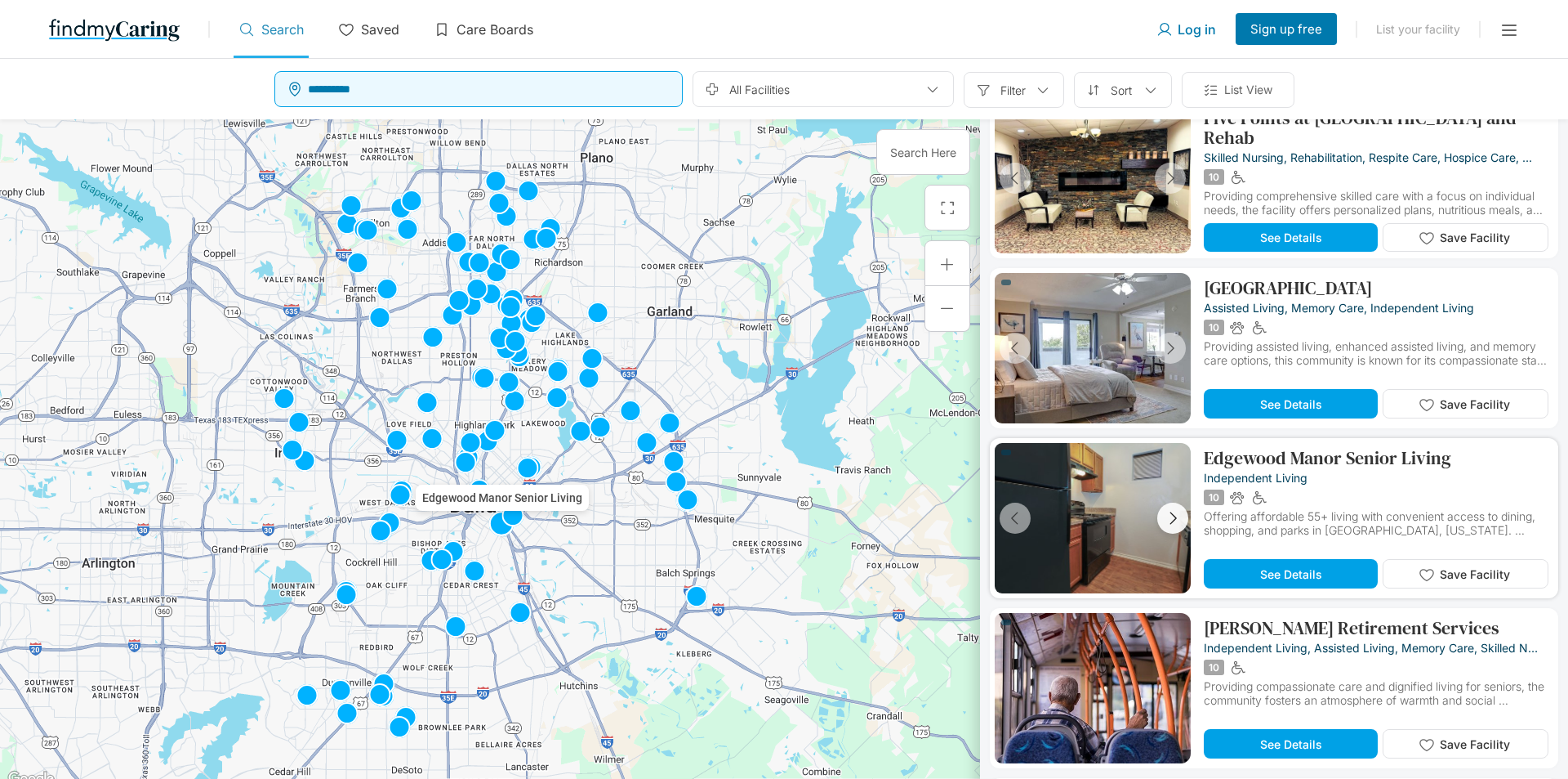
click at [1167, 507] on button "button" at bounding box center [1173, 518] width 31 height 31
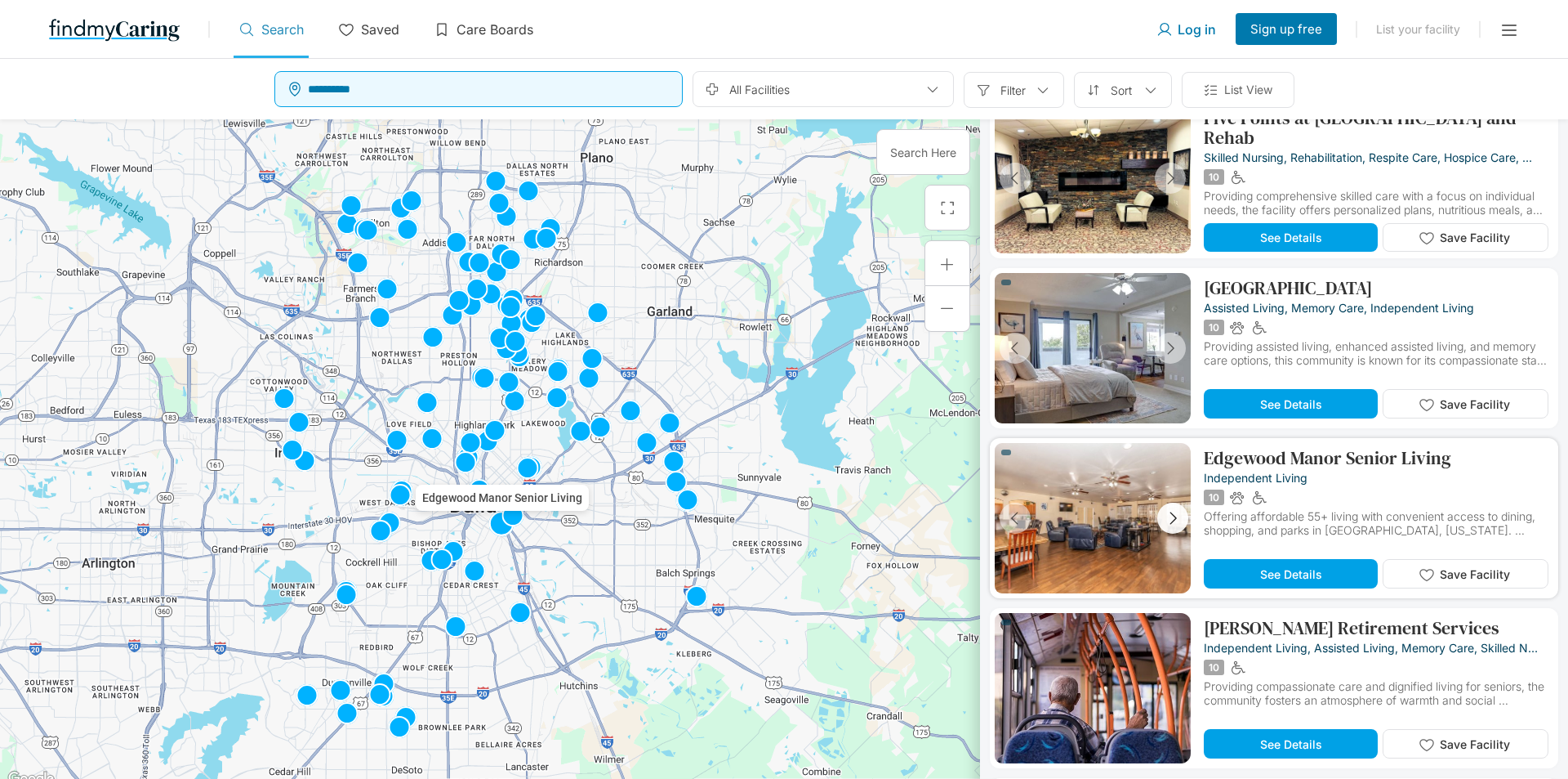
click at [1167, 507] on button "button" at bounding box center [1173, 518] width 31 height 31
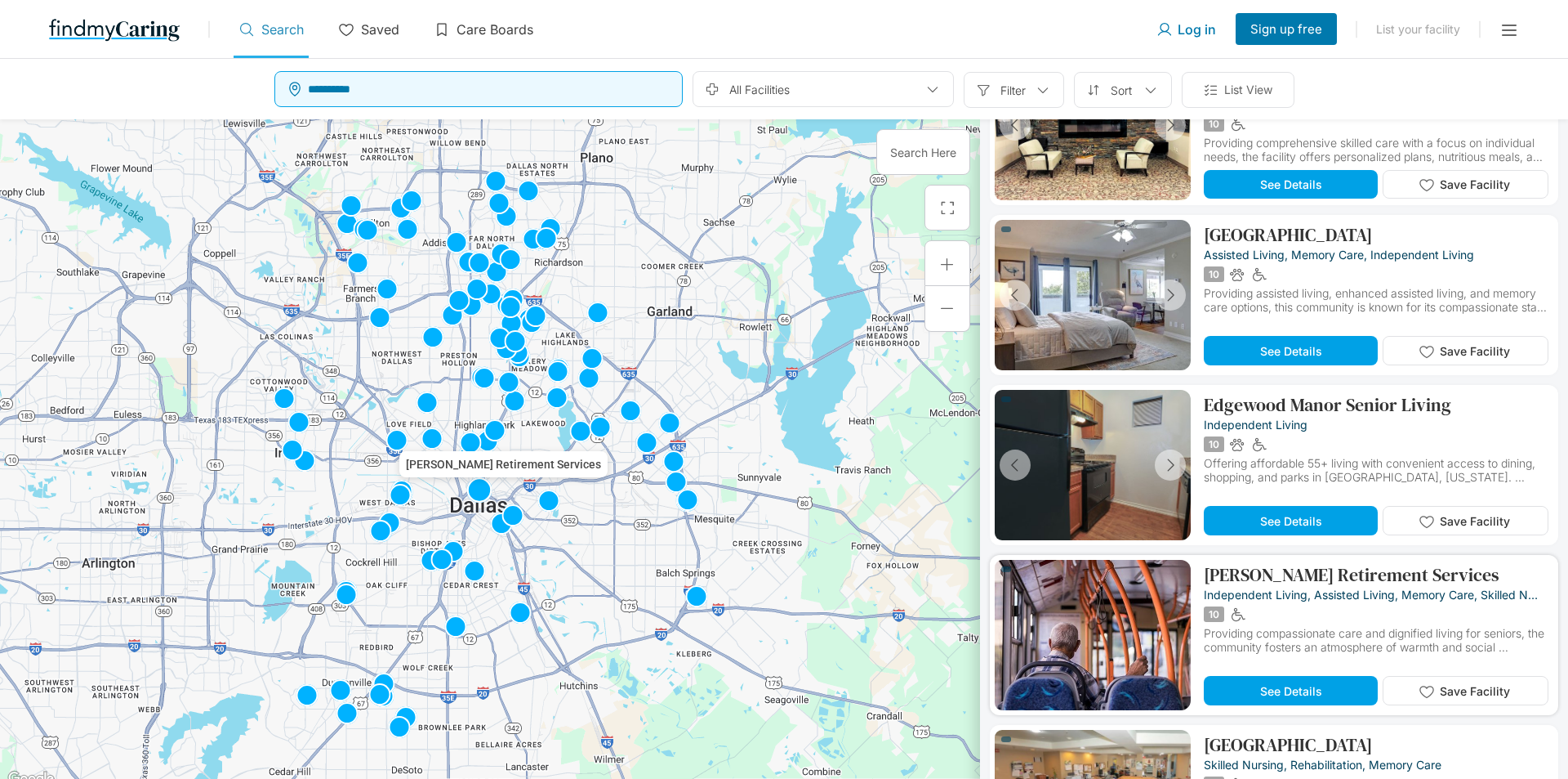
scroll to position [6169, 0]
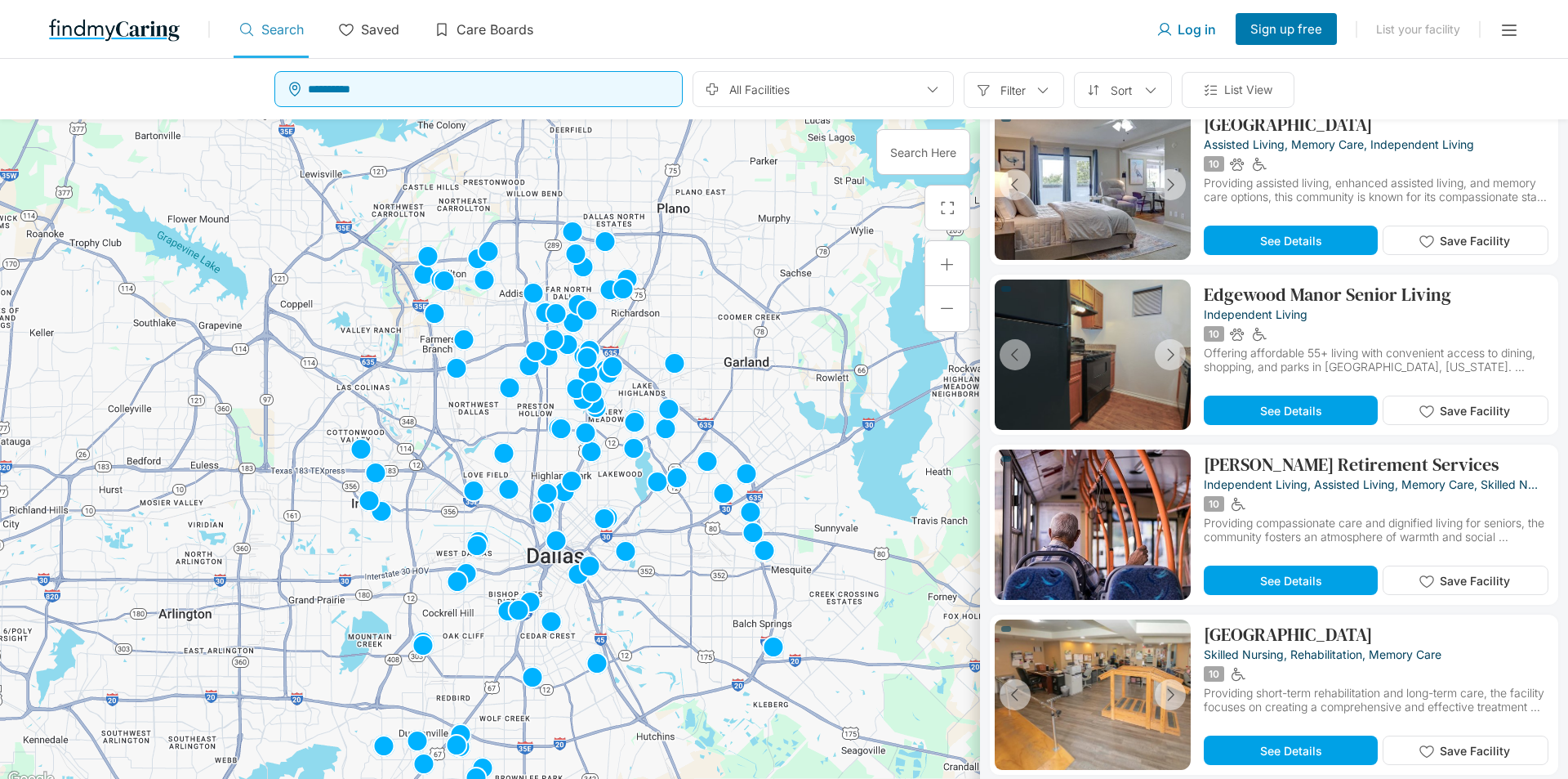
drag, startPoint x: 663, startPoint y: 290, endPoint x: 739, endPoint y: 344, distance: 93.2
click at [739, 344] on div at bounding box center [489, 454] width 980 height 670
